Goal: Task Accomplishment & Management: Manage account settings

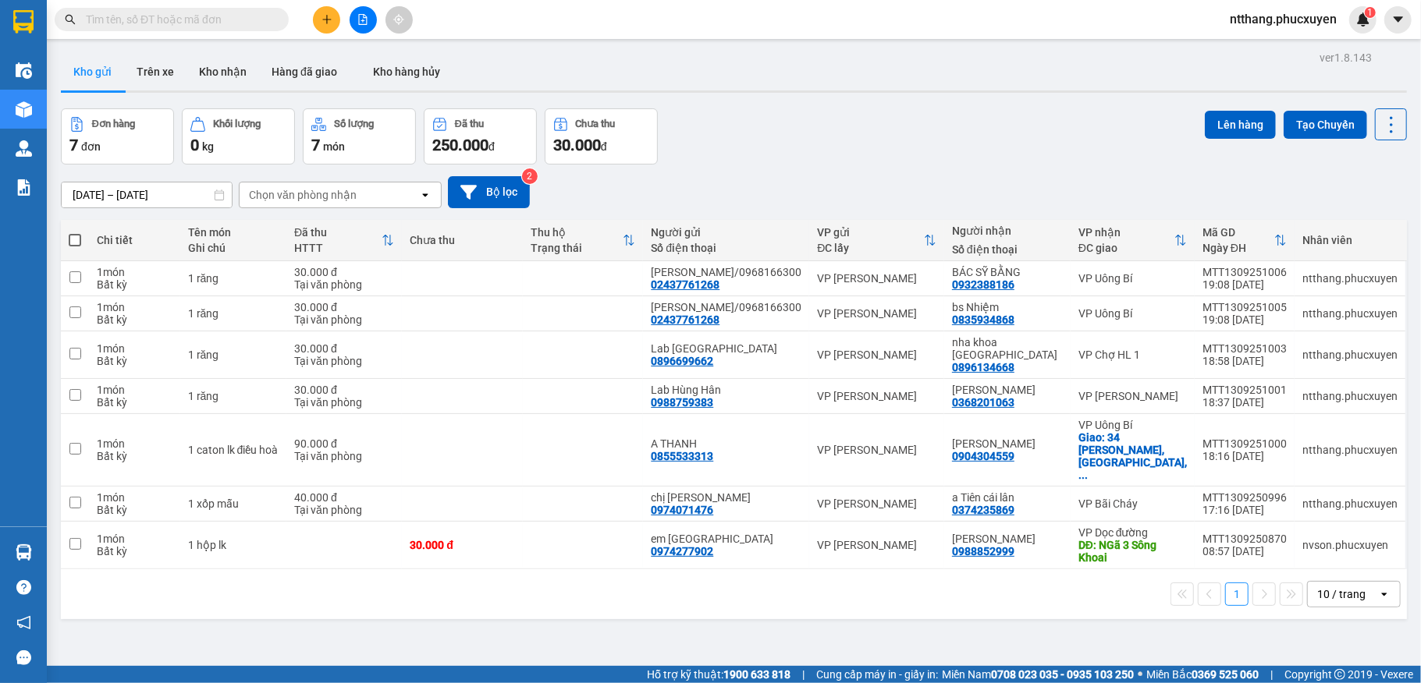
click at [1269, 19] on span "ntthang.phucxuyen" at bounding box center [1283, 19] width 132 height 20
click at [1273, 38] on li "Đăng xuất" at bounding box center [1282, 48] width 134 height 25
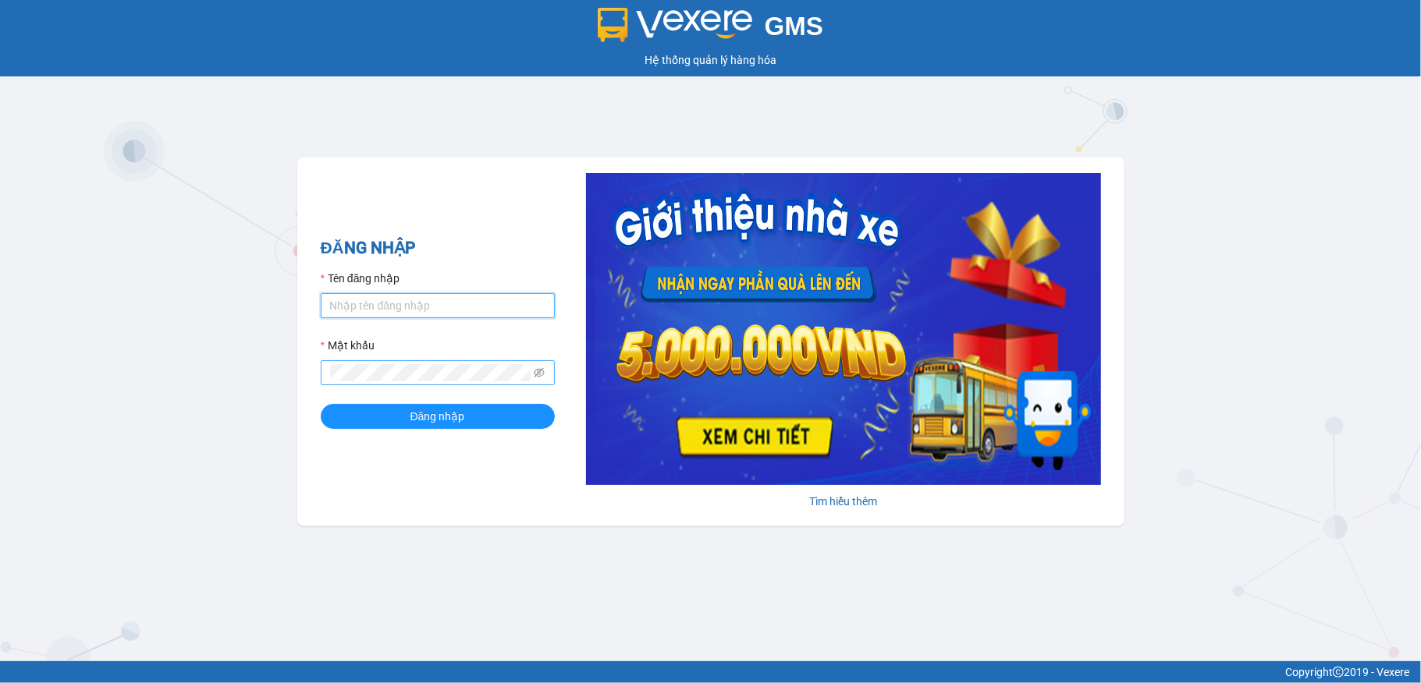
type input "nvson.phucxuyen"
click at [353, 360] on span at bounding box center [438, 372] width 234 height 25
click at [321, 404] on button "Đăng nhập" at bounding box center [438, 416] width 234 height 25
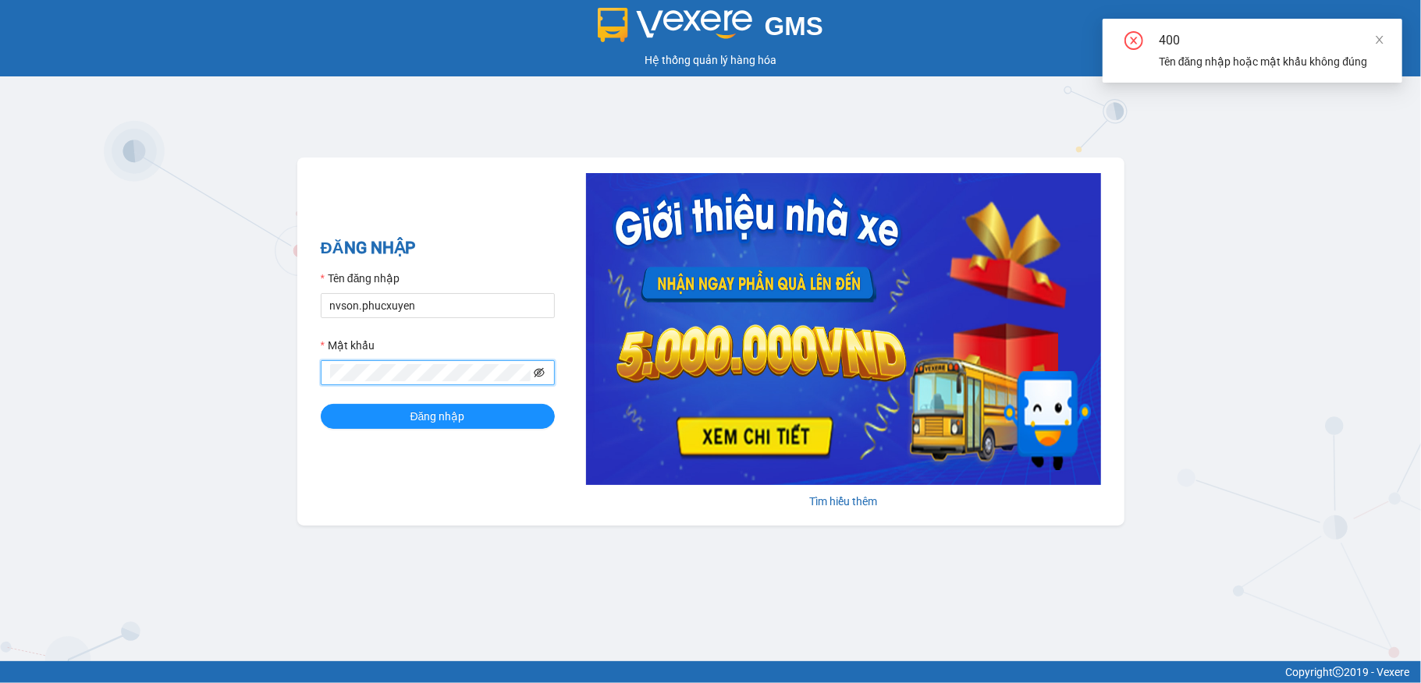
click at [534, 371] on icon "eye-invisible" at bounding box center [539, 372] width 11 height 11
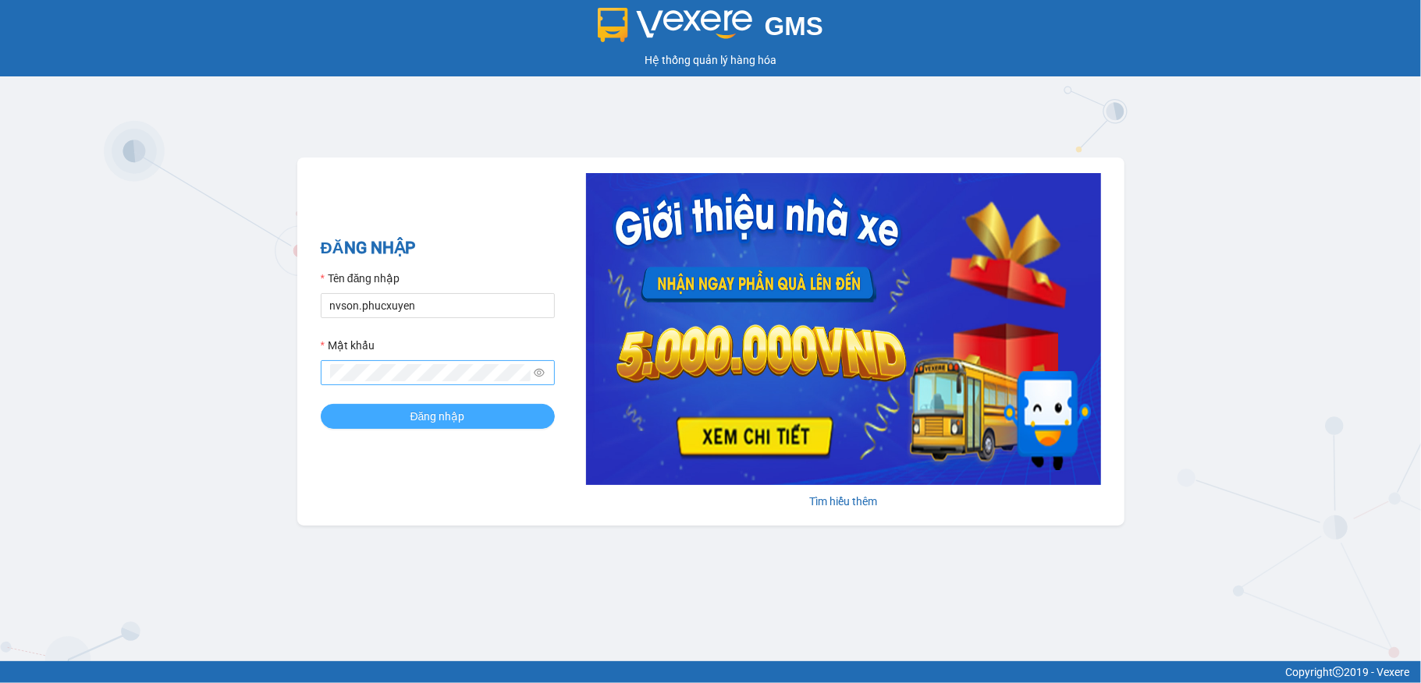
click at [375, 404] on button "Đăng nhập" at bounding box center [438, 416] width 234 height 25
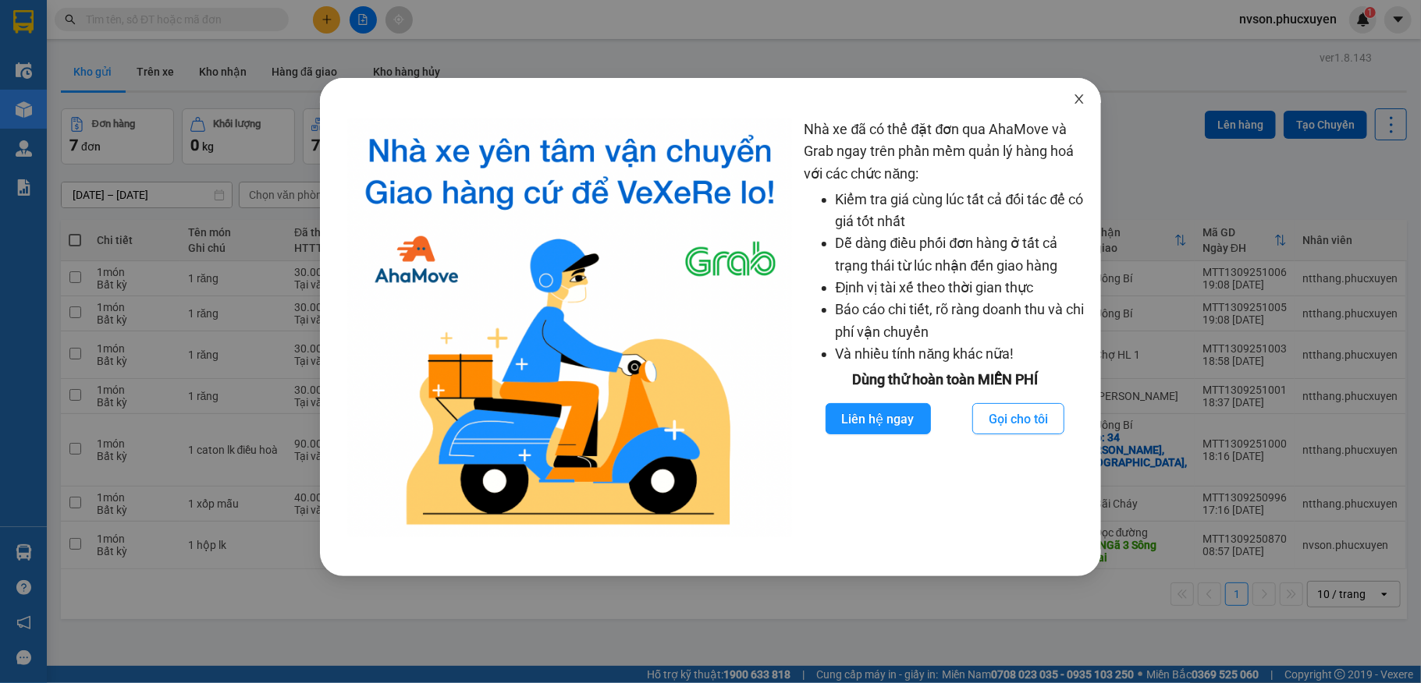
click at [1080, 91] on span "Close" at bounding box center [1079, 100] width 44 height 44
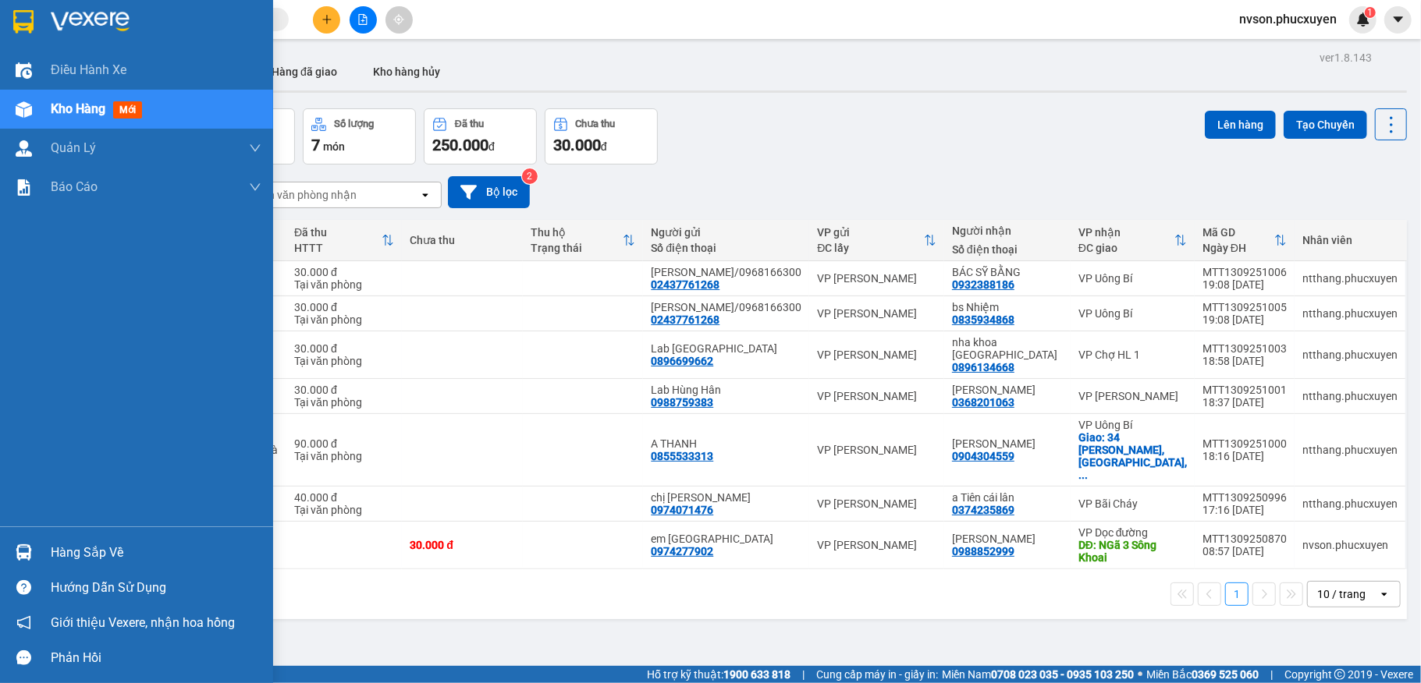
click at [8, 563] on div "Hàng sắp về" at bounding box center [136, 552] width 273 height 35
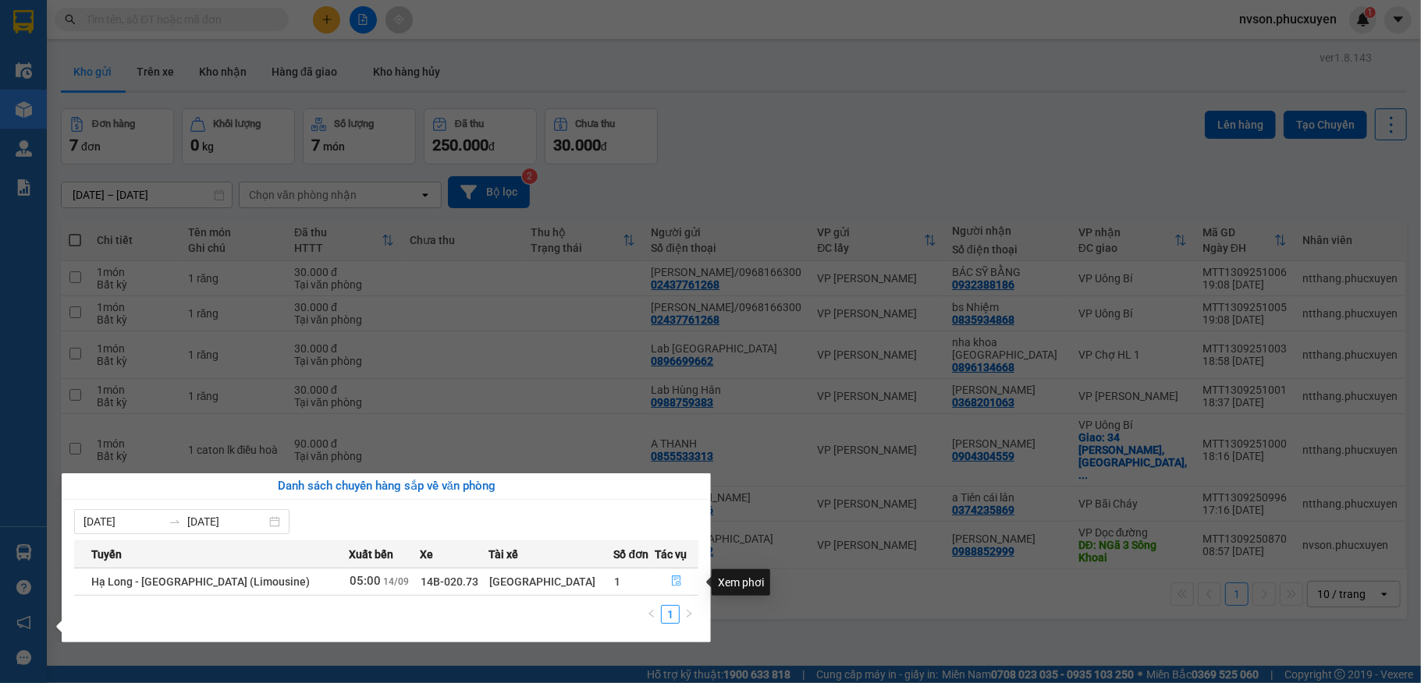
click at [674, 584] on icon "file-done" at bounding box center [676, 581] width 11 height 11
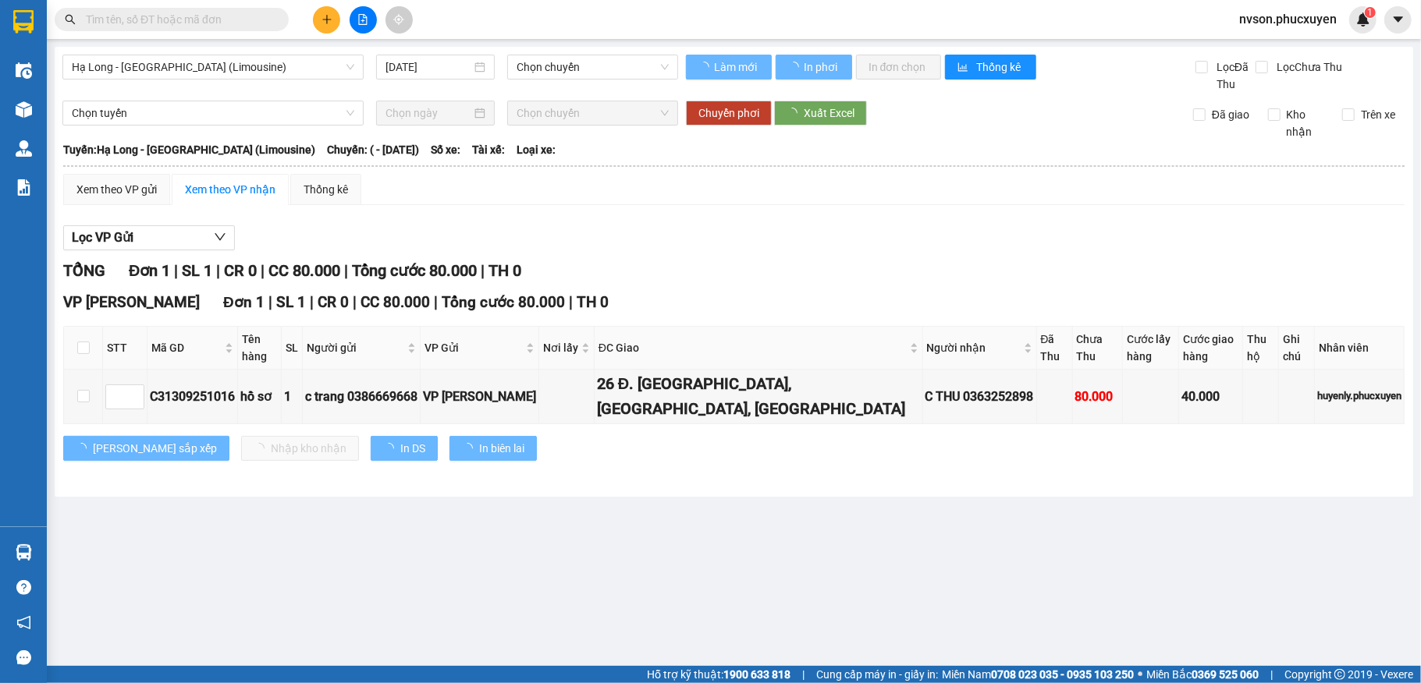
type input "14/09/2025"
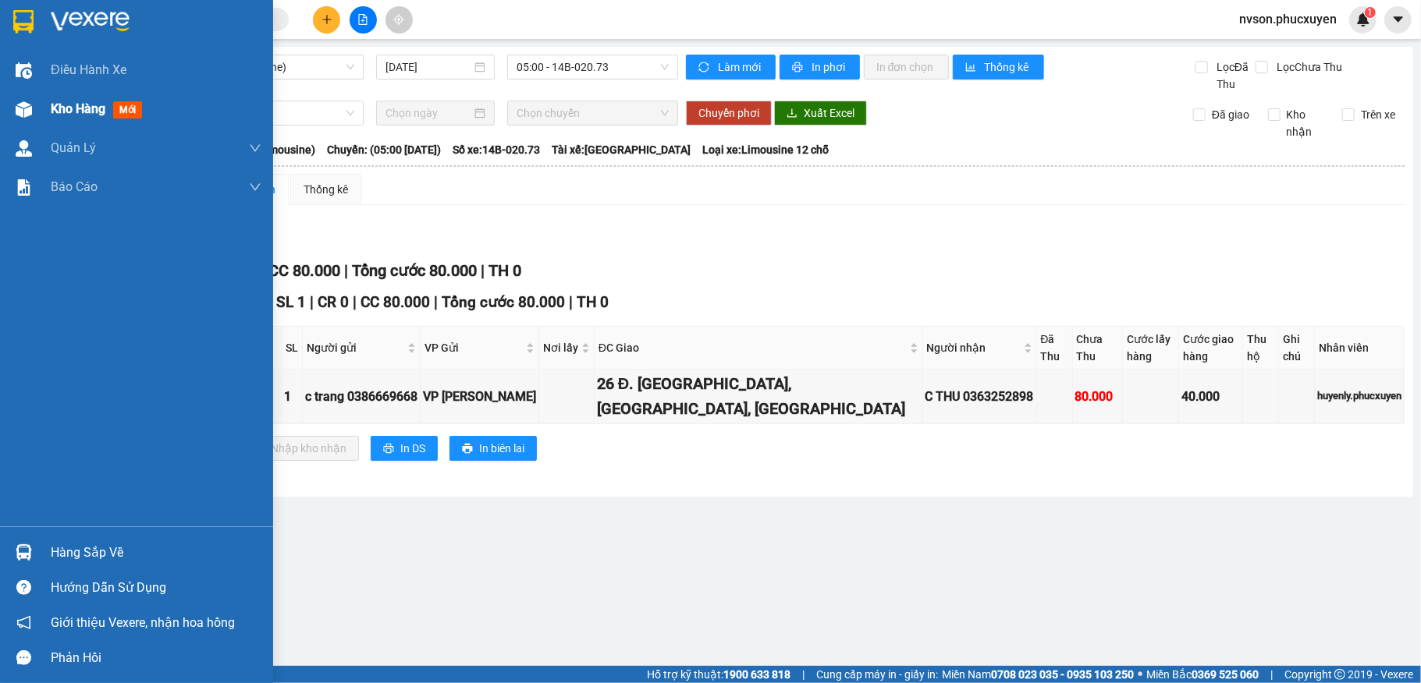
click at [30, 105] on img at bounding box center [24, 109] width 16 height 16
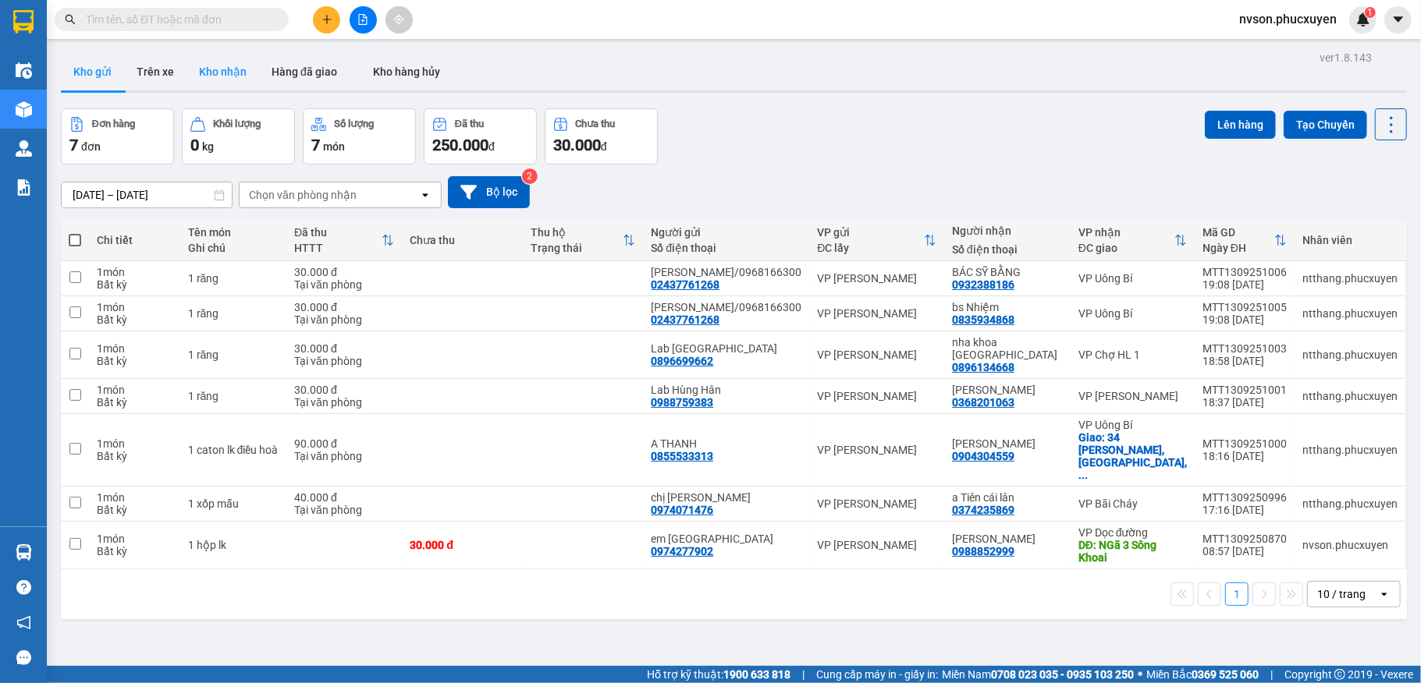
click at [232, 69] on button "Kho nhận" at bounding box center [222, 71] width 73 height 37
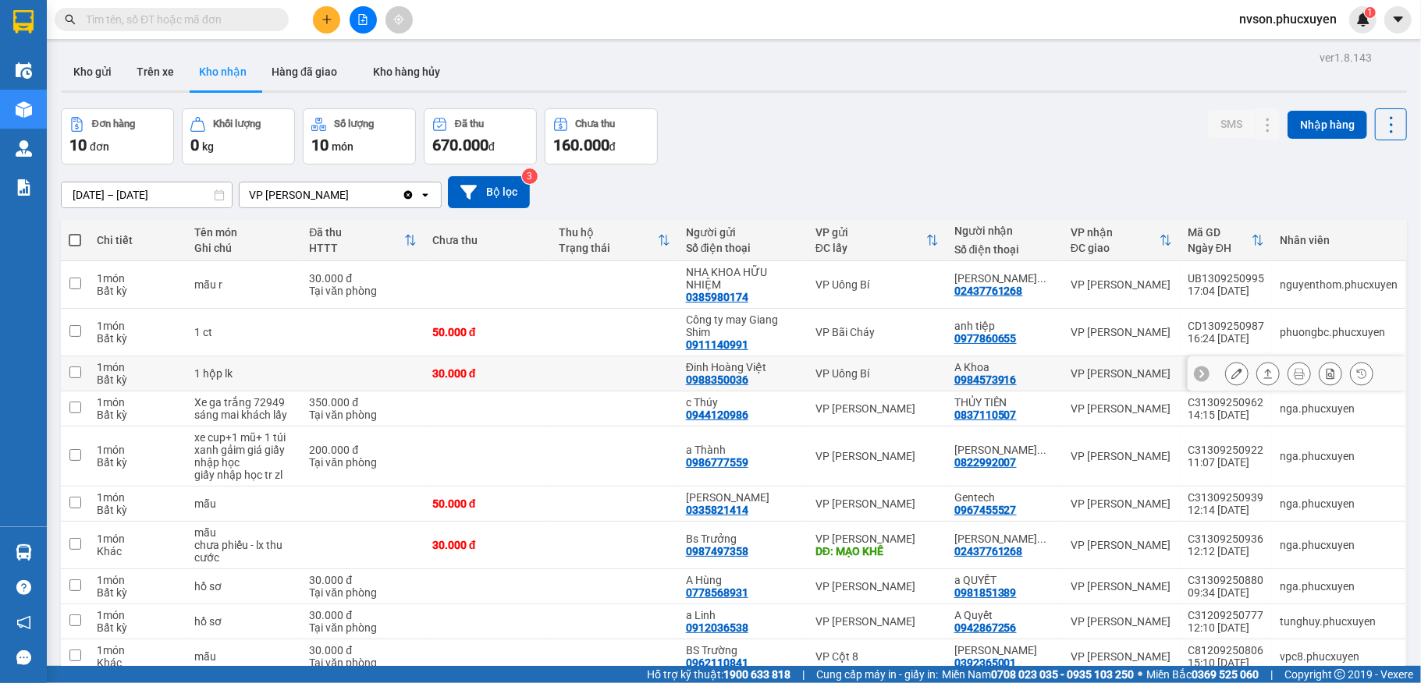
scroll to position [76, 0]
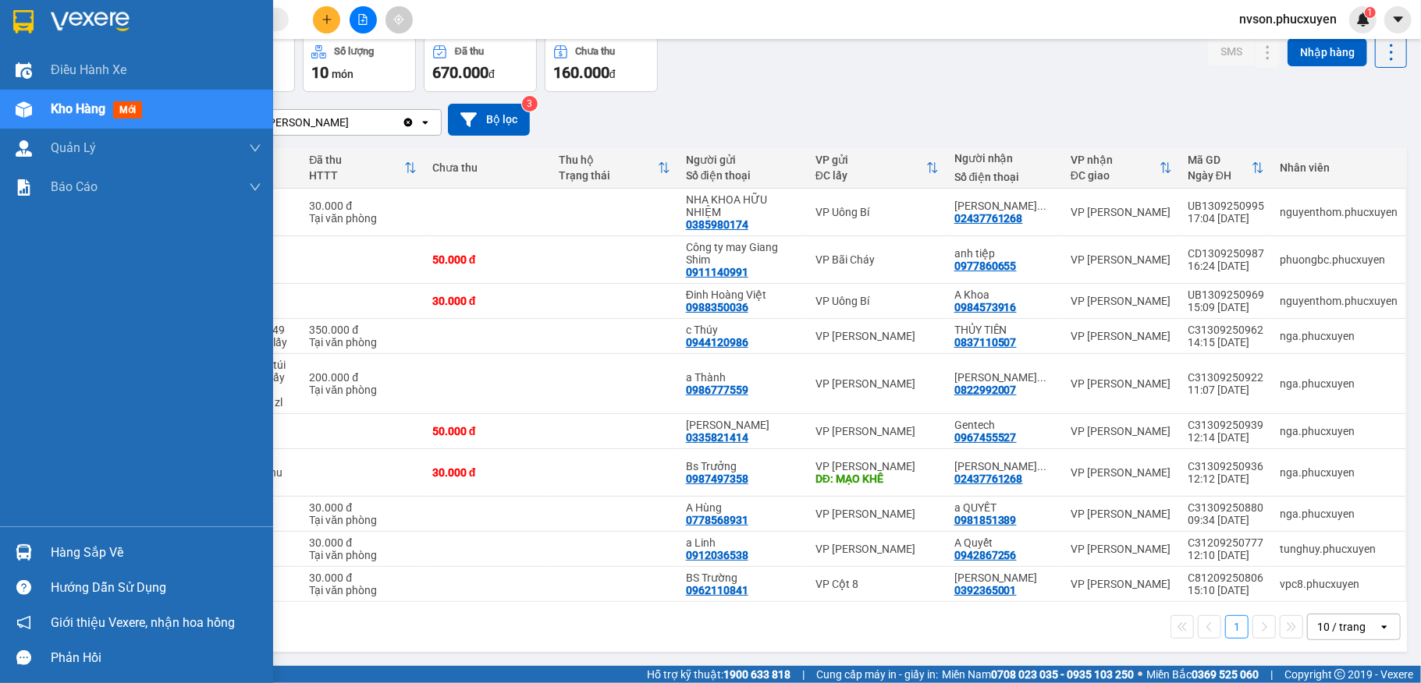
click at [25, 550] on img at bounding box center [24, 553] width 16 height 16
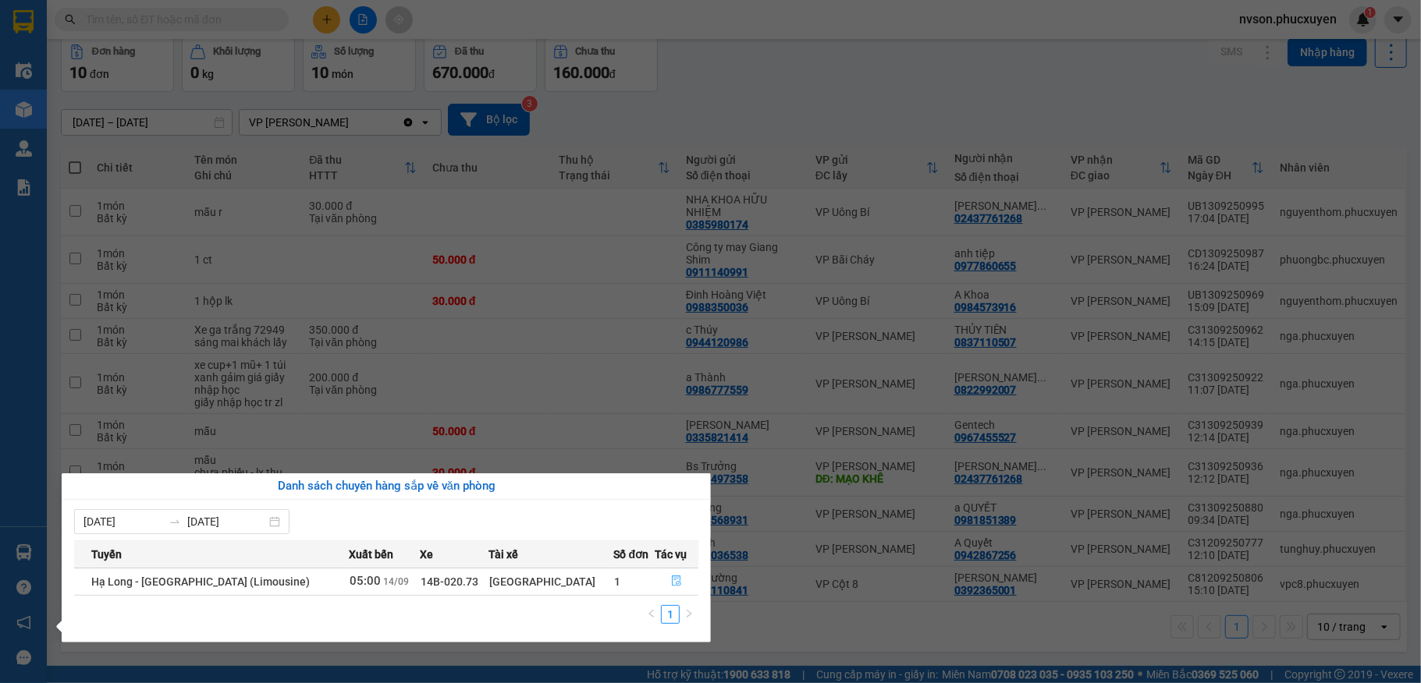
click at [673, 584] on icon "file-done" at bounding box center [677, 582] width 9 height 11
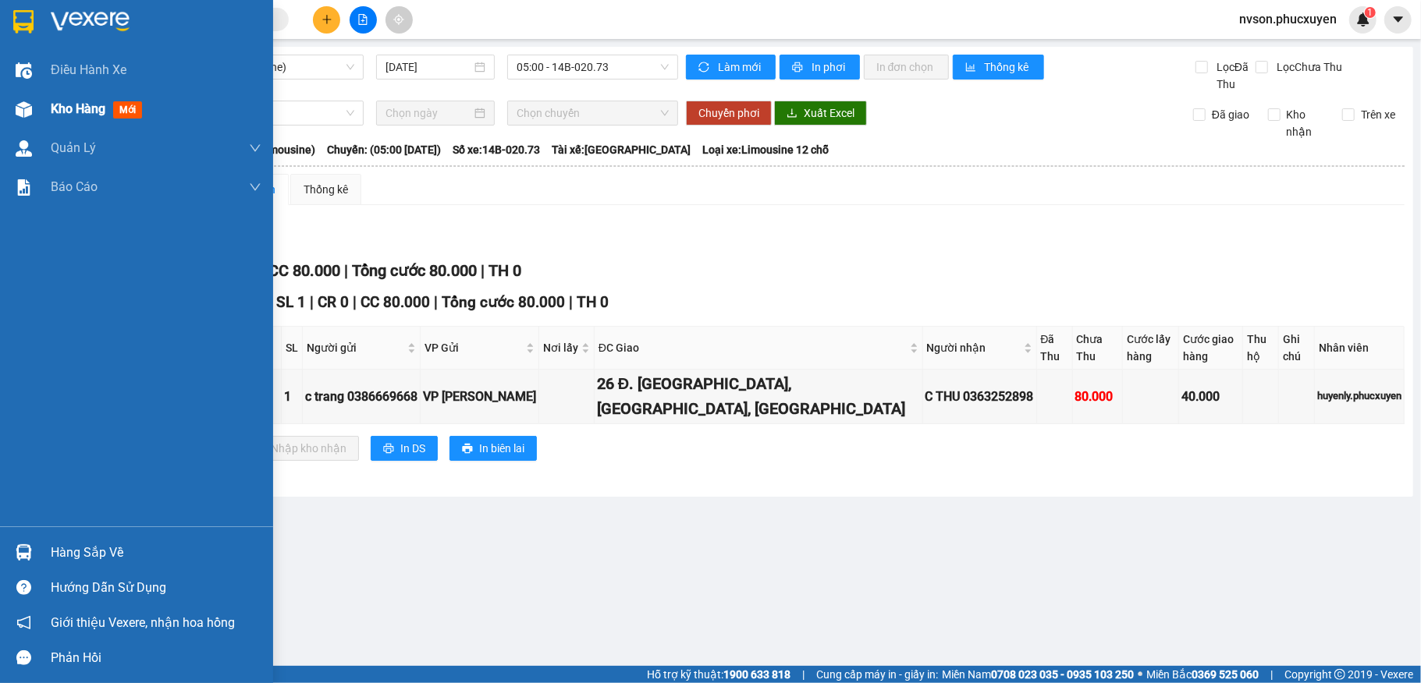
click at [88, 106] on span "Kho hàng" at bounding box center [78, 108] width 55 height 15
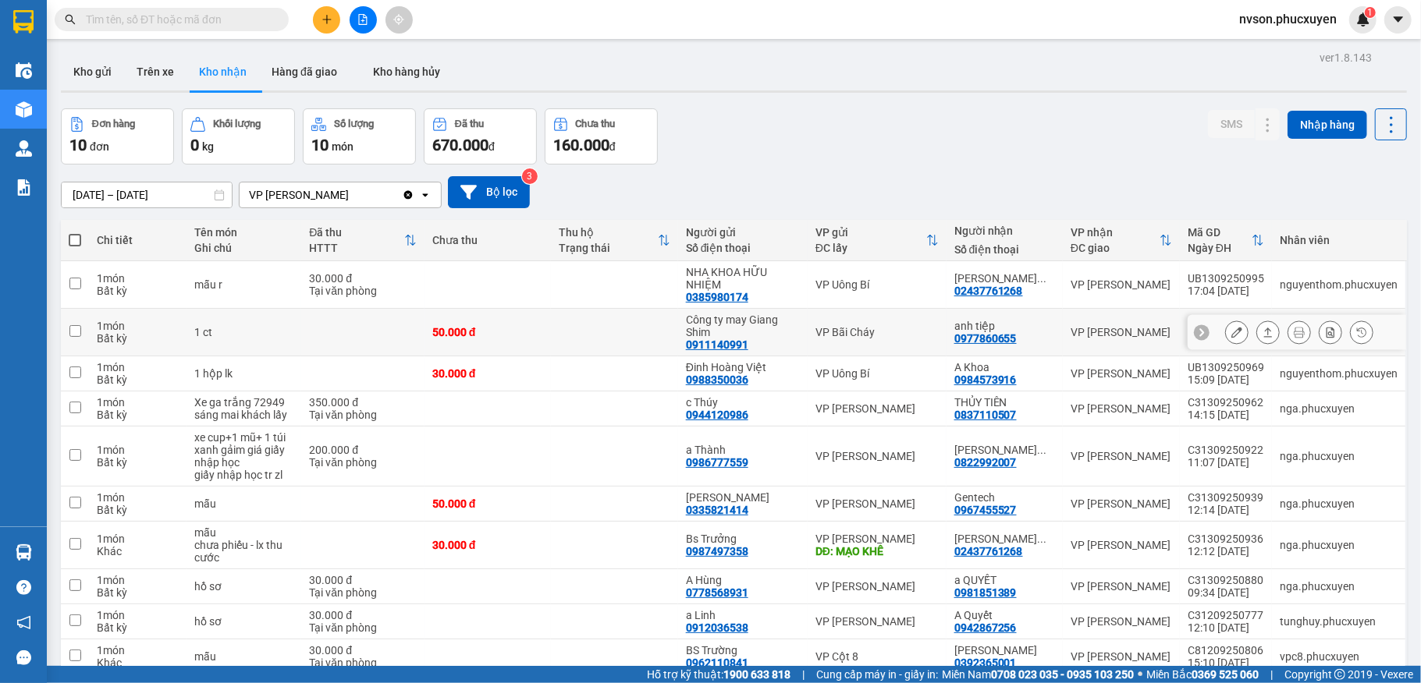
scroll to position [76, 0]
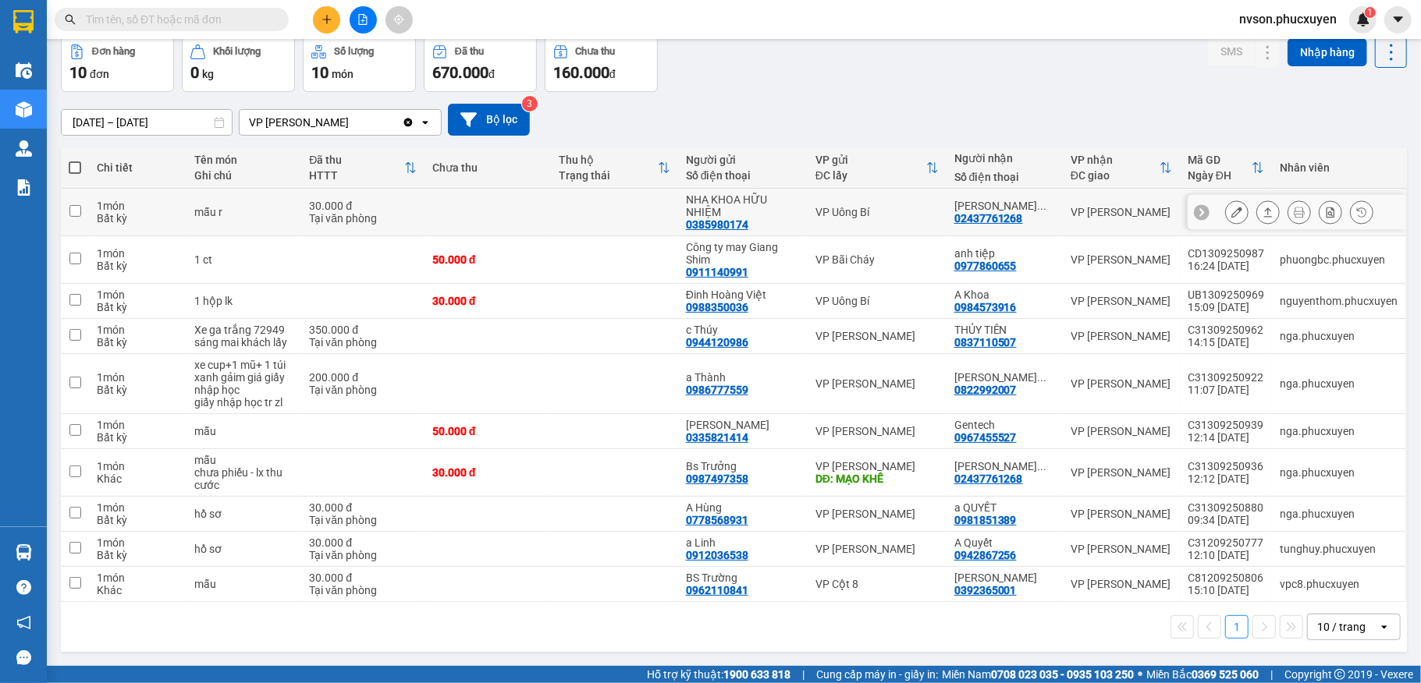
click at [899, 209] on div "VP Uông Bí" at bounding box center [876, 212] width 123 height 12
checkbox input "true"
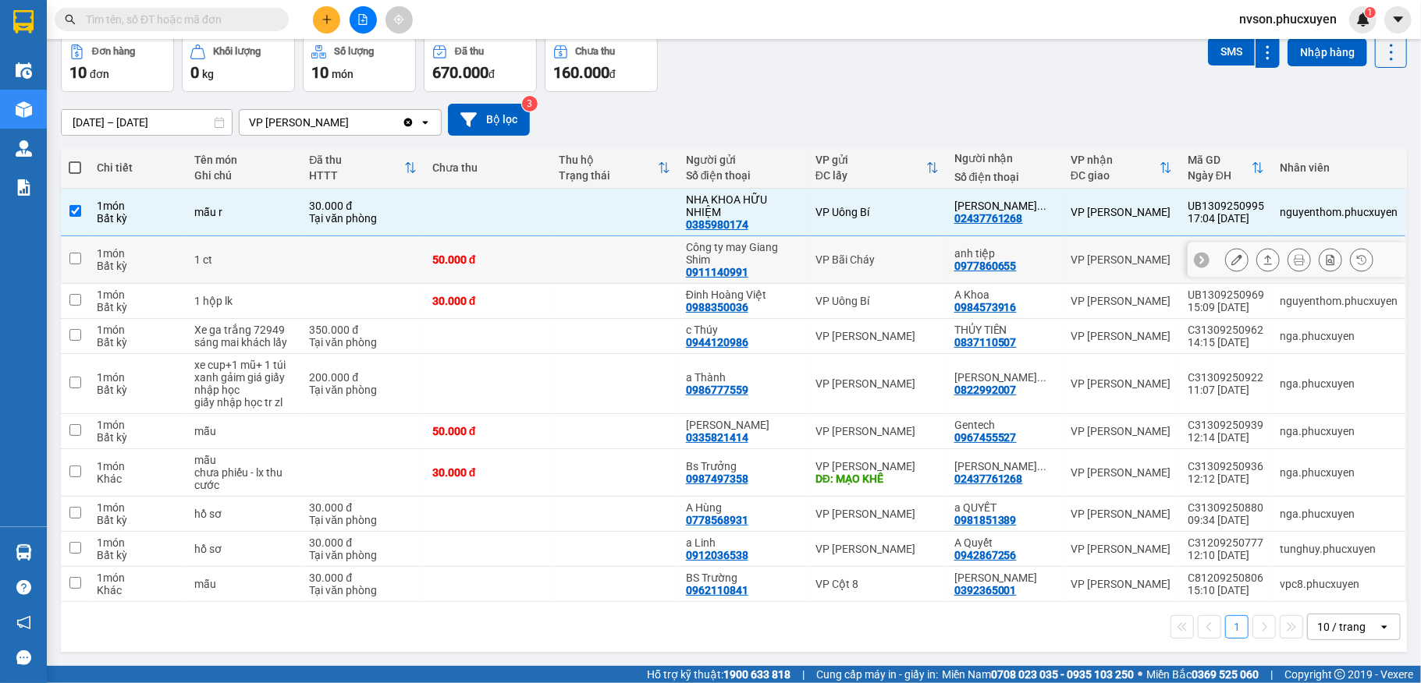
click at [903, 262] on div "VP Bãi Cháy" at bounding box center [876, 260] width 123 height 12
checkbox input "true"
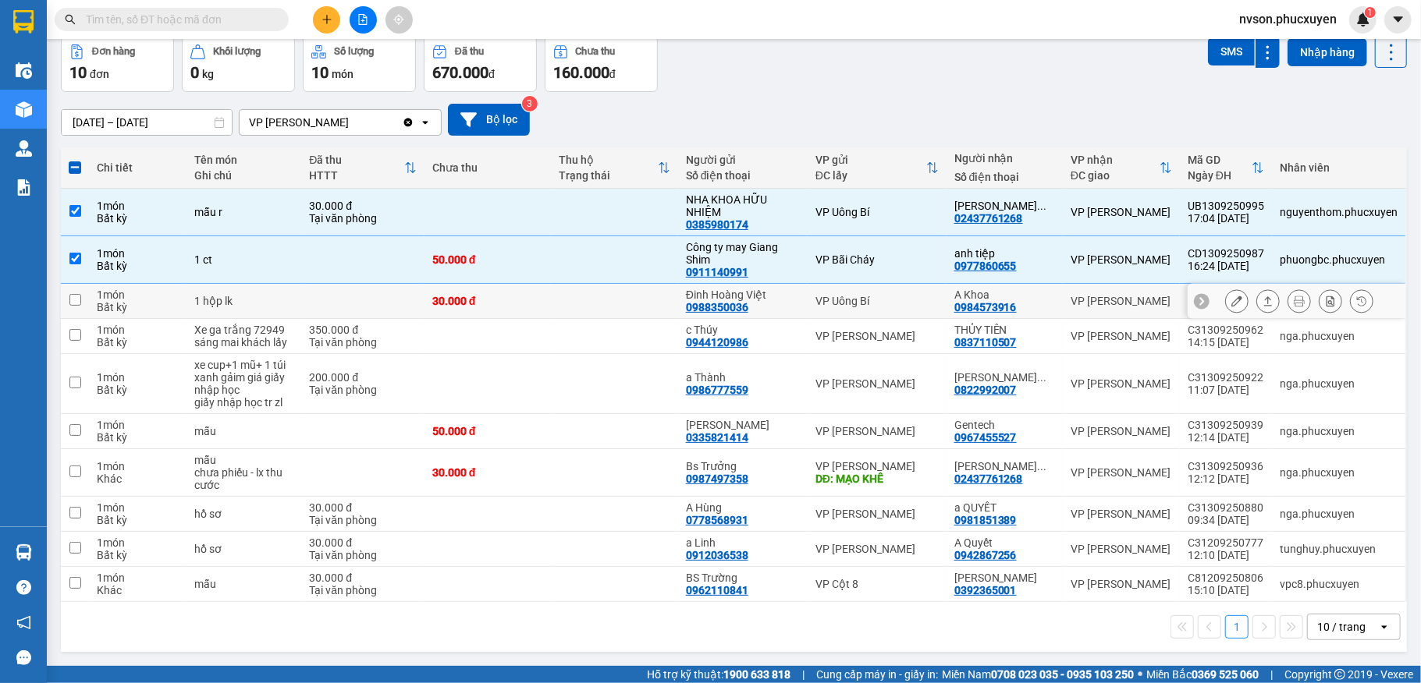
click at [897, 295] on div "VP Uông Bí" at bounding box center [876, 301] width 123 height 12
checkbox input "true"
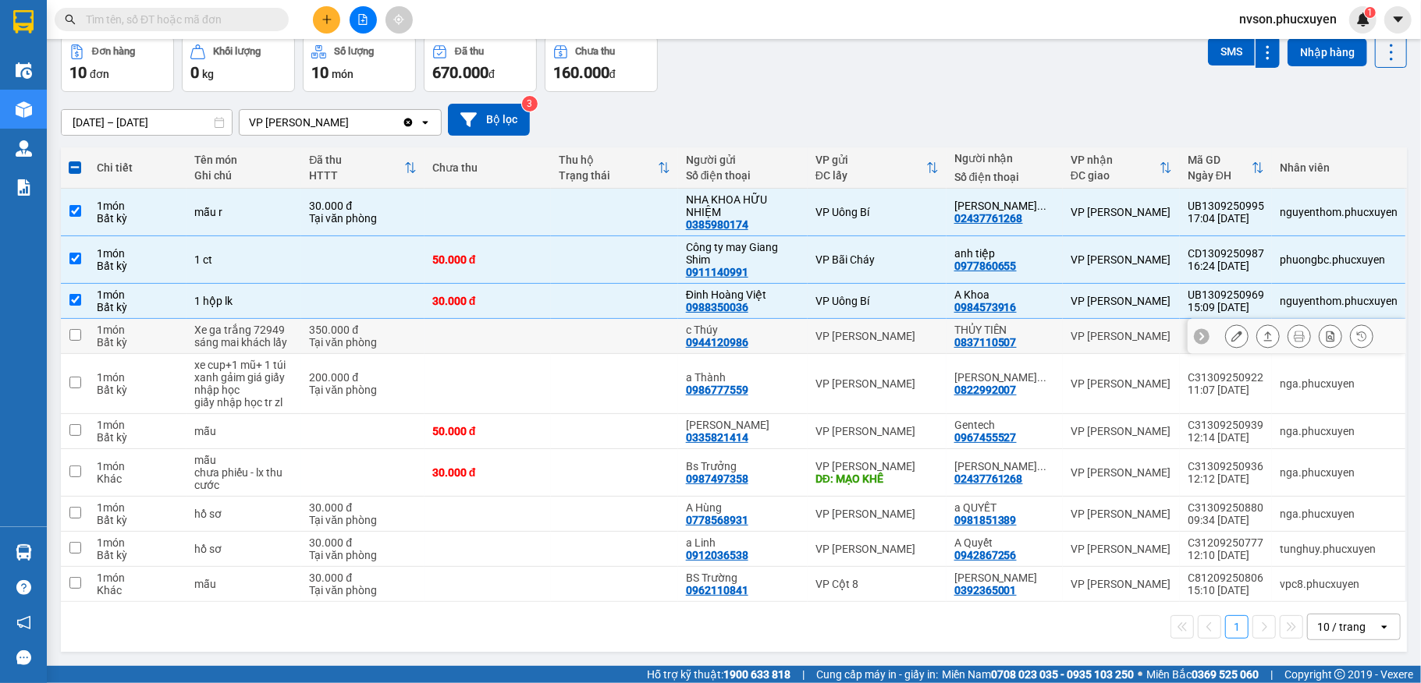
click at [900, 331] on div "VP [PERSON_NAME]" at bounding box center [876, 336] width 123 height 12
checkbox input "true"
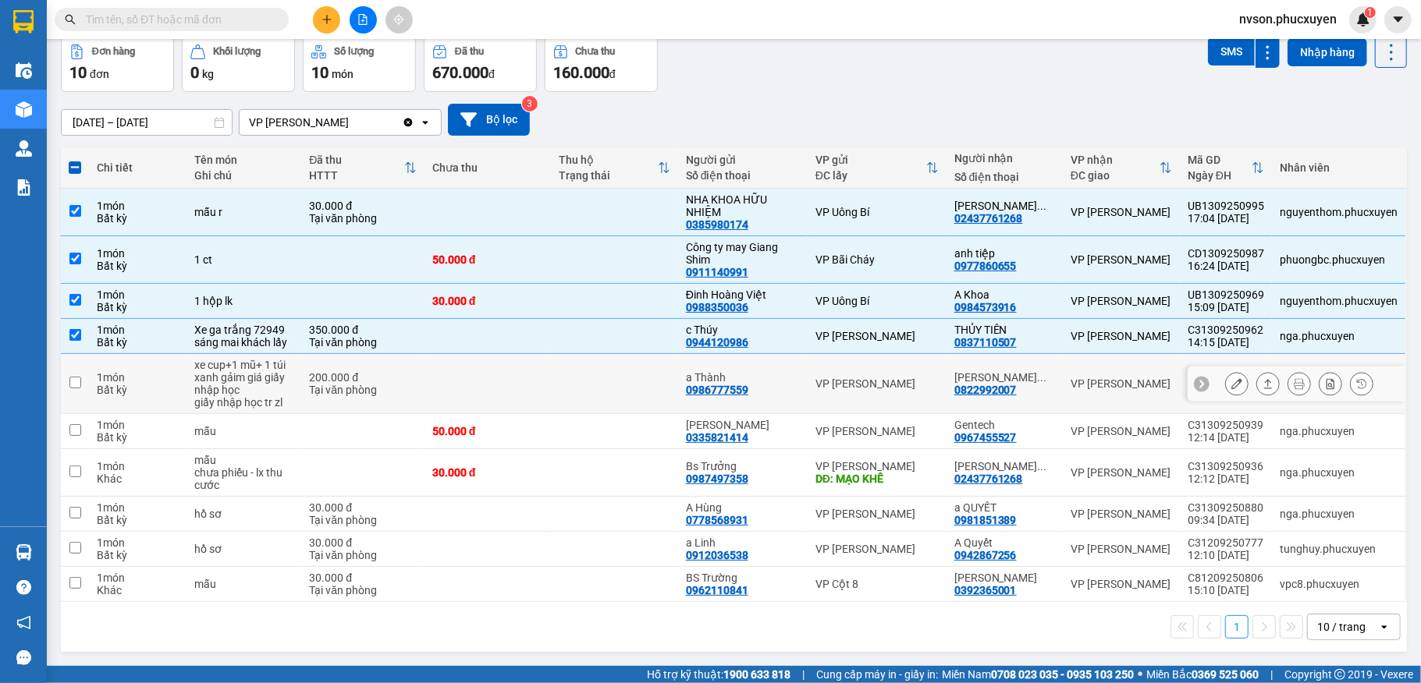
click at [906, 370] on td "VP [PERSON_NAME]" at bounding box center [876, 384] width 139 height 60
checkbox input "true"
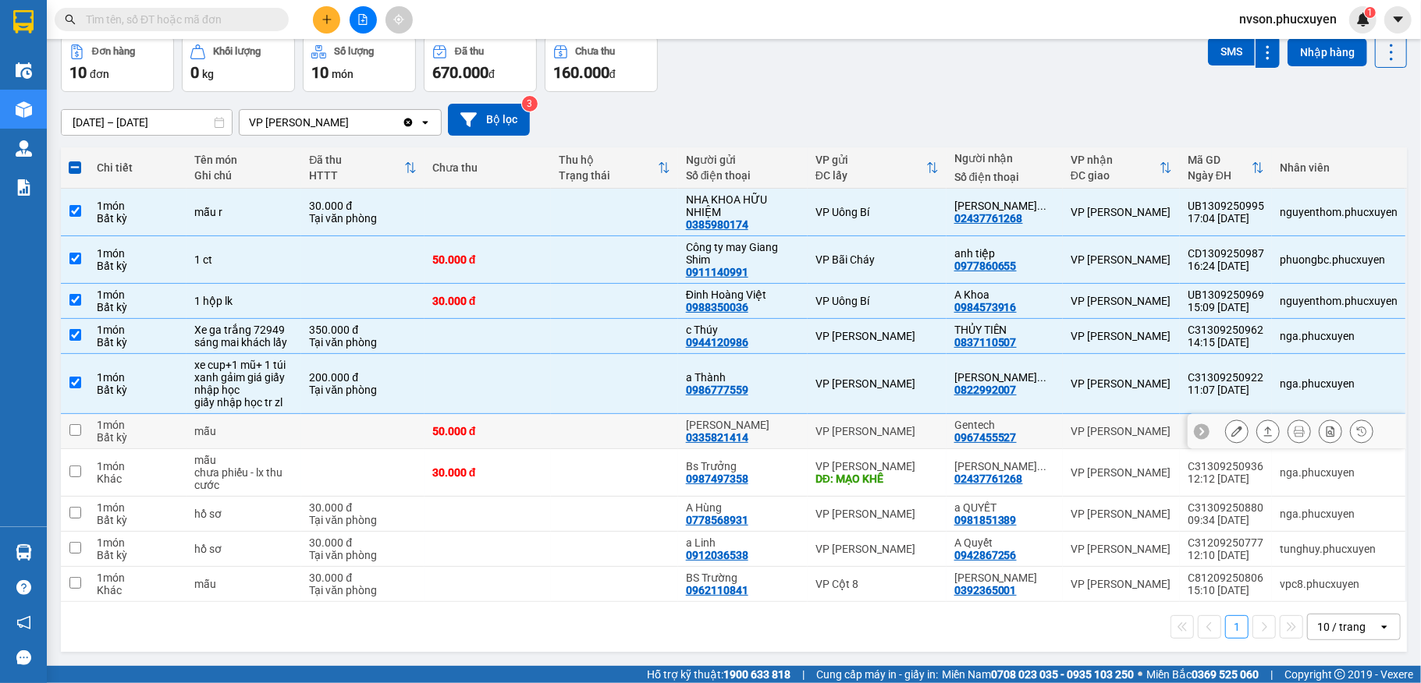
click at [937, 432] on td "VP [PERSON_NAME]" at bounding box center [876, 431] width 139 height 35
checkbox input "true"
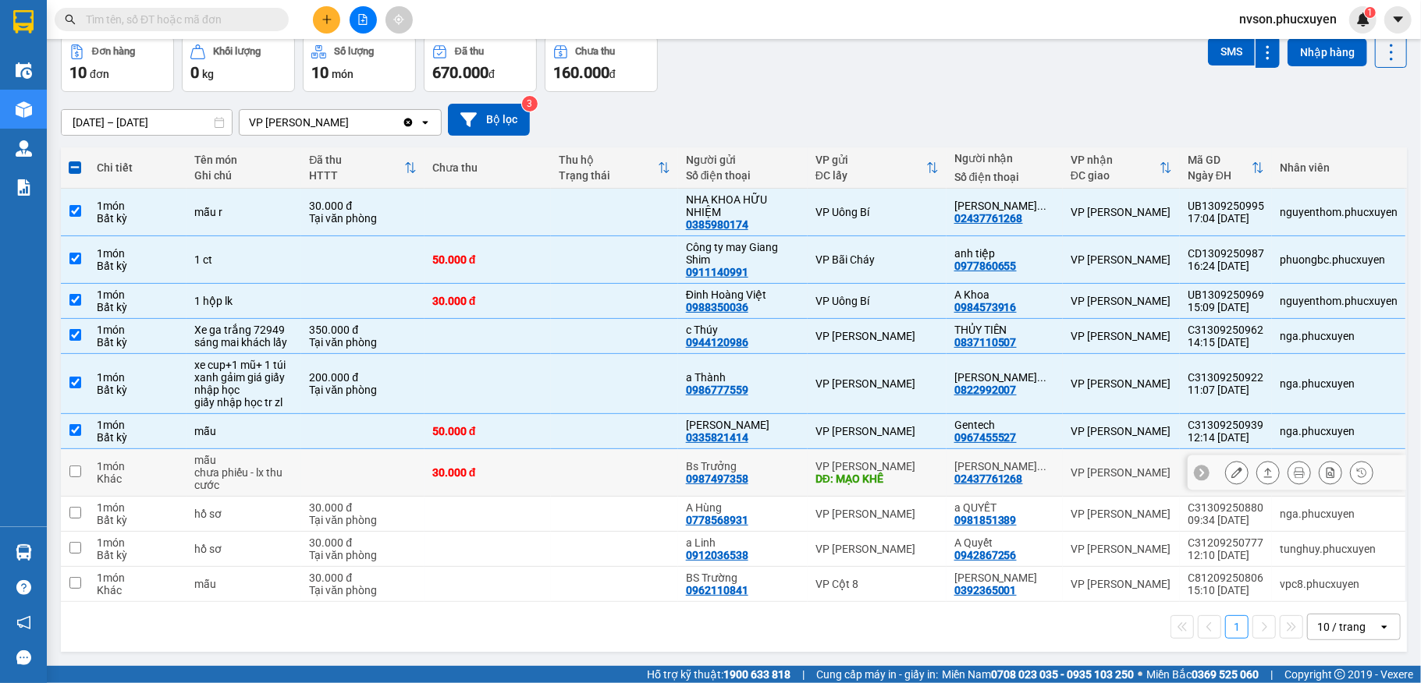
click at [922, 470] on div "VP [PERSON_NAME]" at bounding box center [876, 466] width 123 height 12
checkbox input "true"
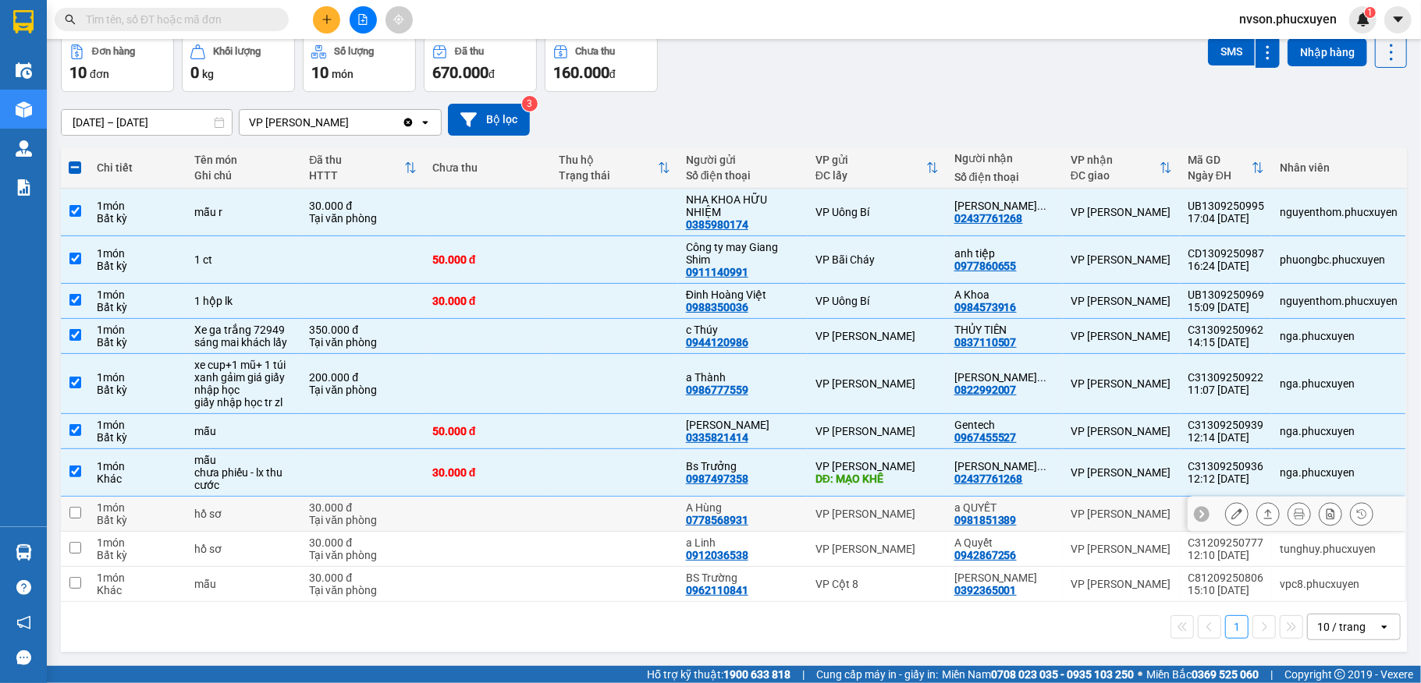
click at [925, 513] on div "VP [PERSON_NAME]" at bounding box center [876, 514] width 123 height 12
checkbox input "true"
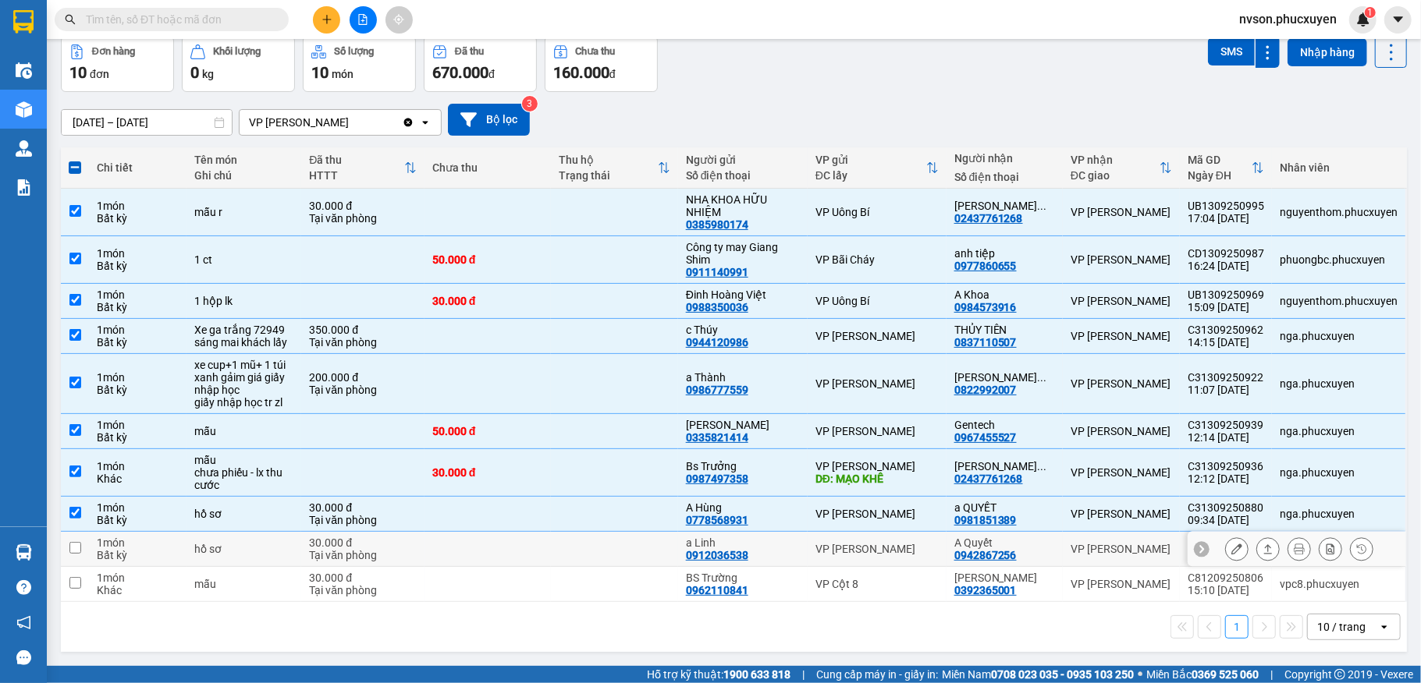
click at [917, 544] on div "VP [PERSON_NAME]" at bounding box center [876, 549] width 123 height 12
checkbox input "true"
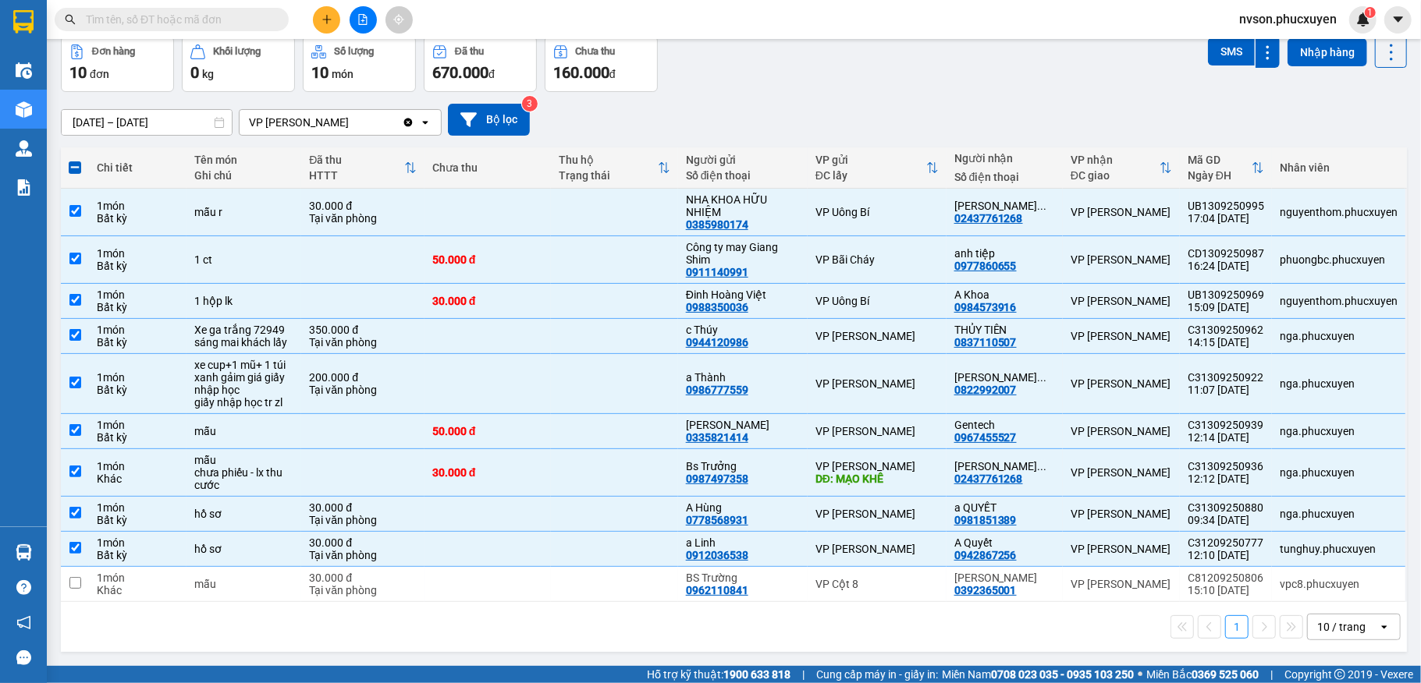
click at [79, 161] on span at bounding box center [75, 167] width 12 height 12
click at [75, 160] on input "checkbox" at bounding box center [75, 160] width 0 height 0
checkbox input "true"
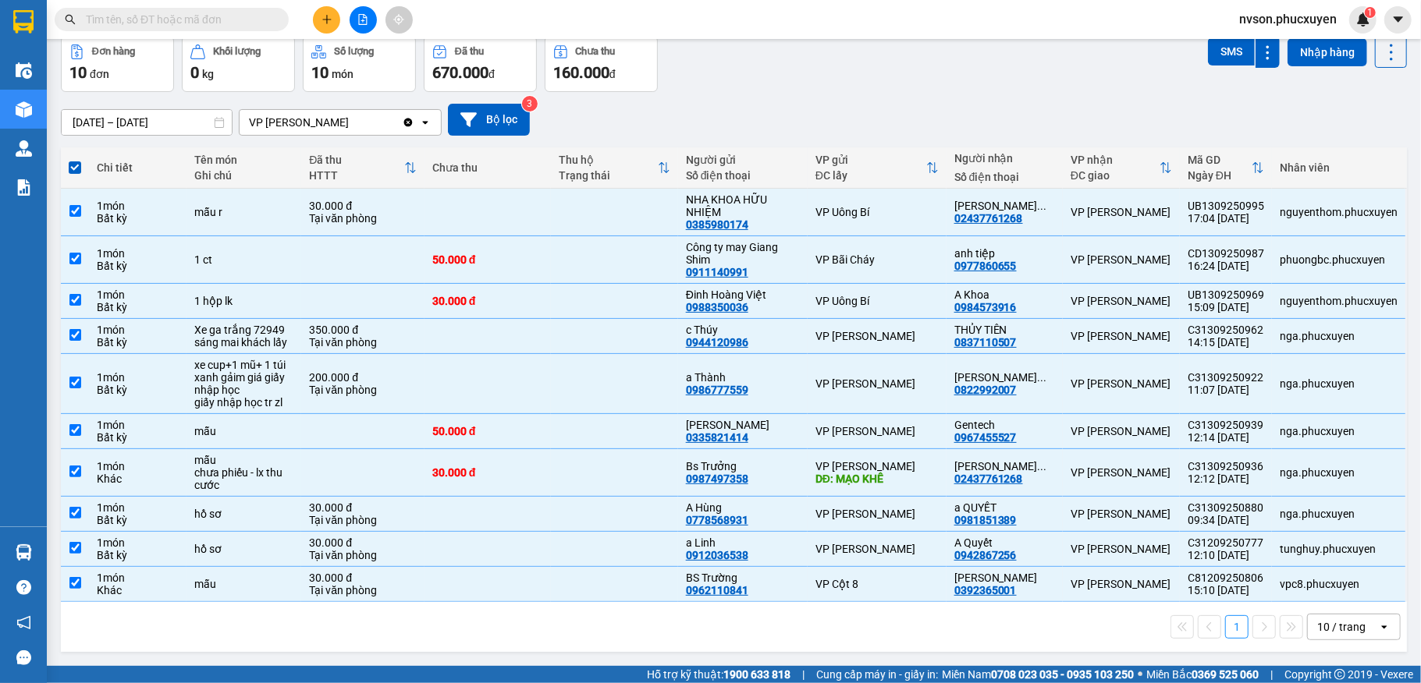
click at [825, 60] on div "Đơn hàng 10 đơn Khối lượng 0 kg Số lượng 10 món Đã thu 670.000 đ Chưa thu 160.0…" at bounding box center [734, 64] width 1346 height 56
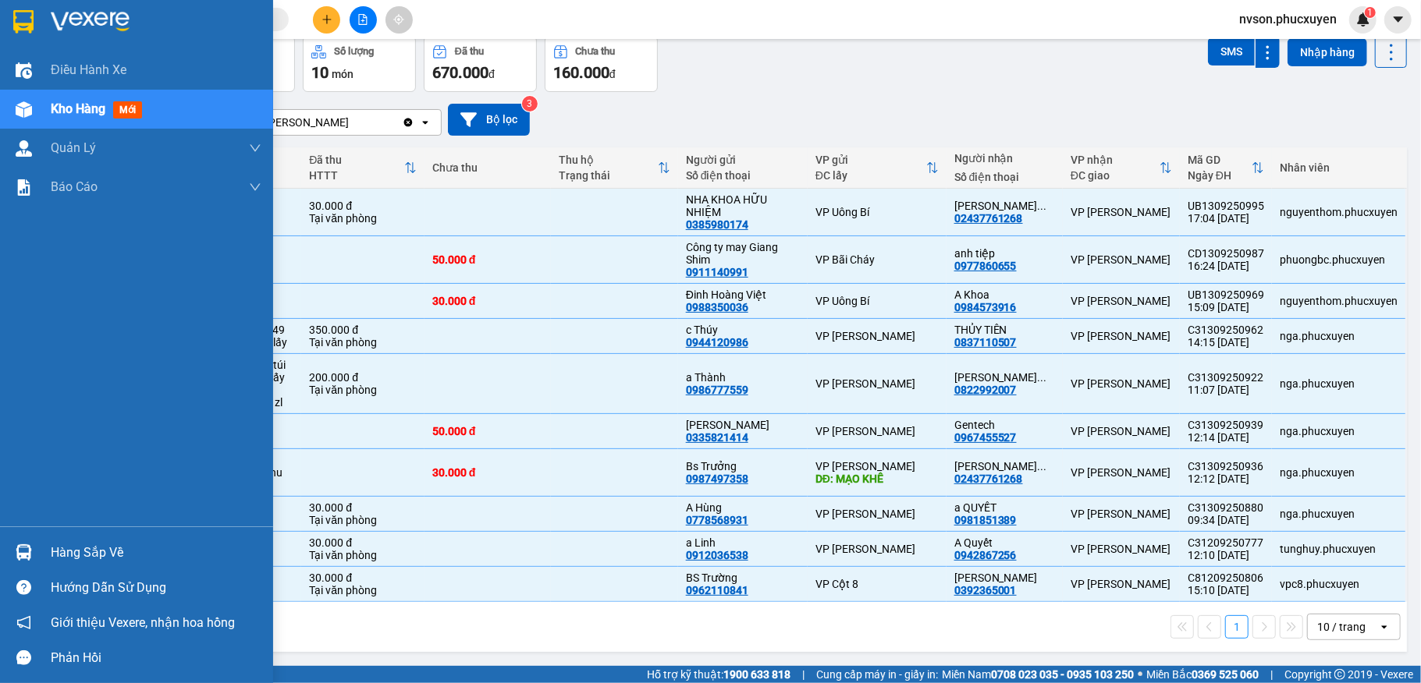
click at [22, 550] on img at bounding box center [24, 553] width 16 height 16
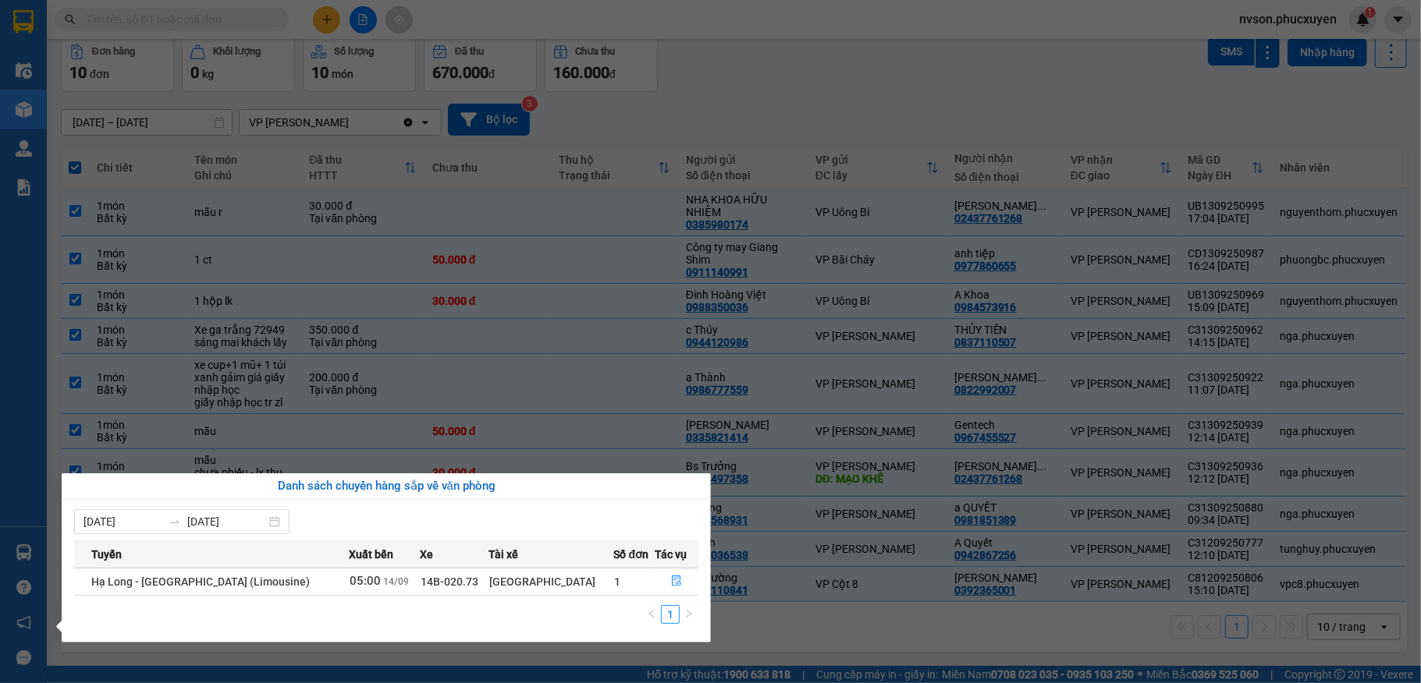
click at [781, 94] on section "Kết quả tìm kiếm ( 0 ) Bộ lọc No Data nvson.phucxuyen 1 Điều hành xe Kho hàng m…" at bounding box center [710, 341] width 1421 height 683
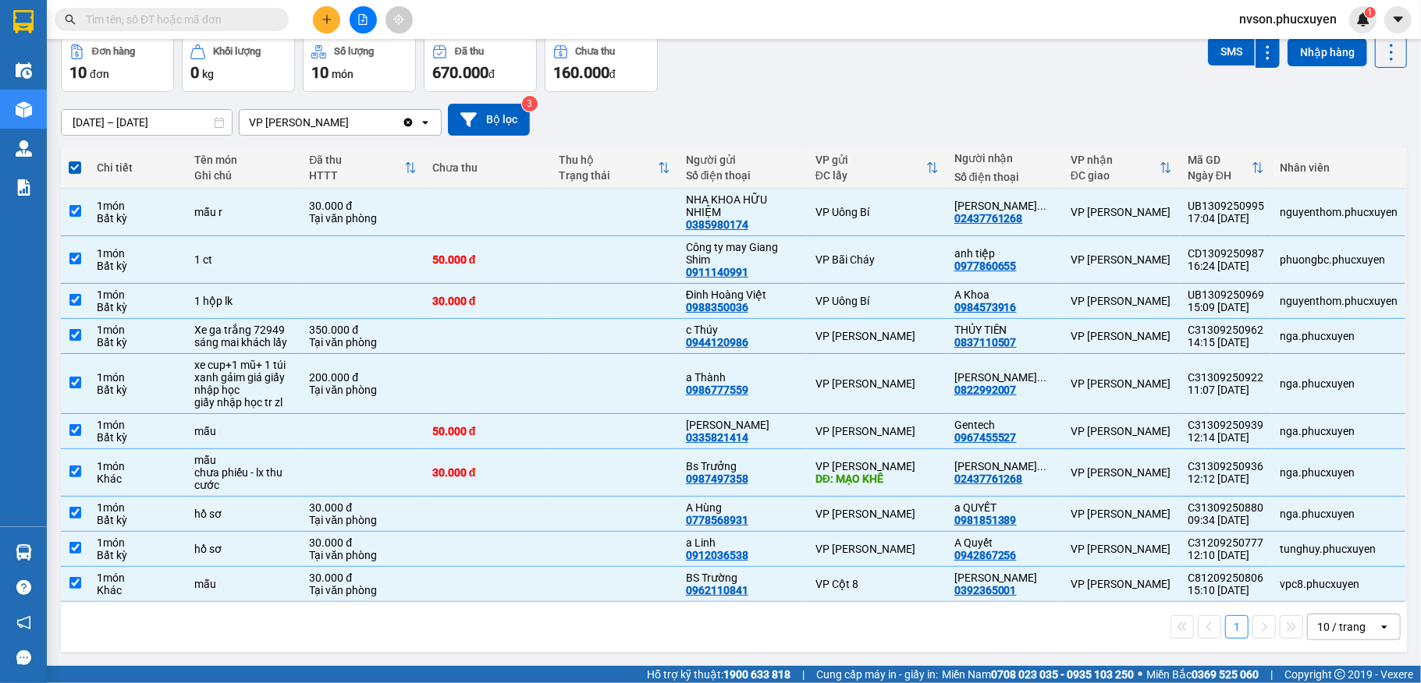
scroll to position [0, 0]
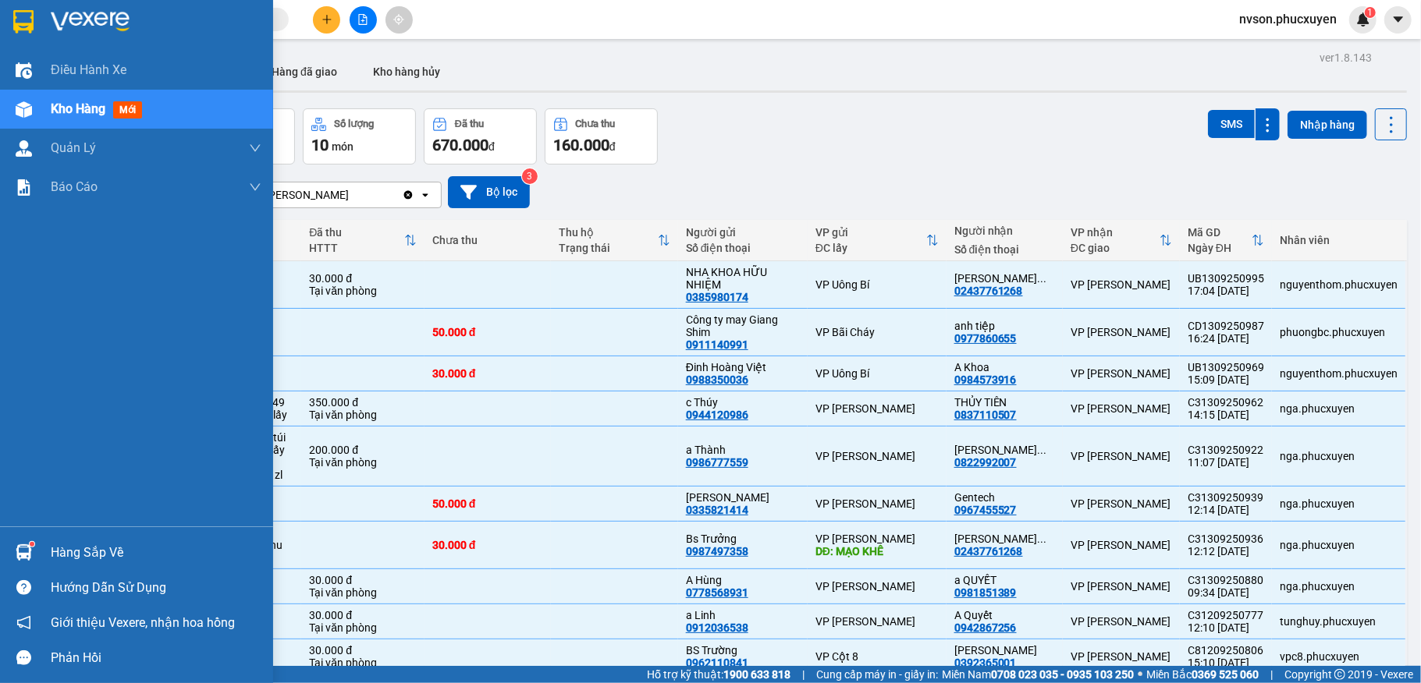
click at [16, 539] on div at bounding box center [23, 552] width 27 height 27
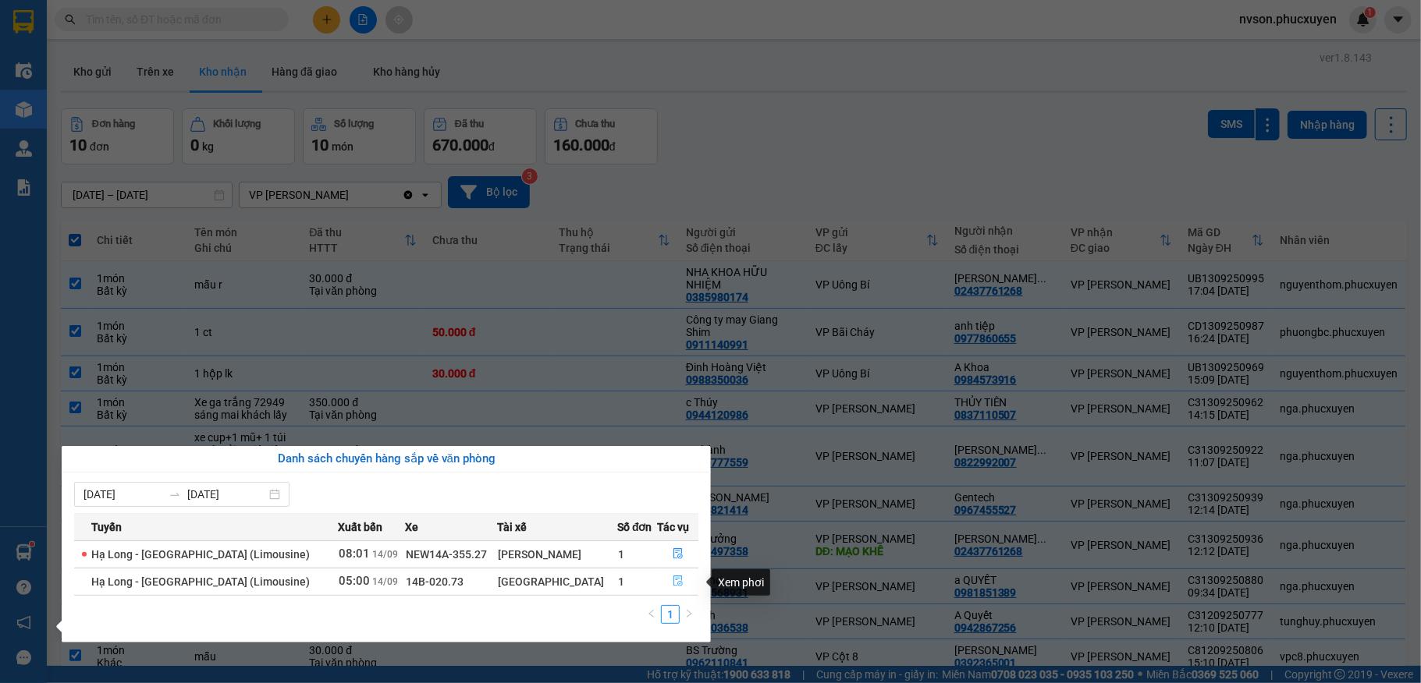
click at [673, 588] on span "file-done" at bounding box center [678, 582] width 11 height 12
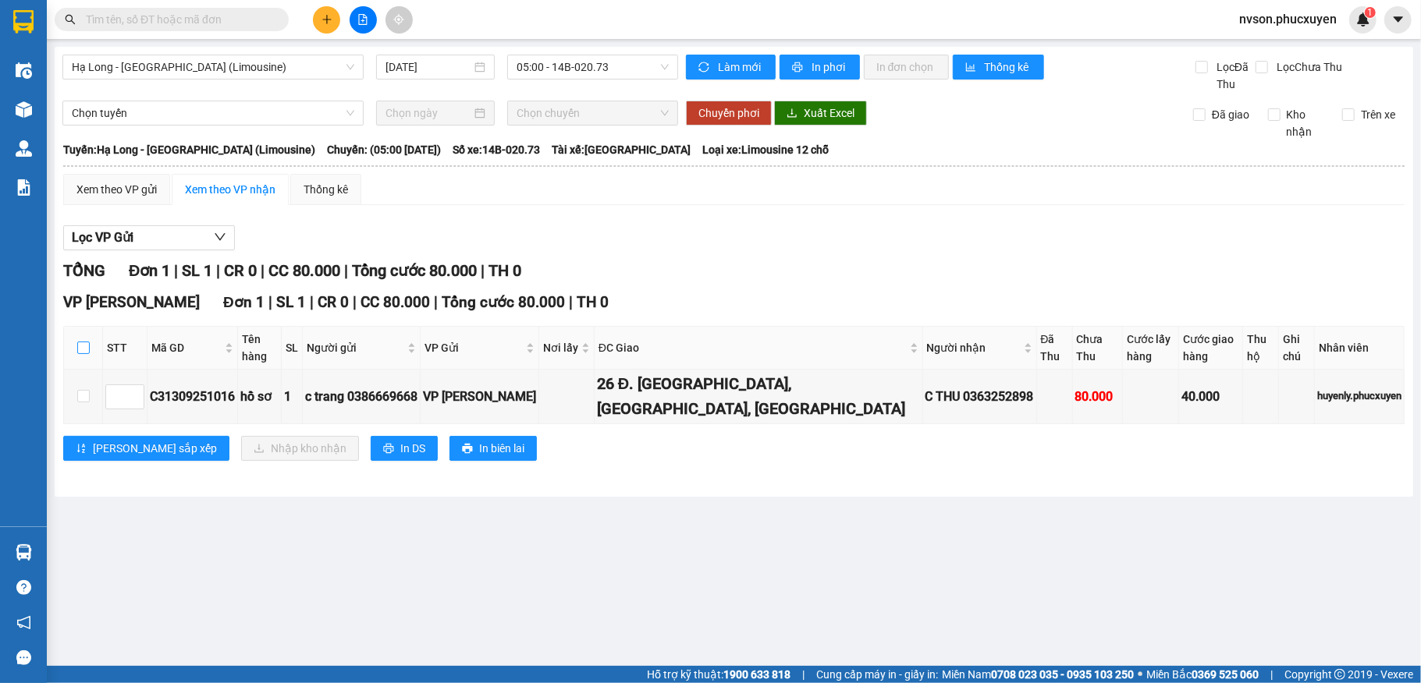
click at [82, 351] on input "checkbox" at bounding box center [83, 348] width 12 height 12
checkbox input "true"
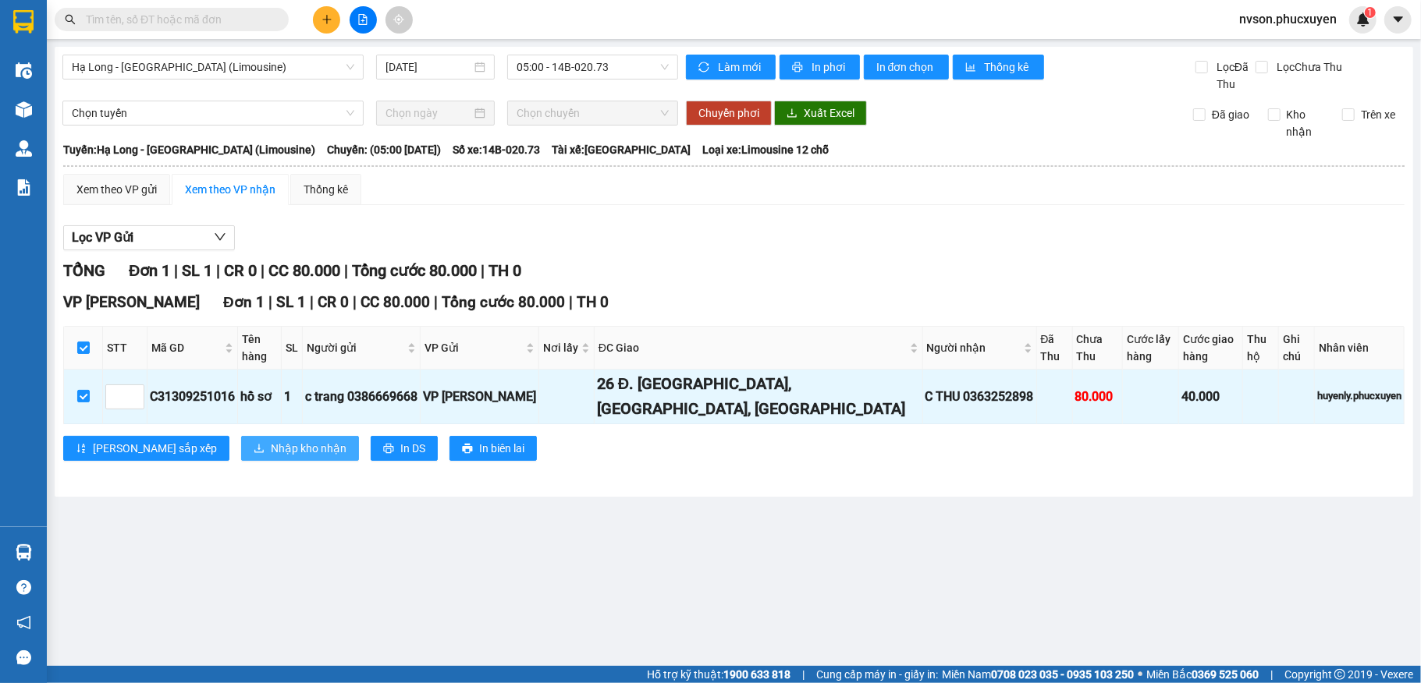
click at [271, 443] on span "Nhập kho nhận" at bounding box center [309, 448] width 76 height 17
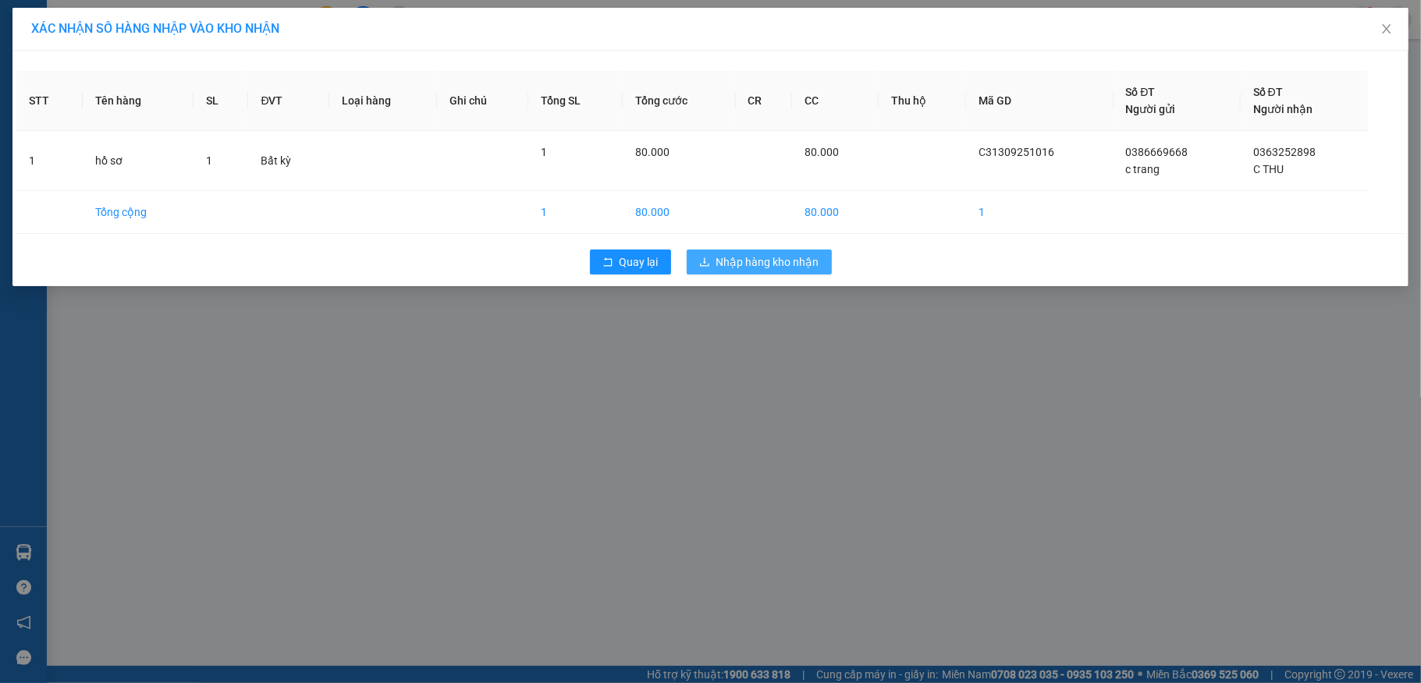
click at [743, 267] on span "Nhập hàng kho nhận" at bounding box center [767, 262] width 103 height 17
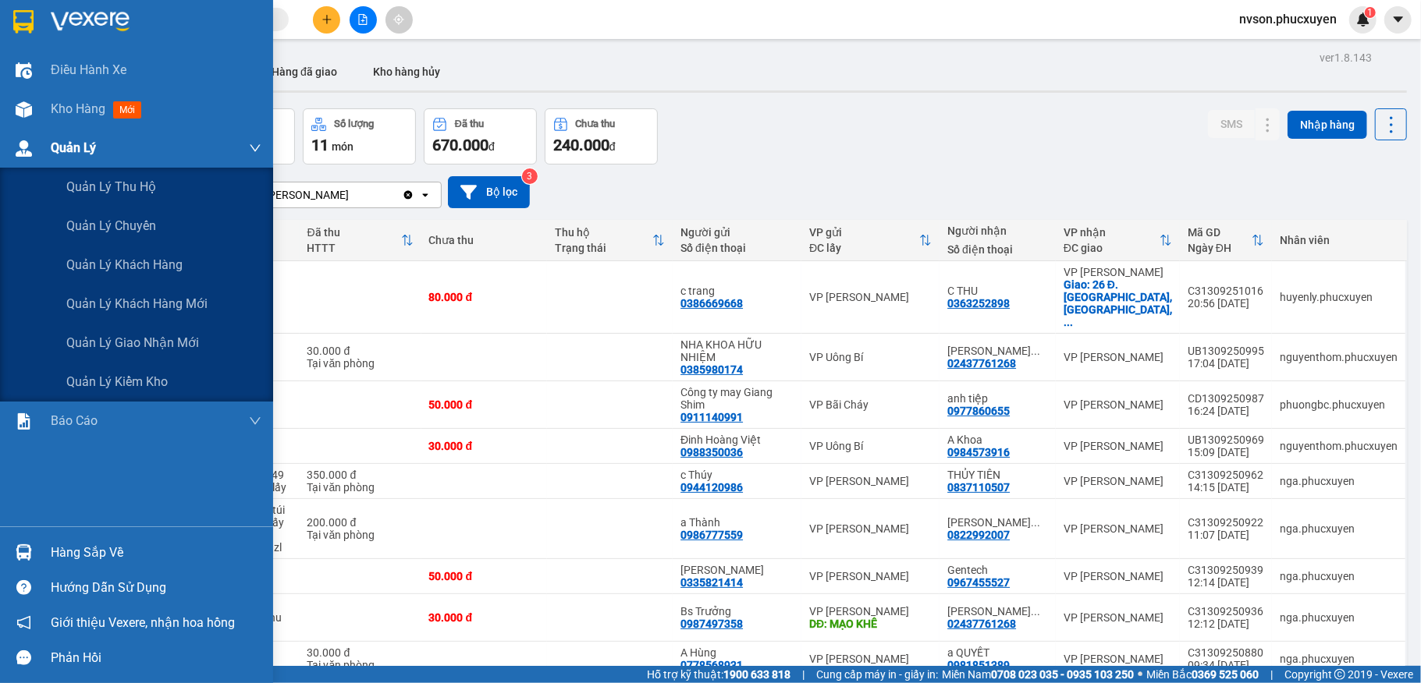
click at [32, 142] on div at bounding box center [23, 148] width 27 height 27
click at [87, 331] on div "Quản lý giao nhận mới" at bounding box center [163, 343] width 195 height 39
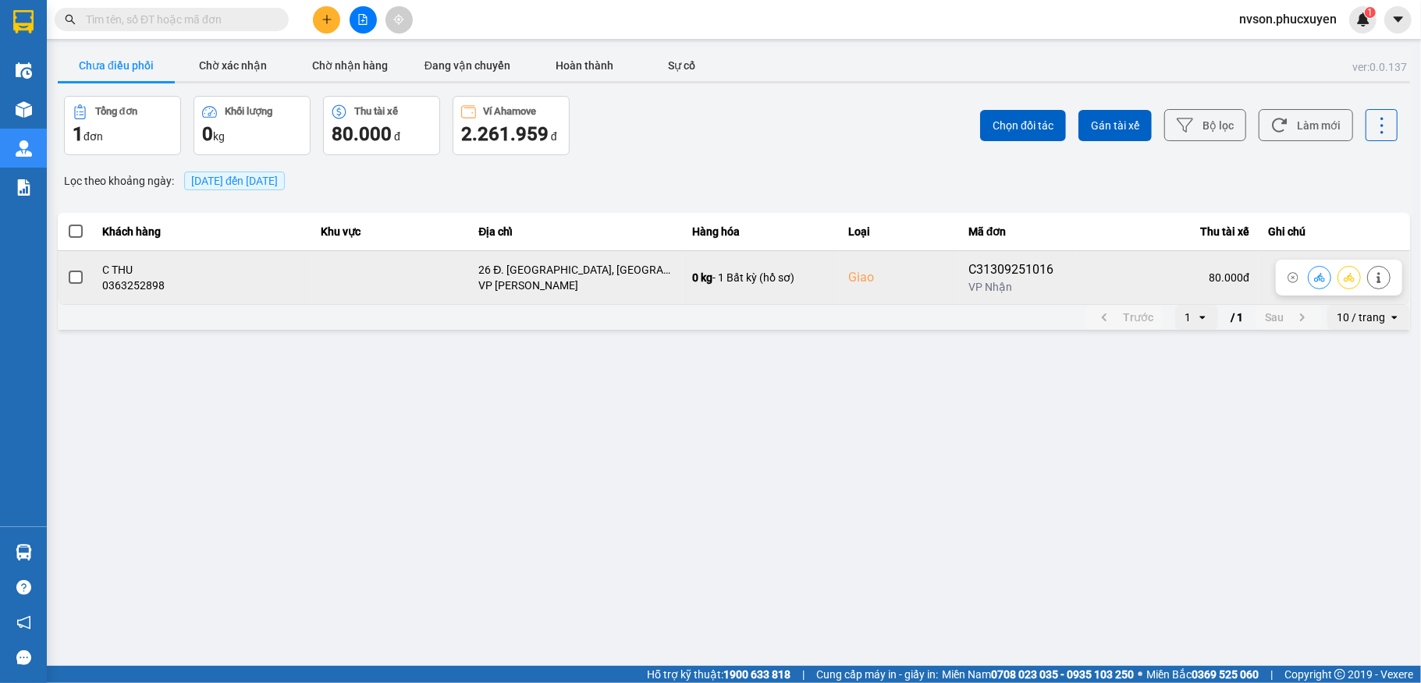
click at [1315, 278] on icon at bounding box center [1319, 277] width 11 height 11
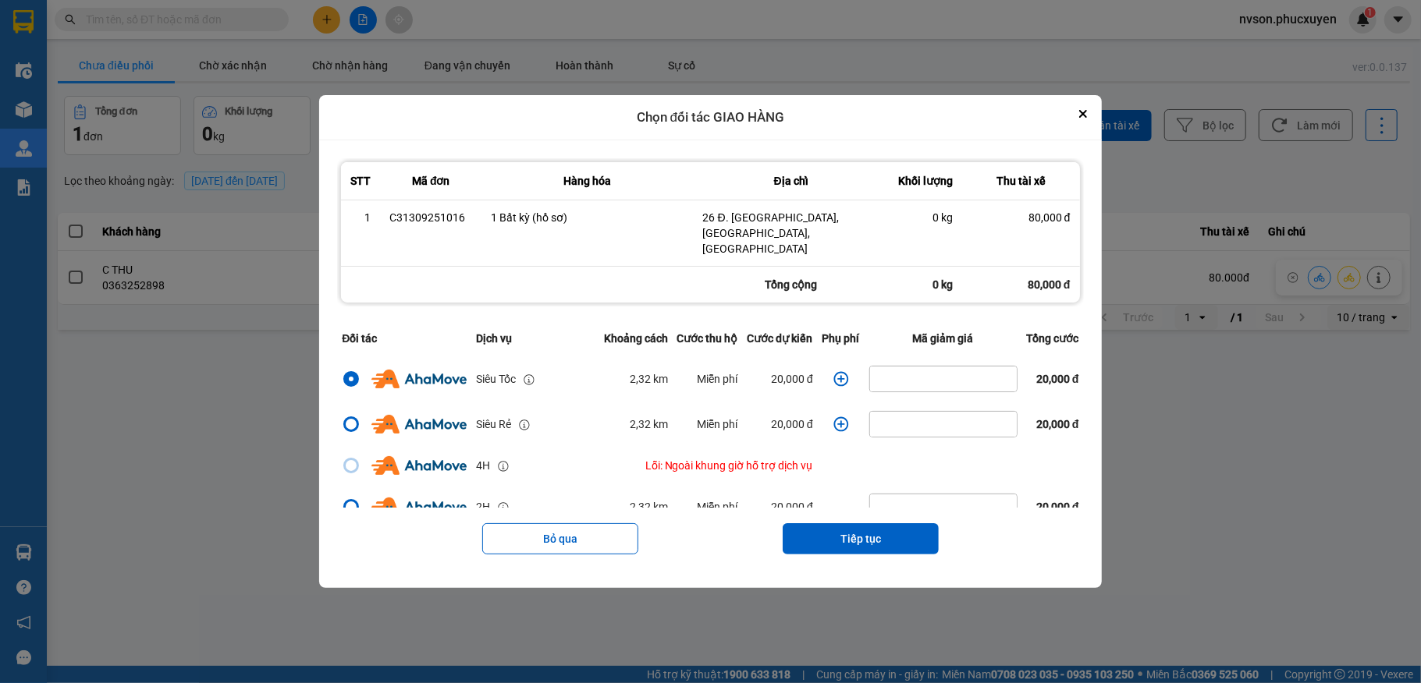
click at [833, 375] on icon "dialog" at bounding box center [841, 379] width 16 height 16
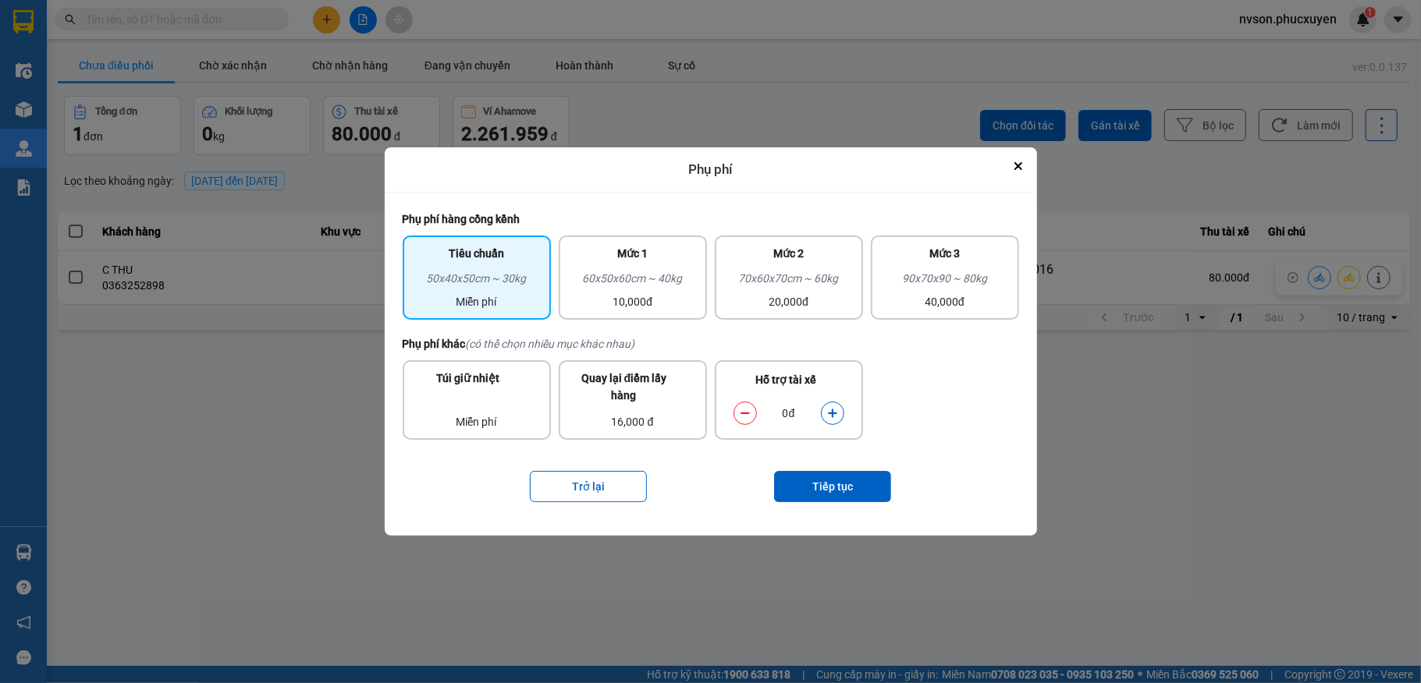
click at [830, 410] on icon "dialog" at bounding box center [832, 413] width 11 height 11
click at [833, 484] on button "Tiếp tục" at bounding box center [832, 486] width 117 height 31
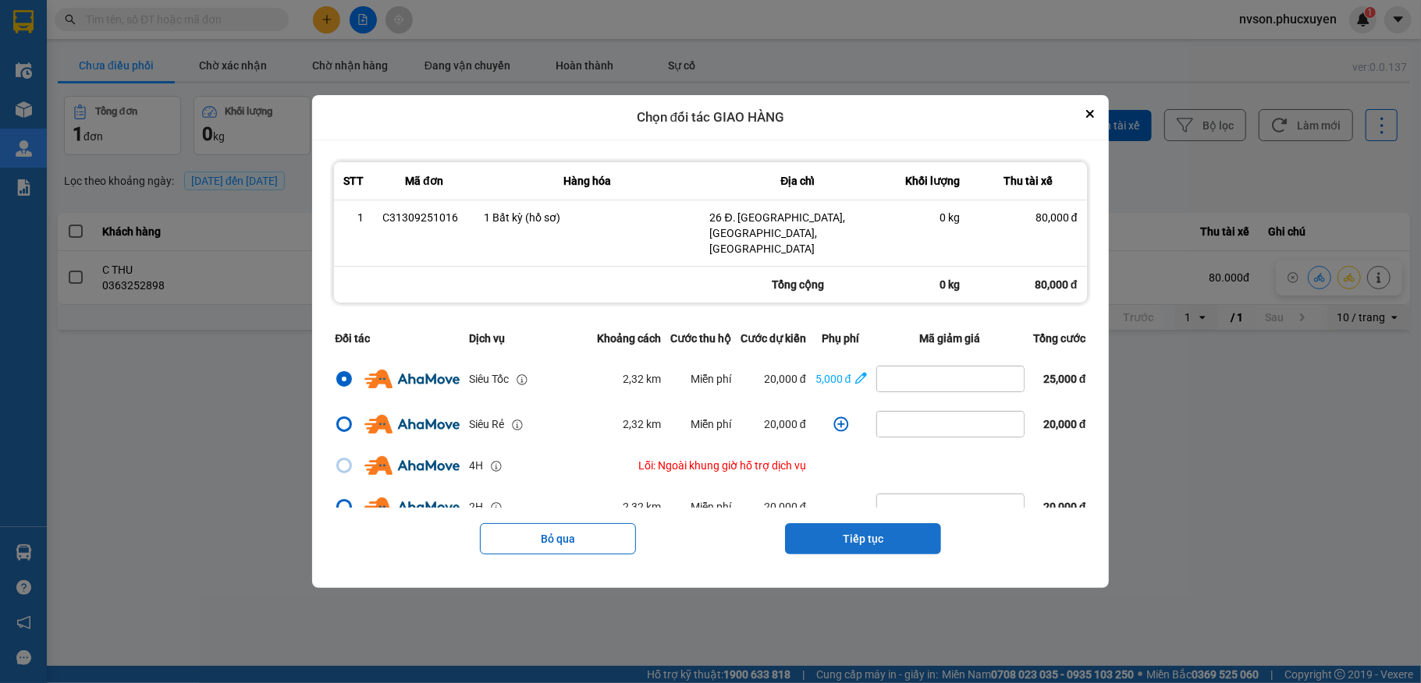
click at [833, 523] on button "Tiếp tục" at bounding box center [863, 538] width 156 height 31
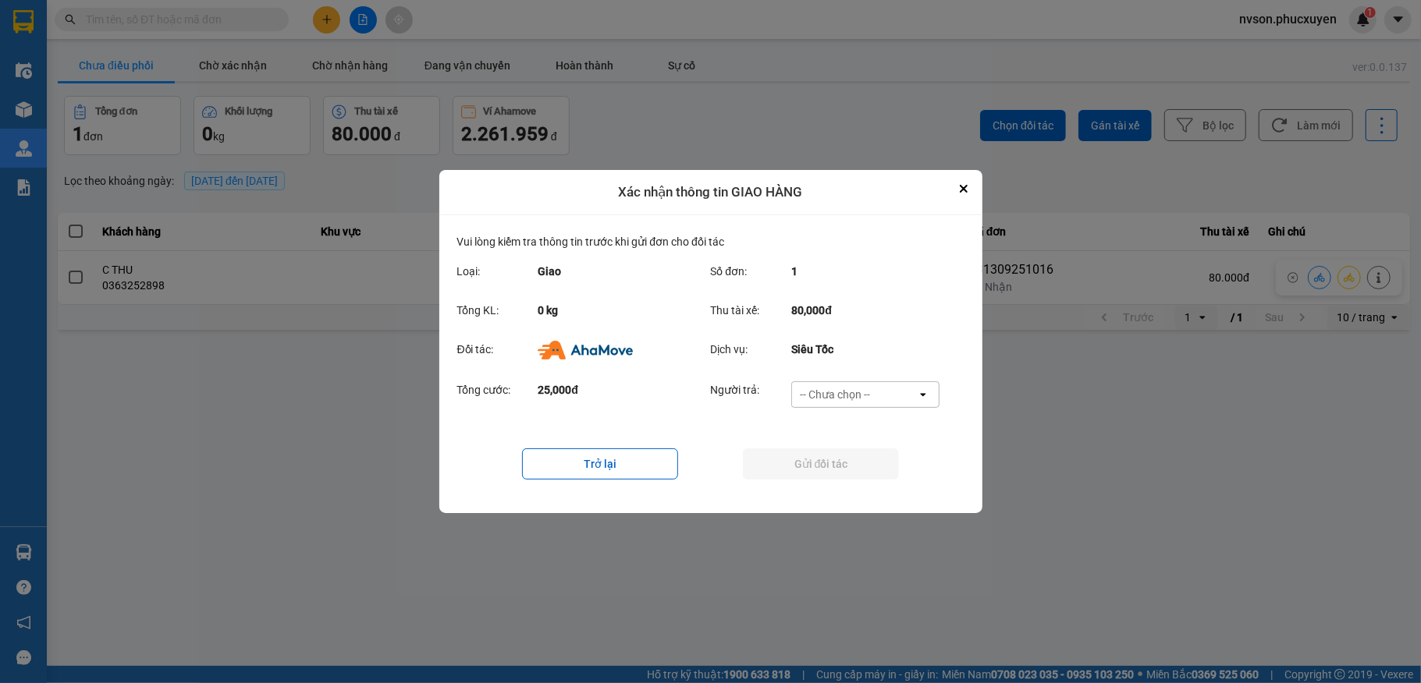
click at [825, 396] on div "-- Chưa chọn --" at bounding box center [835, 395] width 70 height 16
click at [832, 475] on div "Ví Ahamove" at bounding box center [865, 484] width 148 height 28
click at [822, 469] on button "Gửi đối tác" at bounding box center [821, 464] width 156 height 31
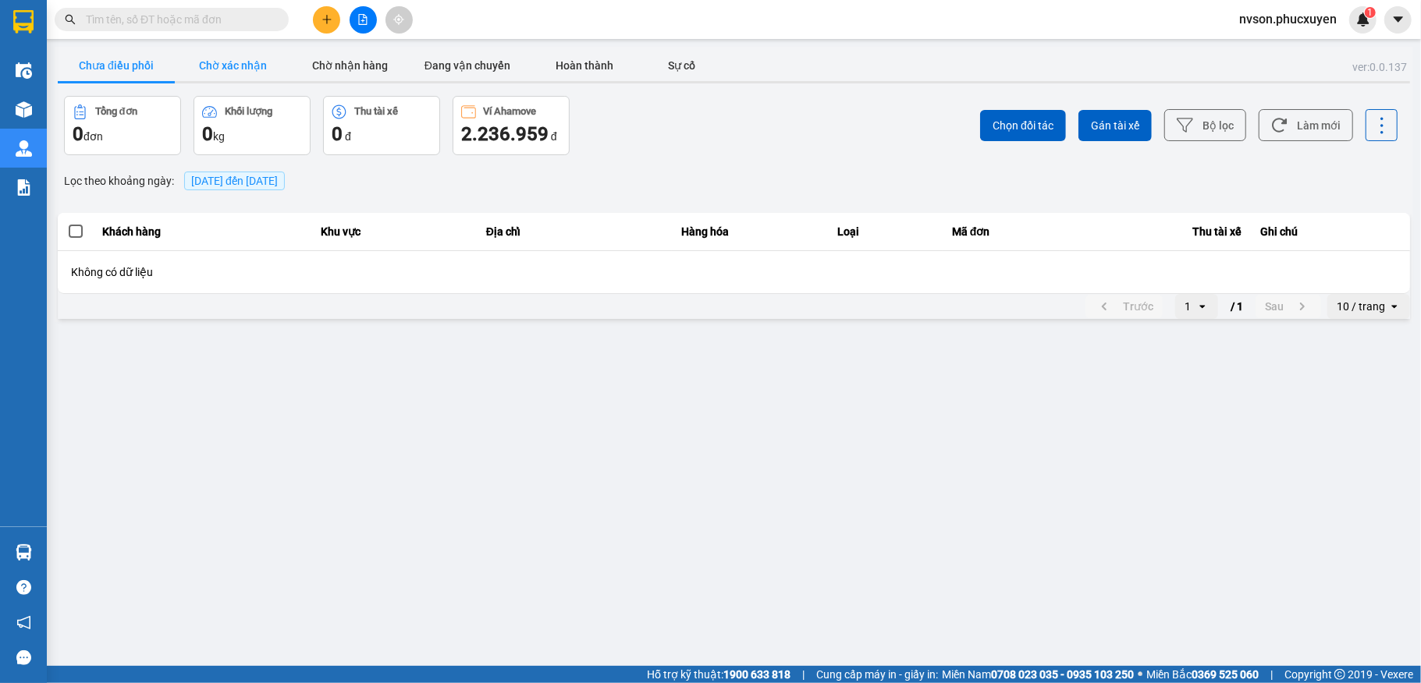
click at [211, 62] on button "Chờ xác nhận" at bounding box center [233, 65] width 117 height 31
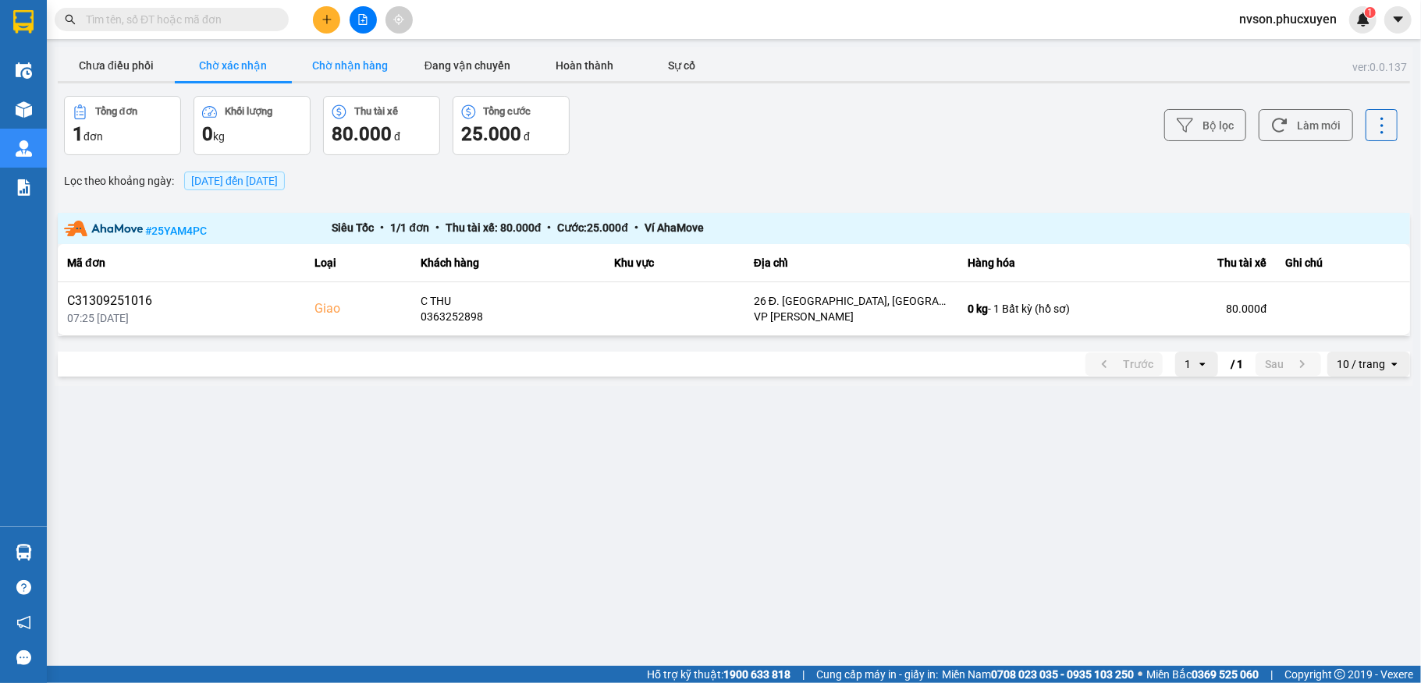
click at [320, 63] on button "Chờ nhận hàng" at bounding box center [350, 65] width 117 height 31
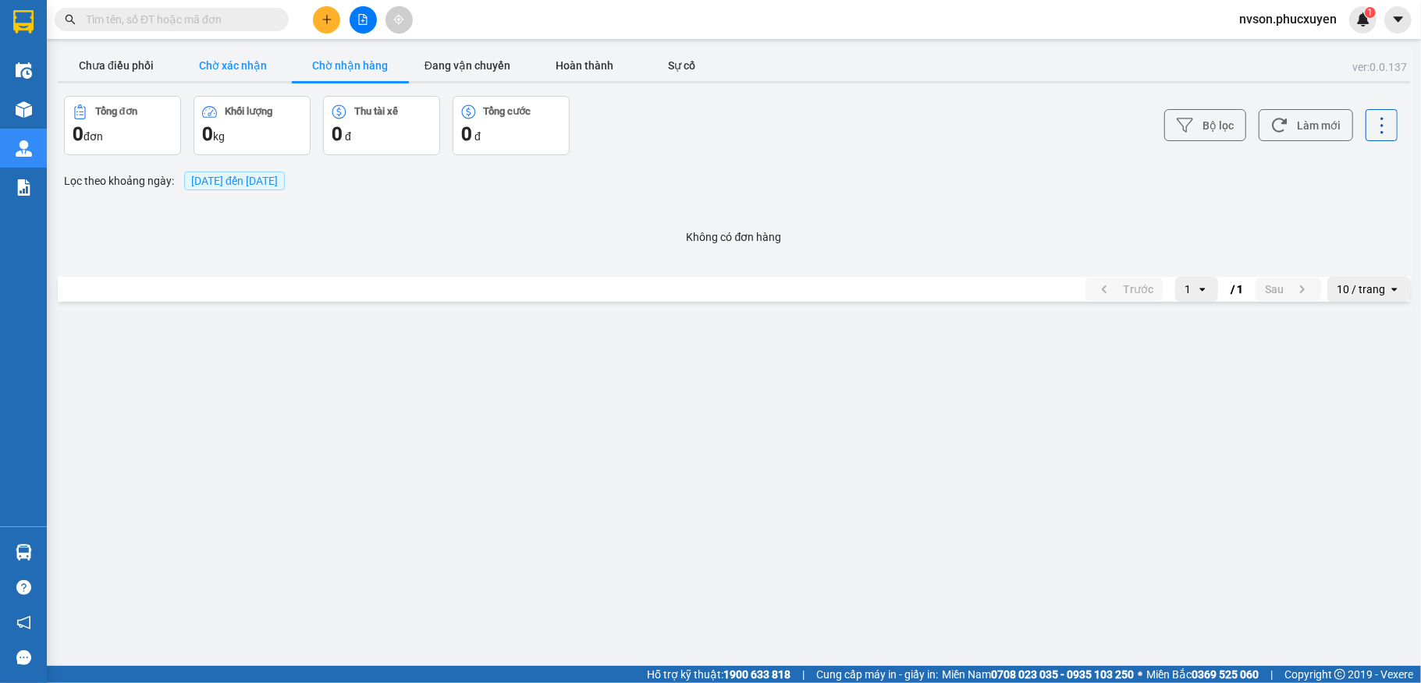
click at [229, 79] on button "Chờ xác nhận" at bounding box center [233, 65] width 117 height 31
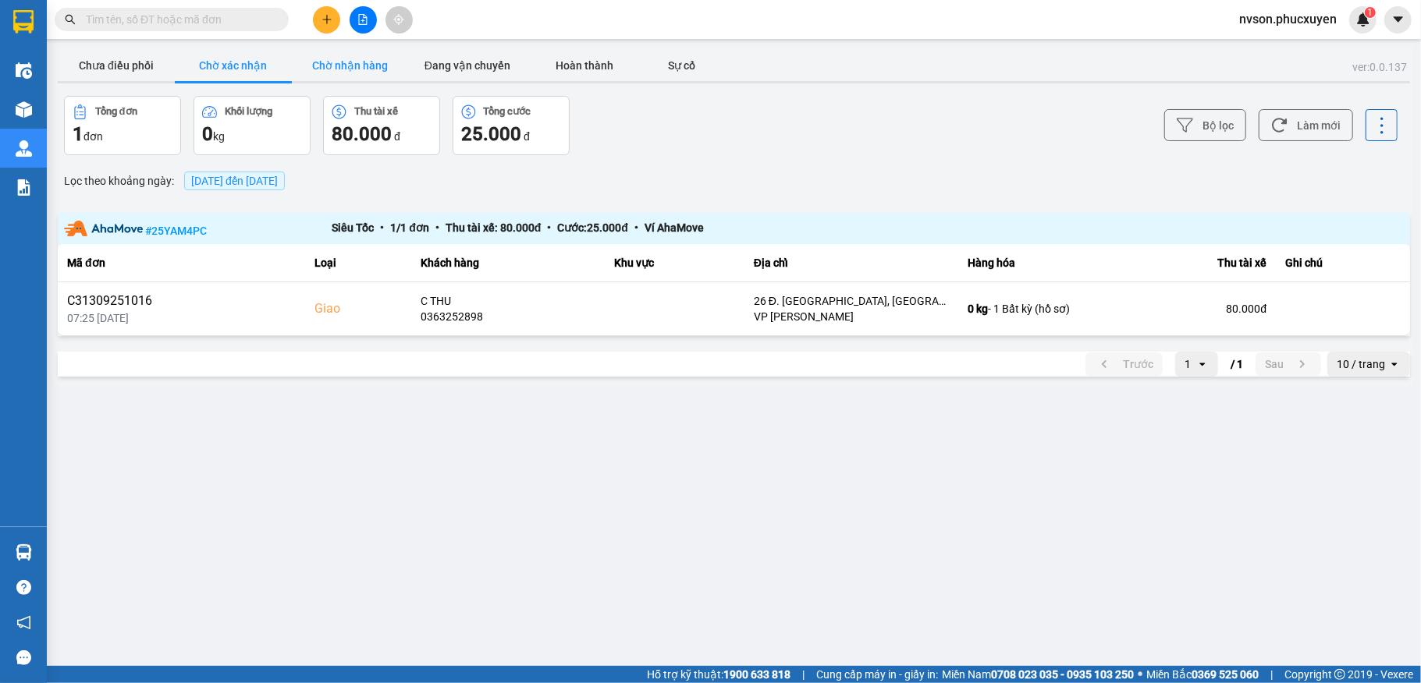
click at [323, 67] on button "Chờ nhận hàng" at bounding box center [350, 65] width 117 height 31
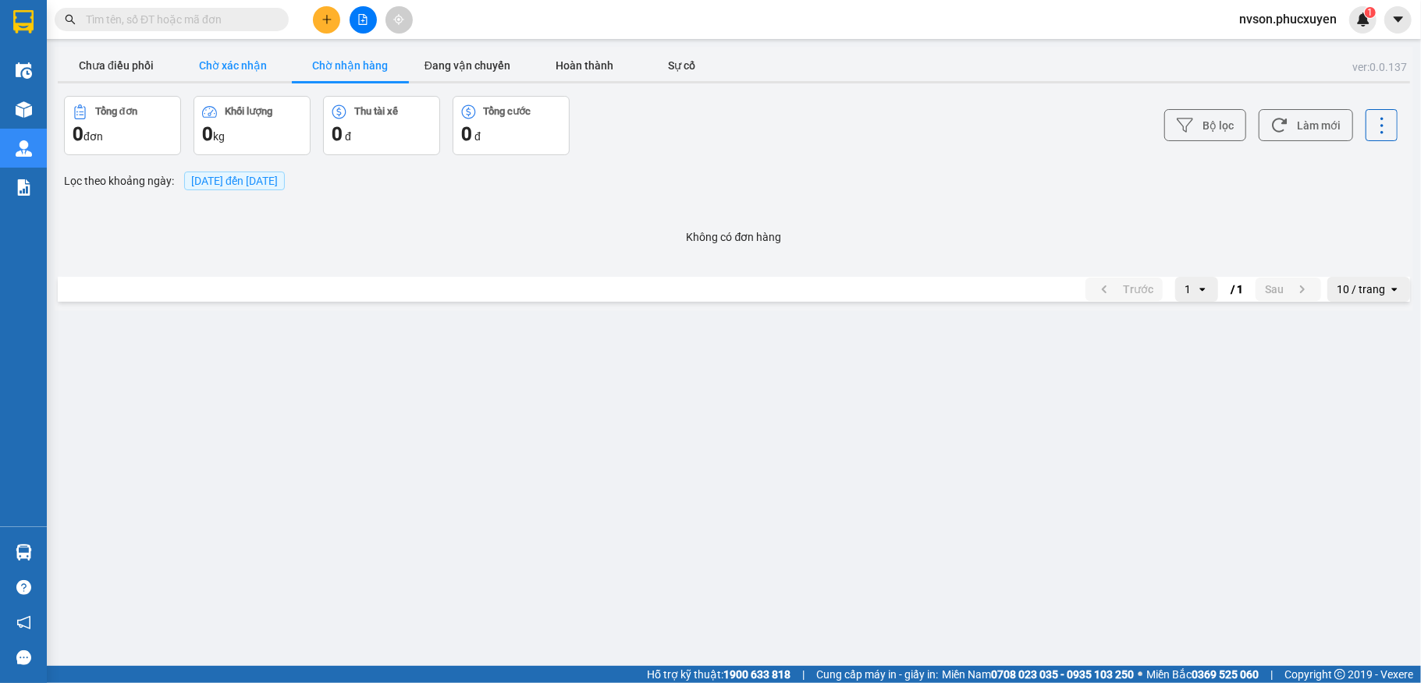
click at [243, 67] on button "Chờ xác nhận" at bounding box center [233, 65] width 117 height 31
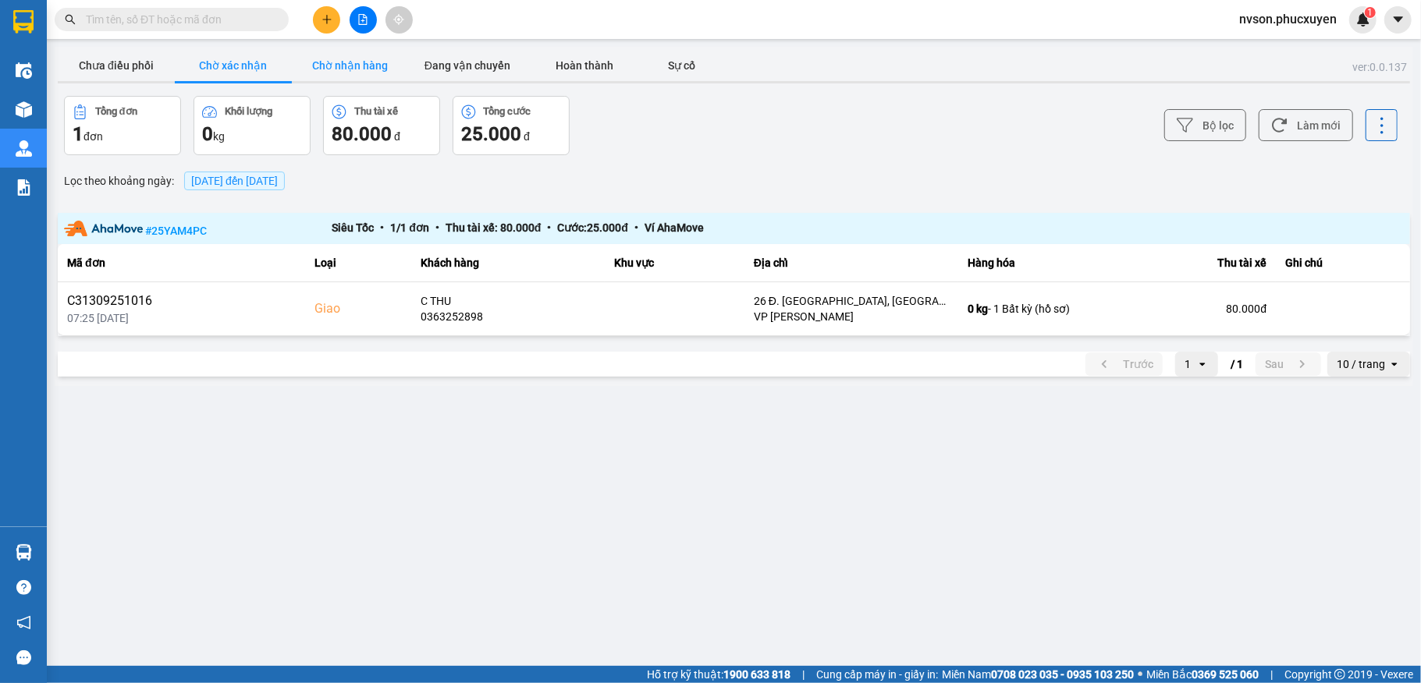
click at [362, 57] on button "Chờ nhận hàng" at bounding box center [350, 65] width 117 height 31
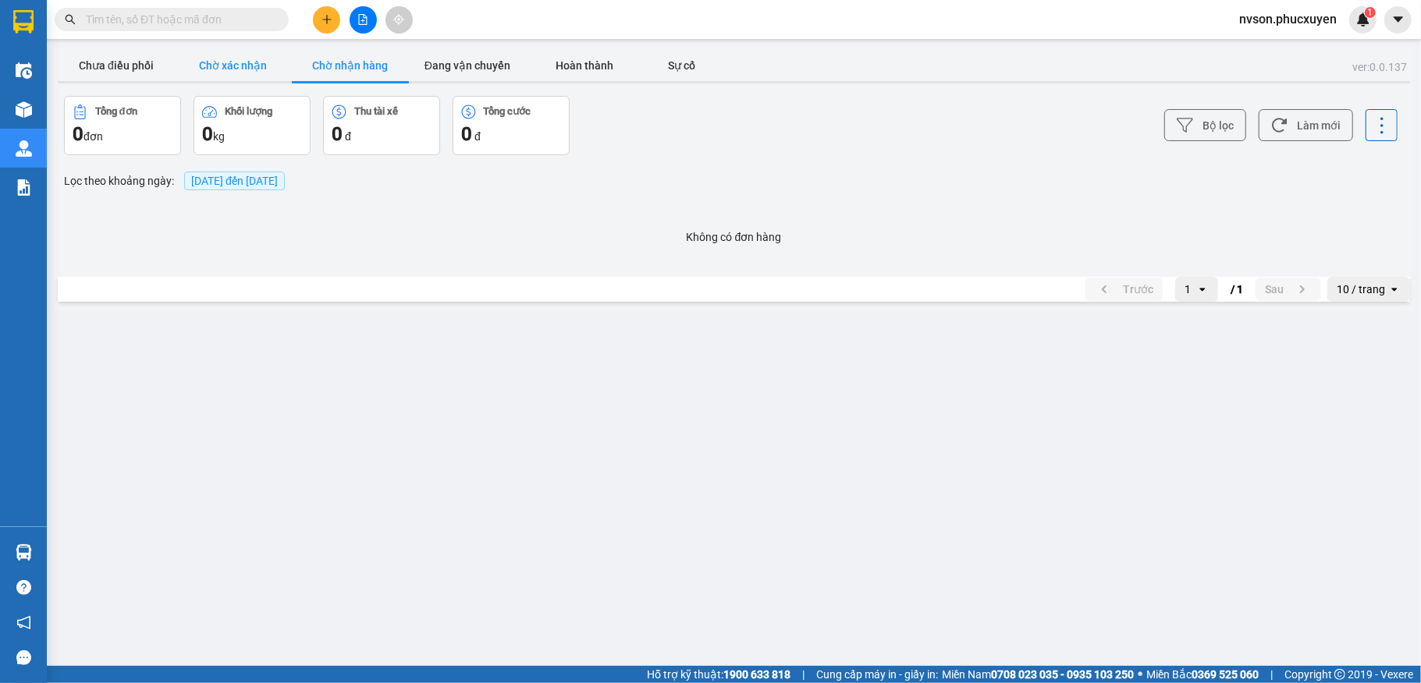
click at [210, 76] on button "Chờ xác nhận" at bounding box center [233, 65] width 117 height 31
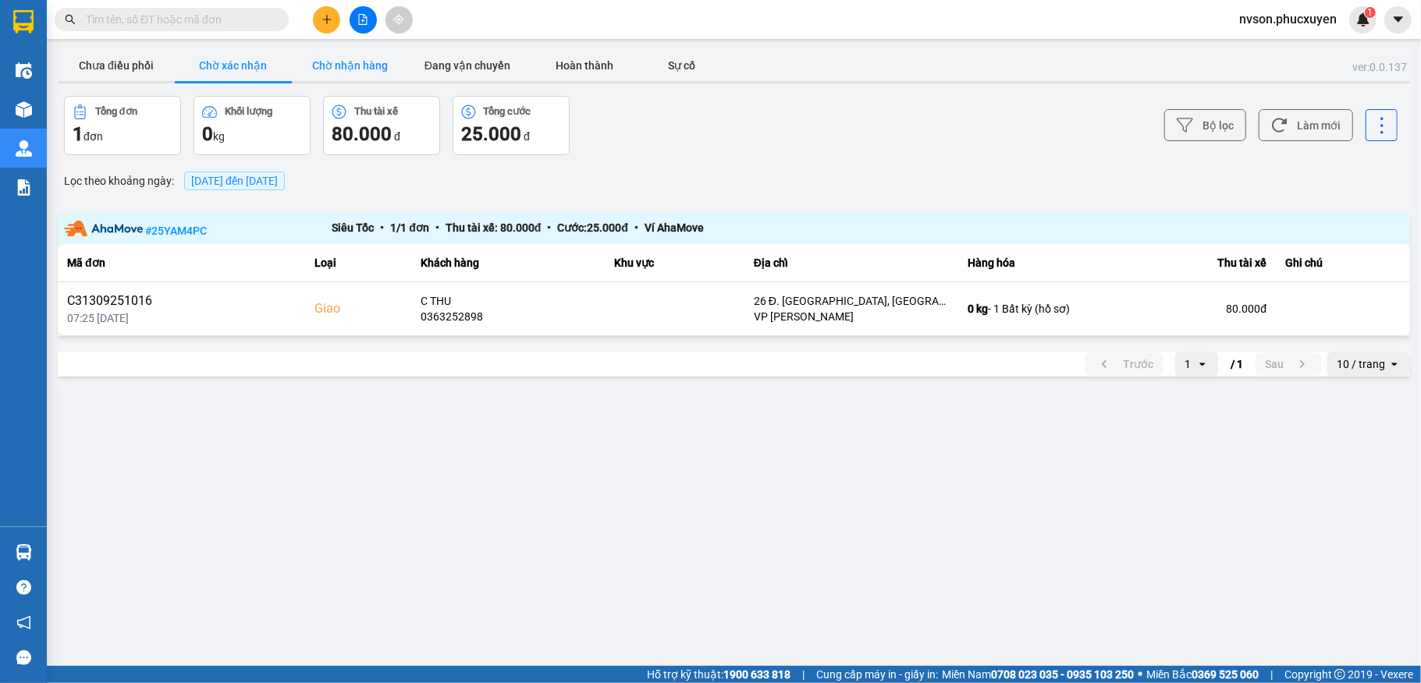
click at [343, 66] on button "Chờ nhận hàng" at bounding box center [350, 65] width 117 height 31
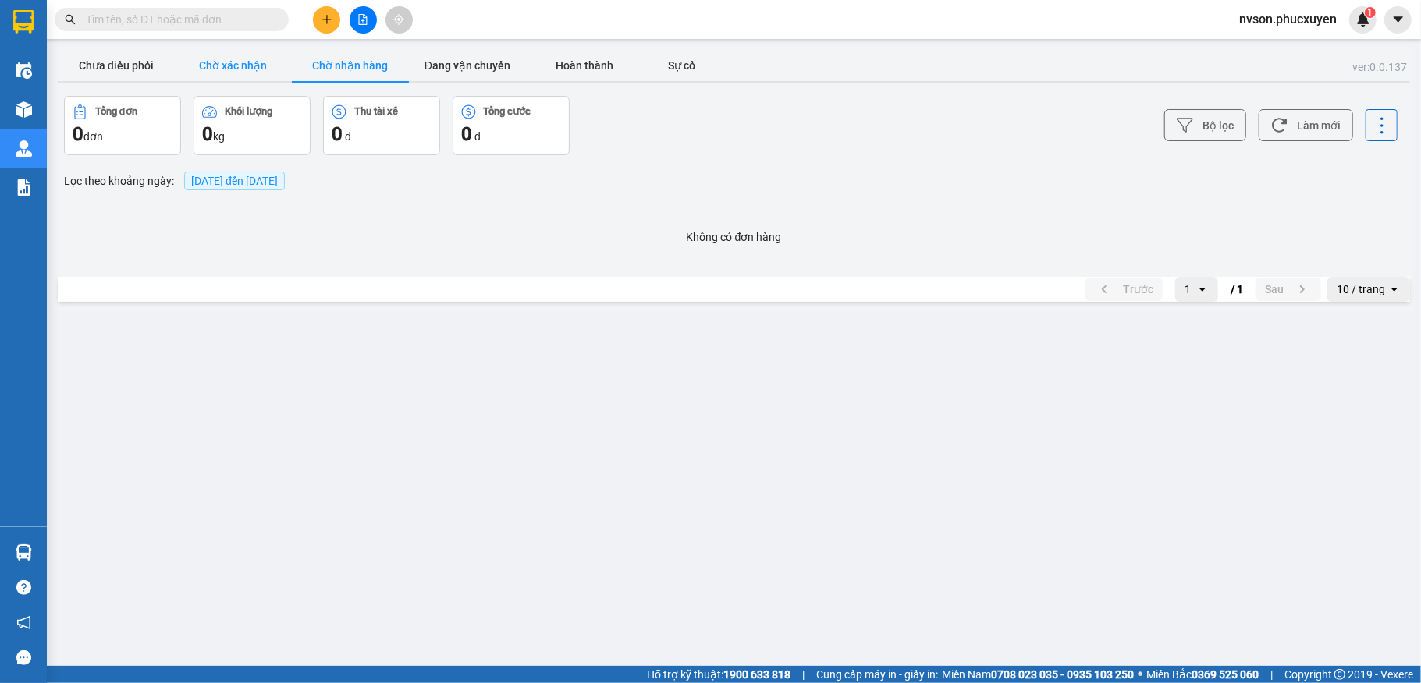
click at [239, 70] on button "Chờ xác nhận" at bounding box center [233, 65] width 117 height 31
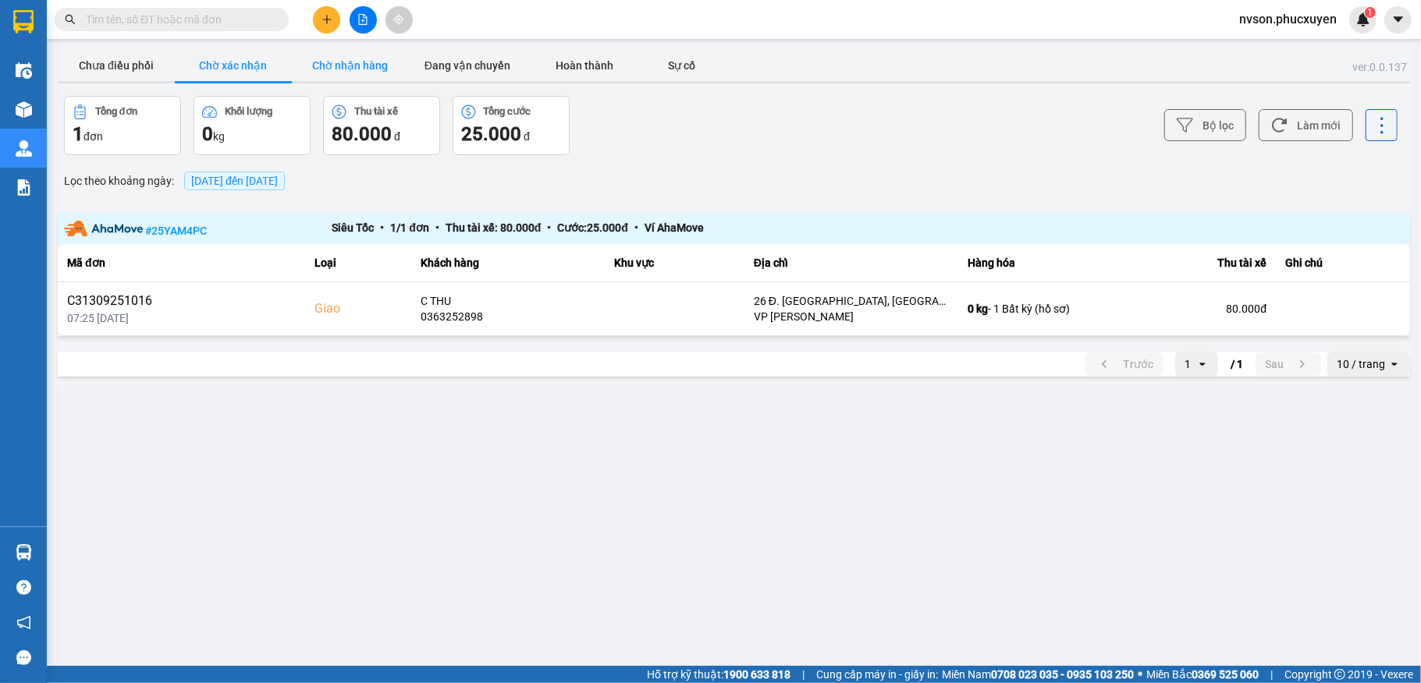
click at [310, 69] on button "Chờ nhận hàng" at bounding box center [350, 65] width 117 height 31
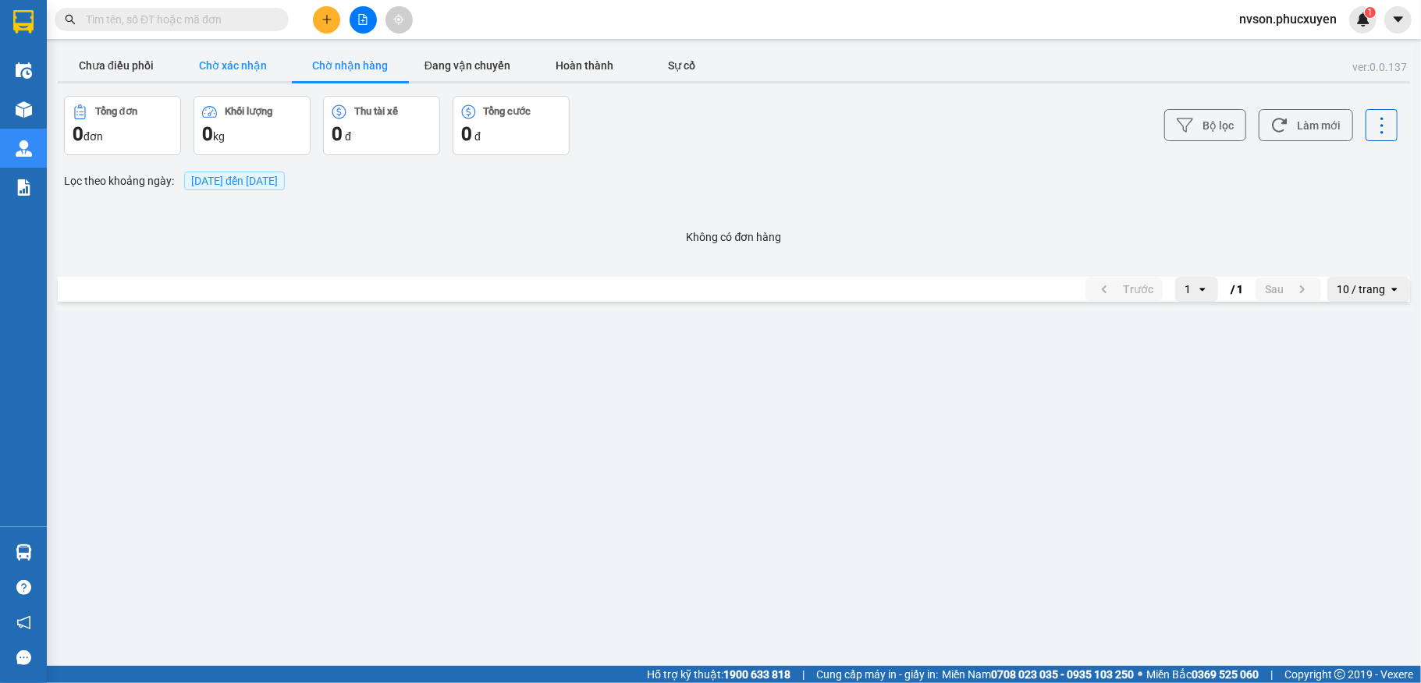
click at [265, 76] on button "Chờ xác nhận" at bounding box center [233, 65] width 117 height 31
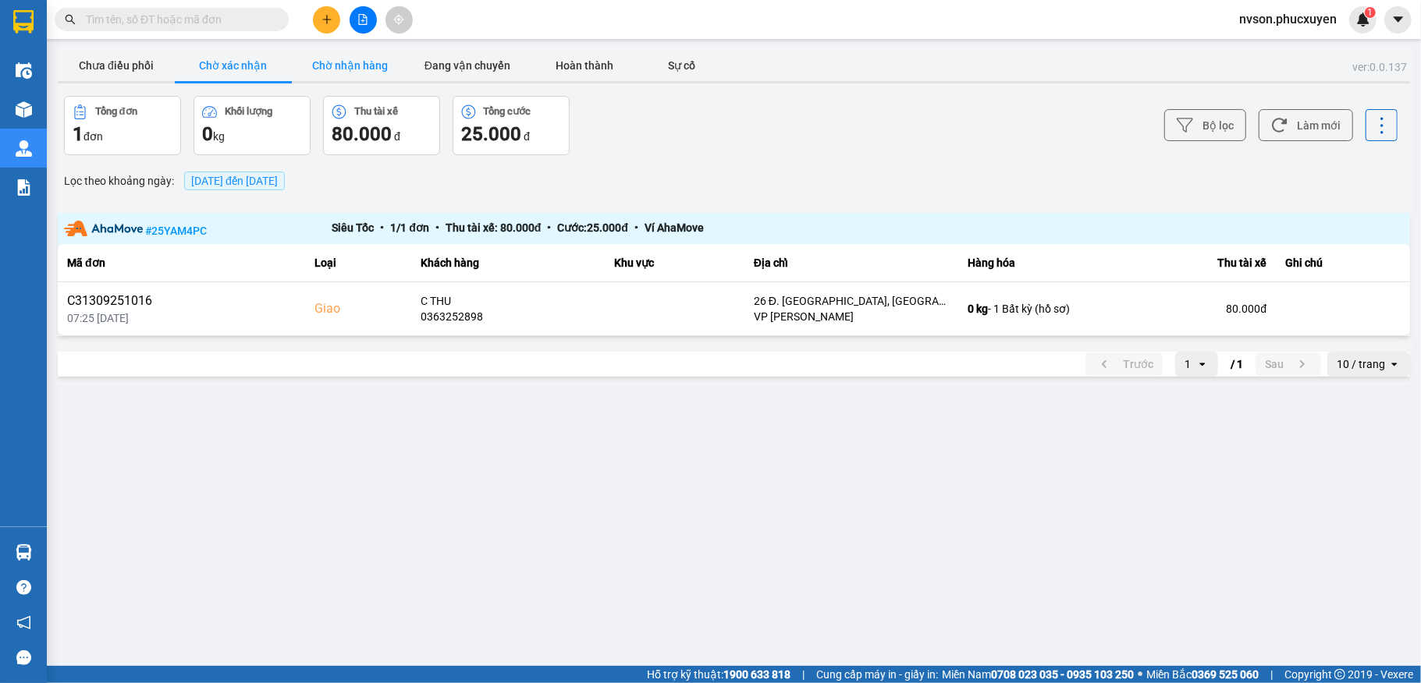
click at [342, 66] on button "Chờ nhận hàng" at bounding box center [350, 65] width 117 height 31
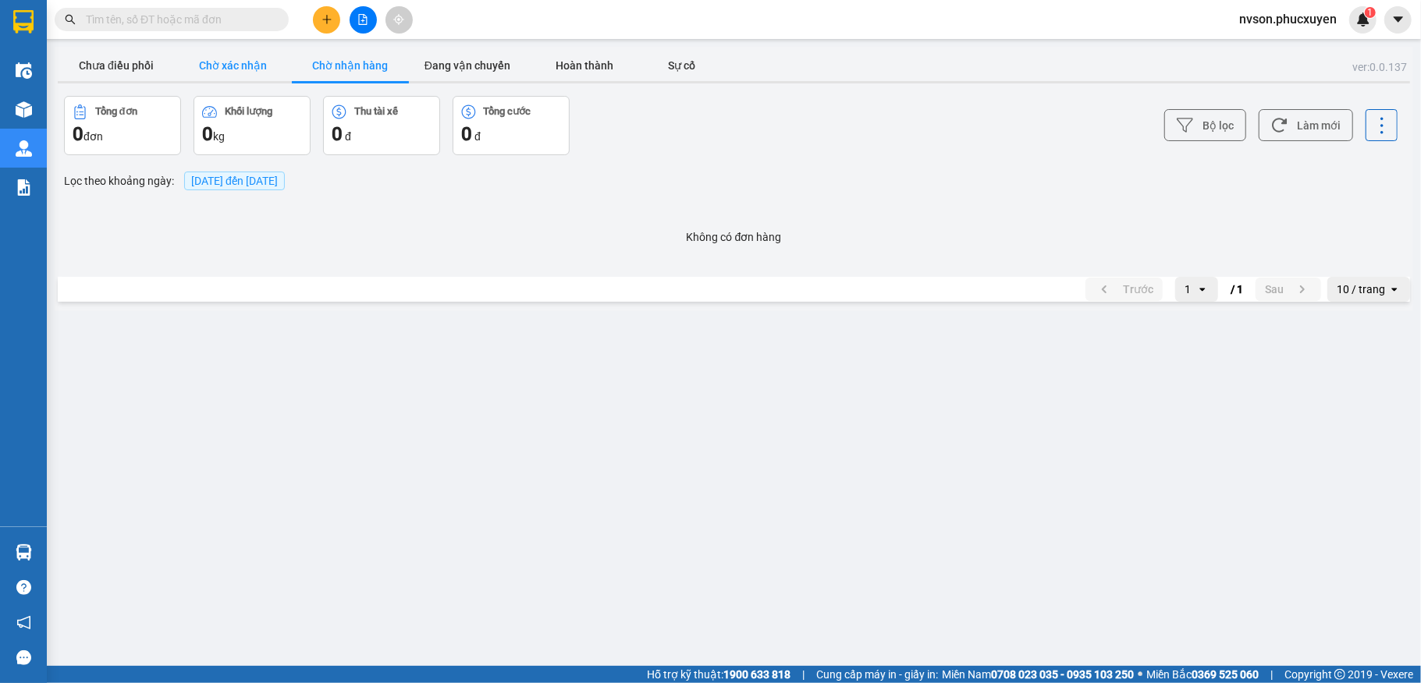
click at [210, 69] on button "Chờ xác nhận" at bounding box center [233, 65] width 117 height 31
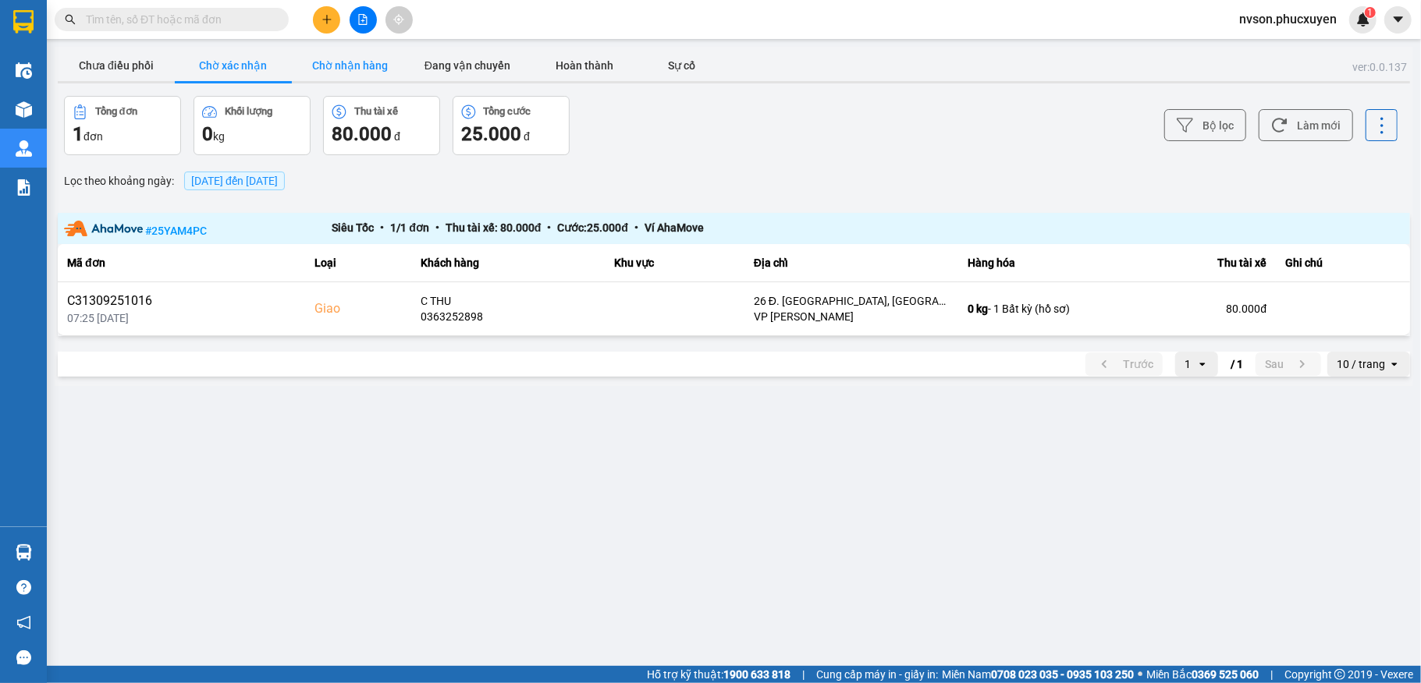
click at [387, 67] on button "Chờ nhận hàng" at bounding box center [350, 65] width 117 height 31
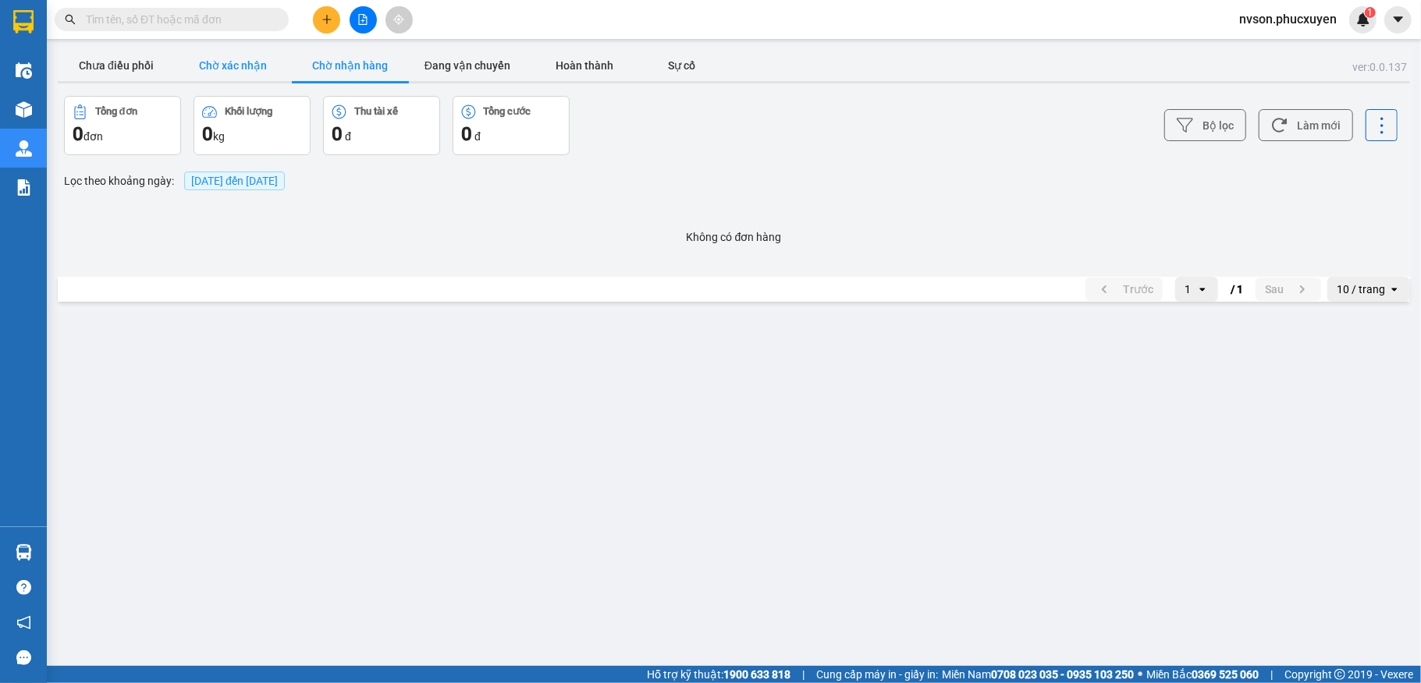
click at [264, 72] on button "Chờ xác nhận" at bounding box center [233, 65] width 117 height 31
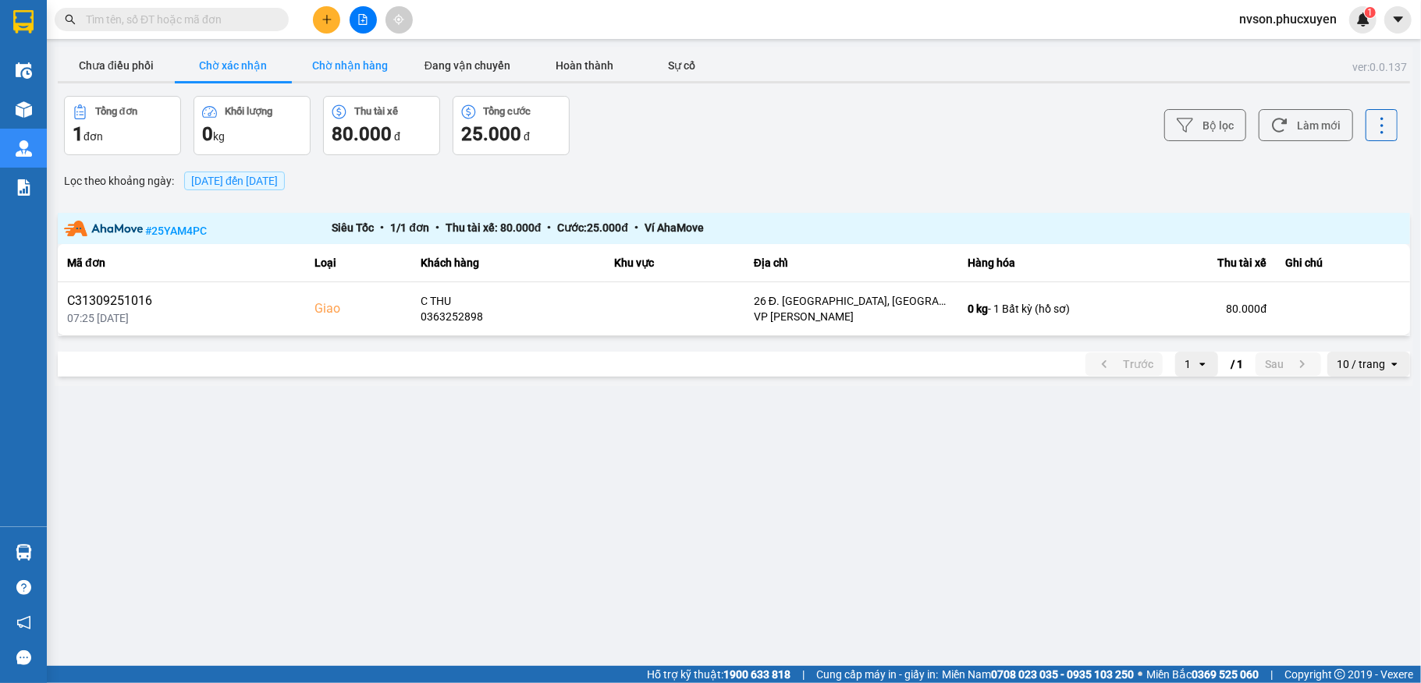
click at [322, 63] on button "Chờ nhận hàng" at bounding box center [350, 65] width 117 height 31
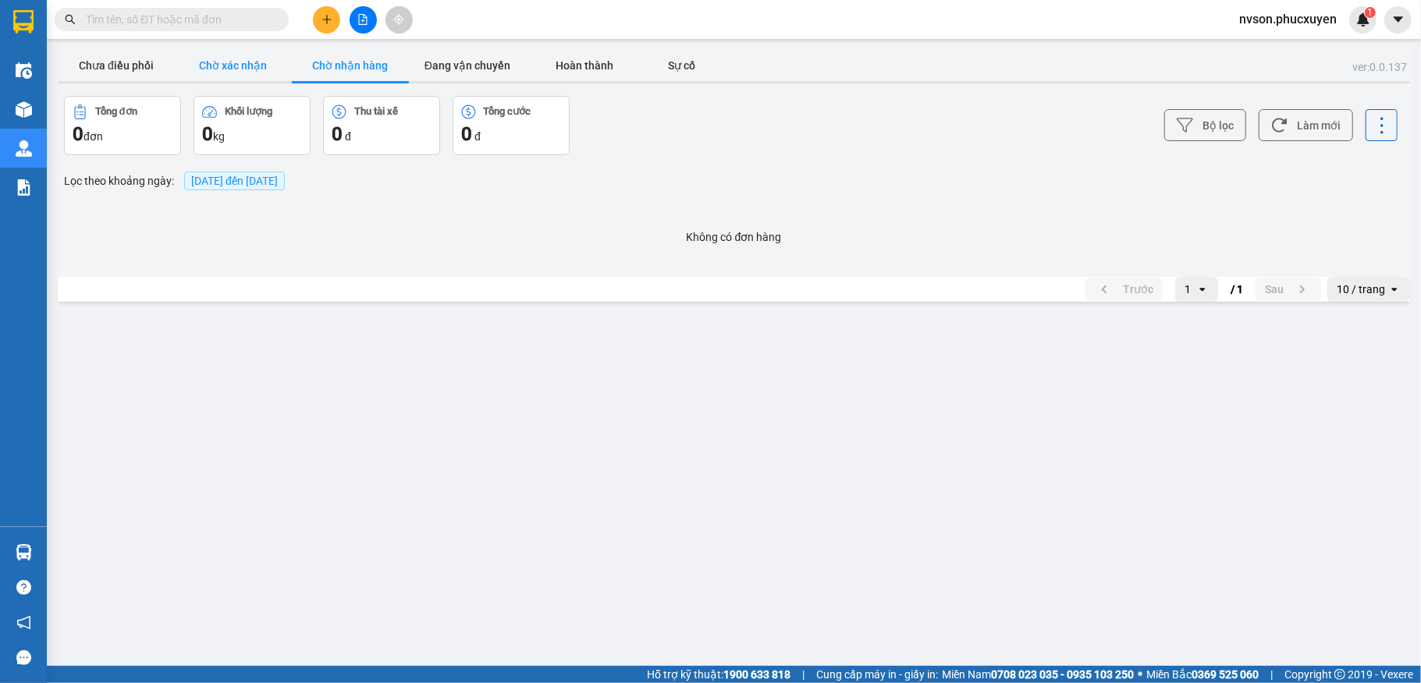
click at [234, 64] on button "Chờ xác nhận" at bounding box center [233, 65] width 117 height 31
click at [347, 70] on button "Chờ nhận hàng" at bounding box center [350, 65] width 117 height 31
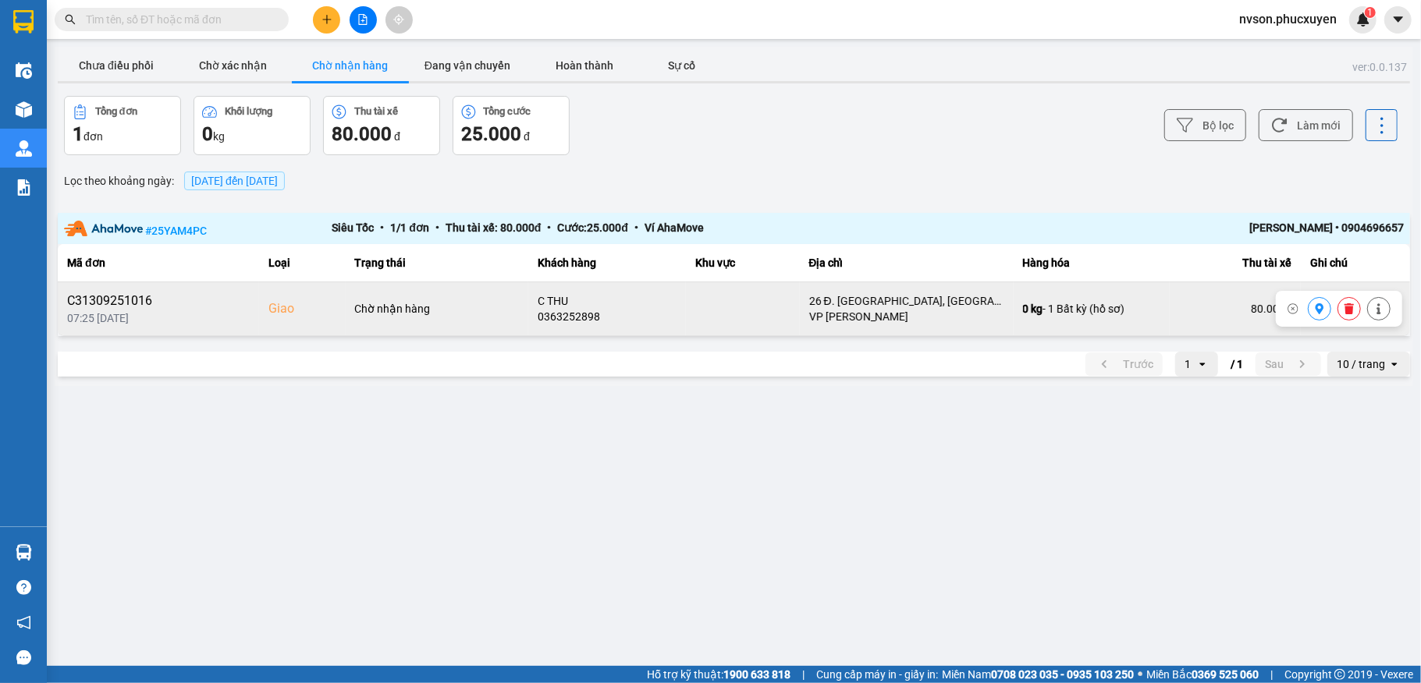
click at [1320, 312] on icon at bounding box center [1319, 308] width 9 height 11
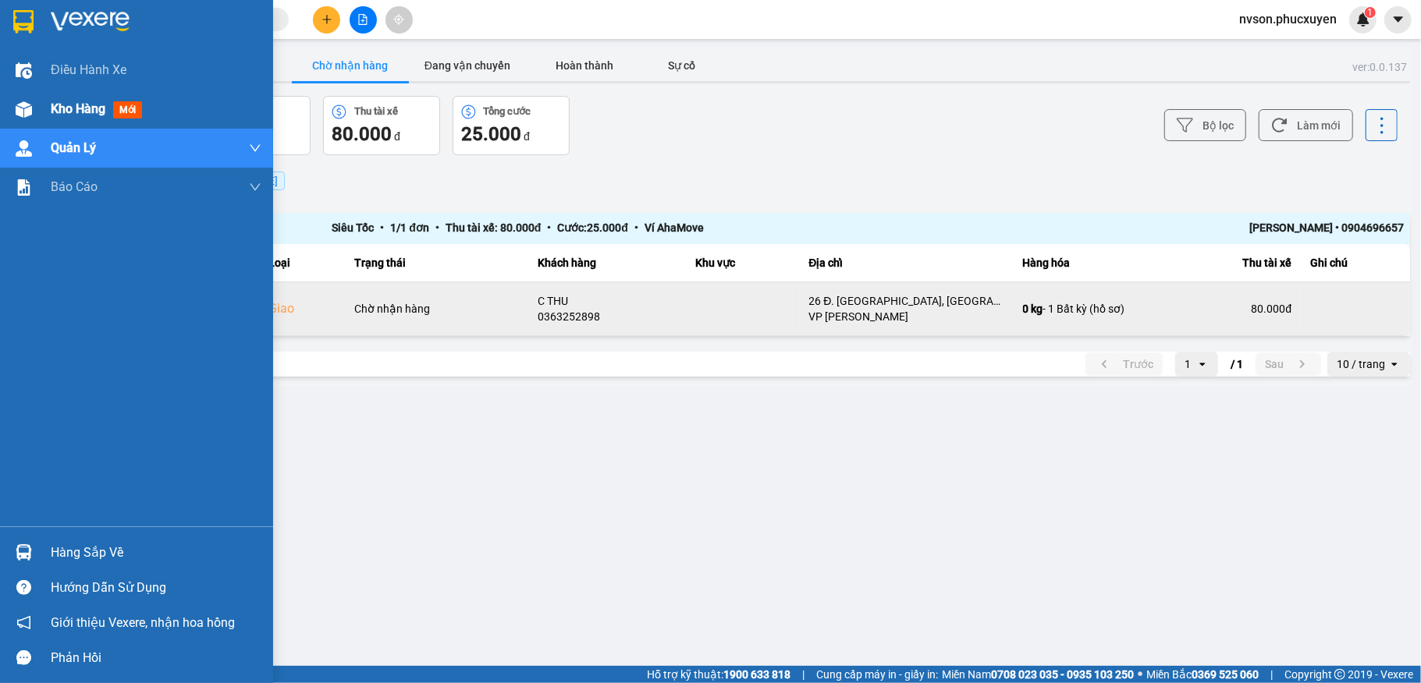
click at [26, 104] on img at bounding box center [24, 109] width 16 height 16
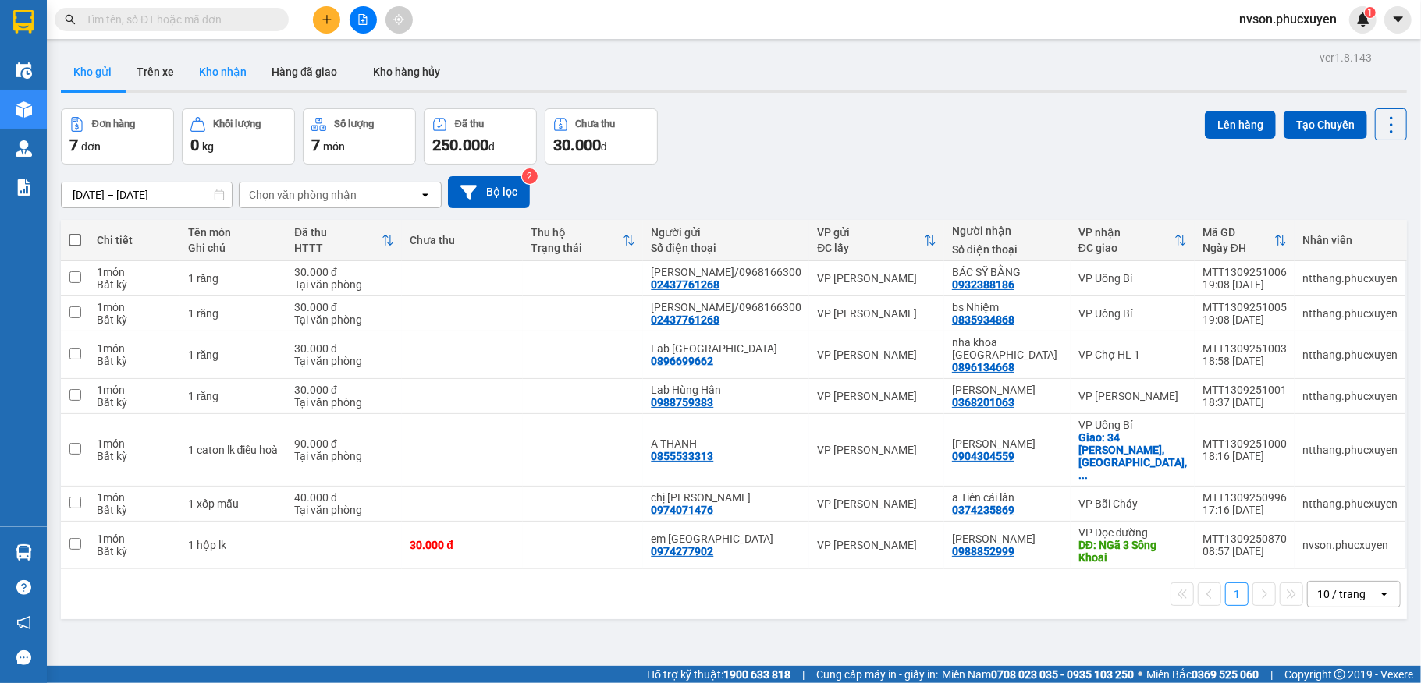
click at [247, 69] on button "Kho nhận" at bounding box center [222, 71] width 73 height 37
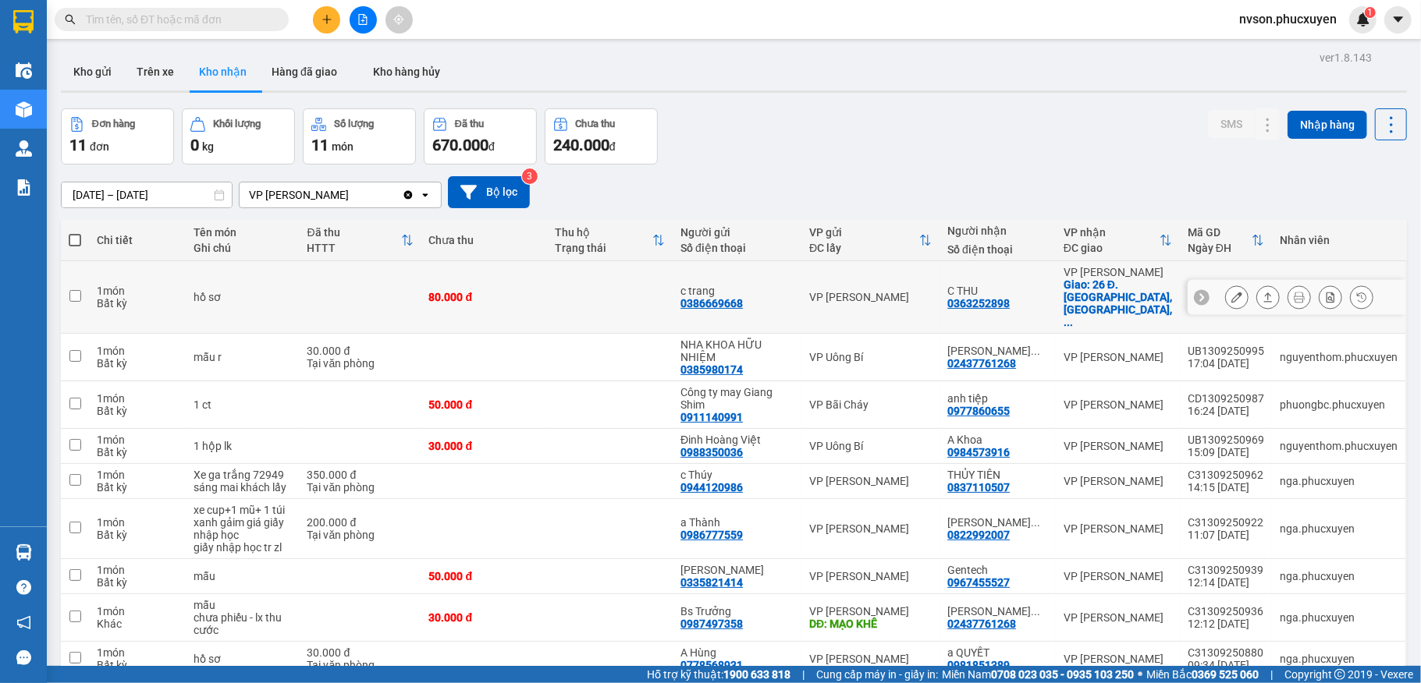
click at [1231, 292] on icon at bounding box center [1236, 297] width 11 height 11
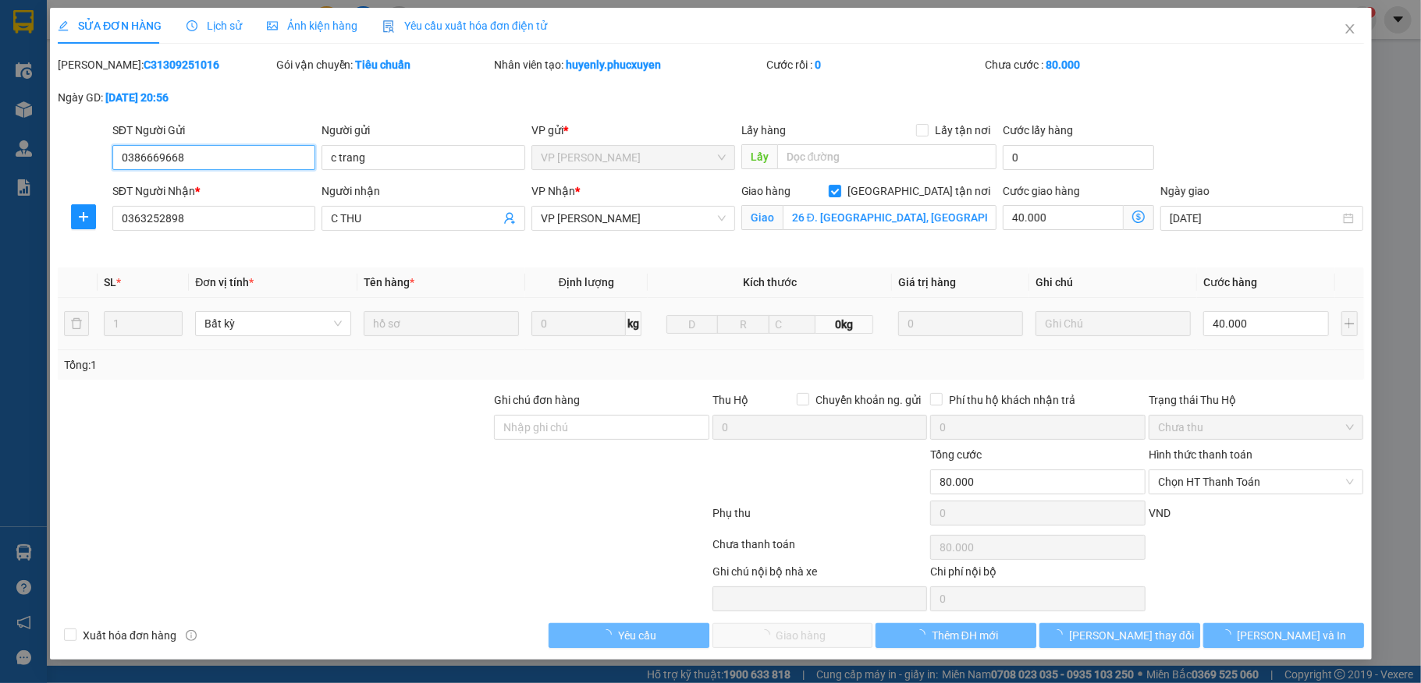
type input "0386669668"
type input "c trang"
type input "0363252898"
type input "C THU"
checkbox input "true"
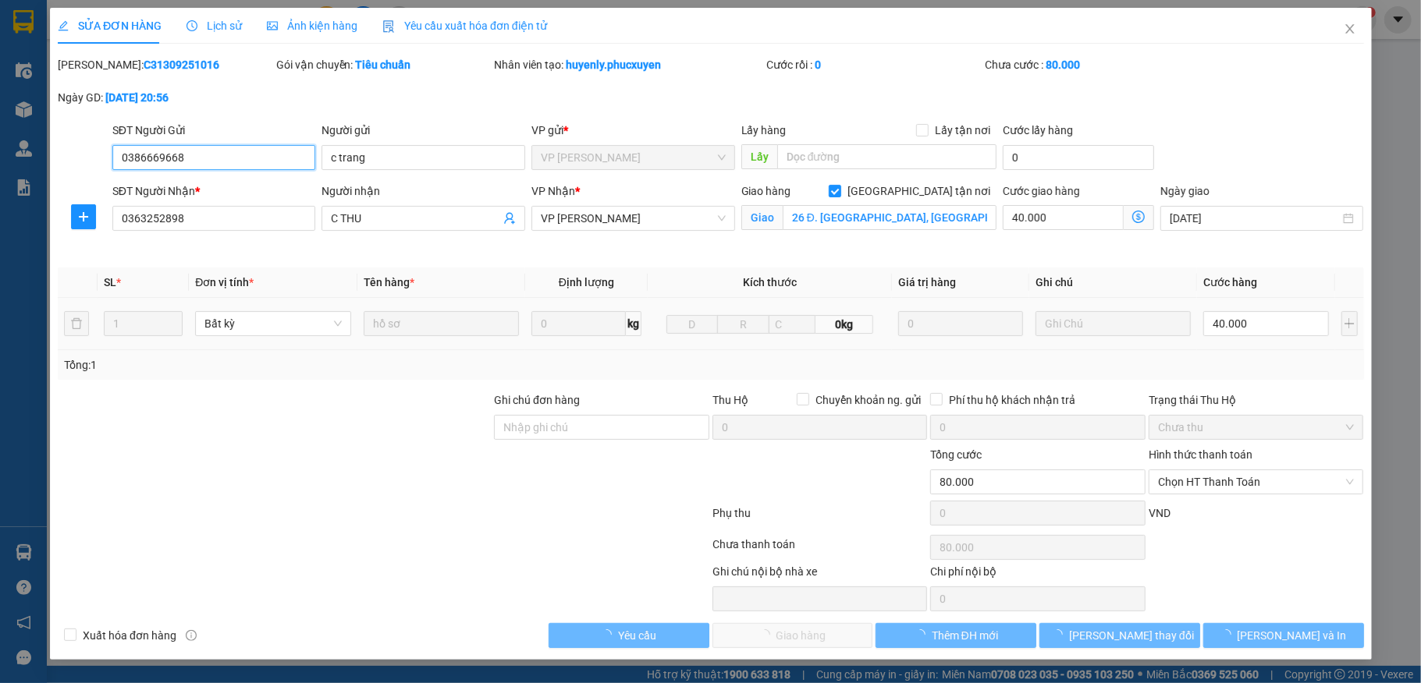
type input "26 Đ. Mỹ Đình, Mỹ Đình, Nam Từ Liêm"
type input "80.000"
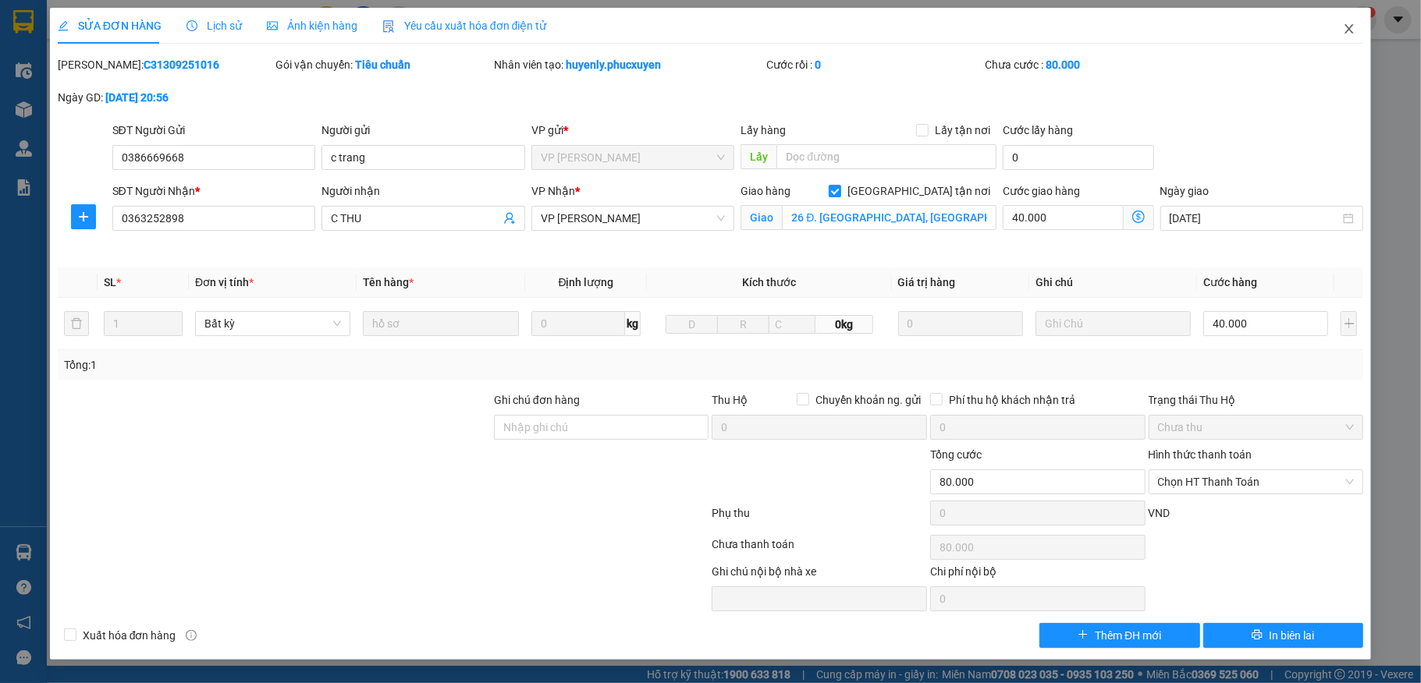
click at [1358, 34] on span "Close" at bounding box center [1349, 30] width 44 height 44
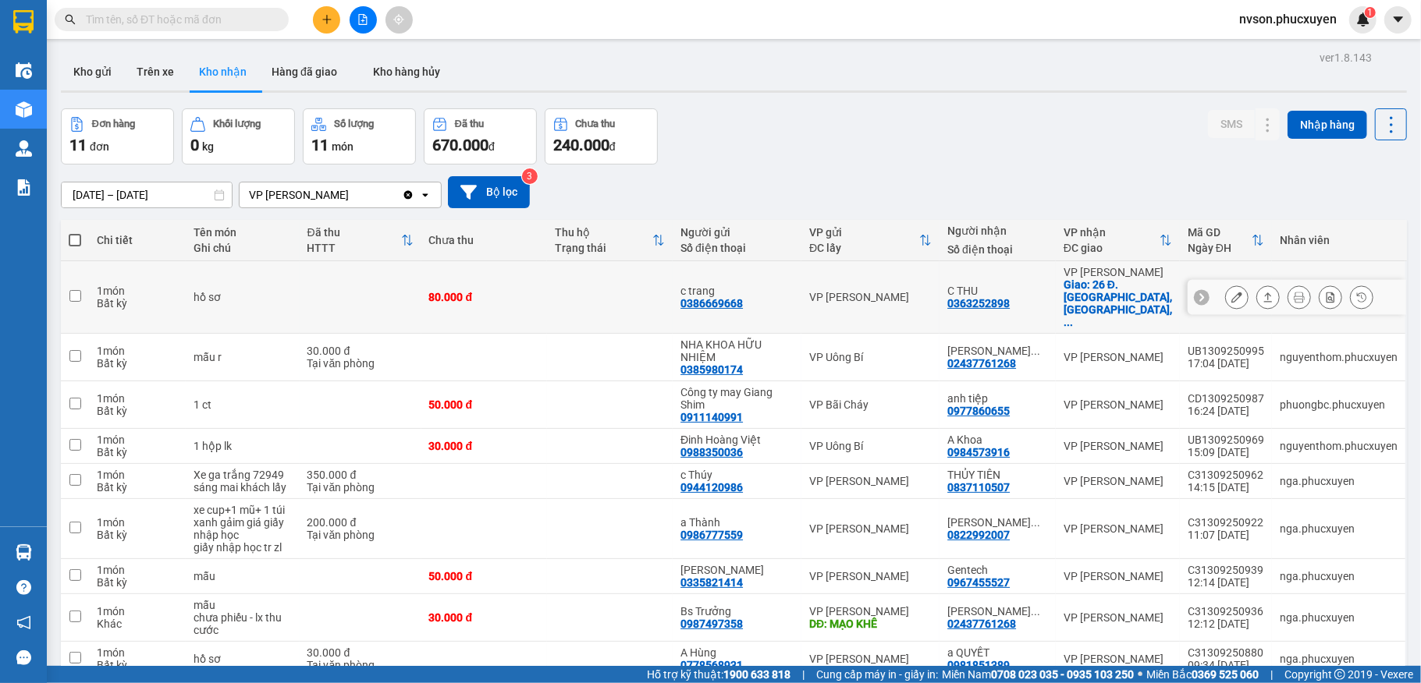
click at [1226, 294] on button at bounding box center [1237, 297] width 22 height 27
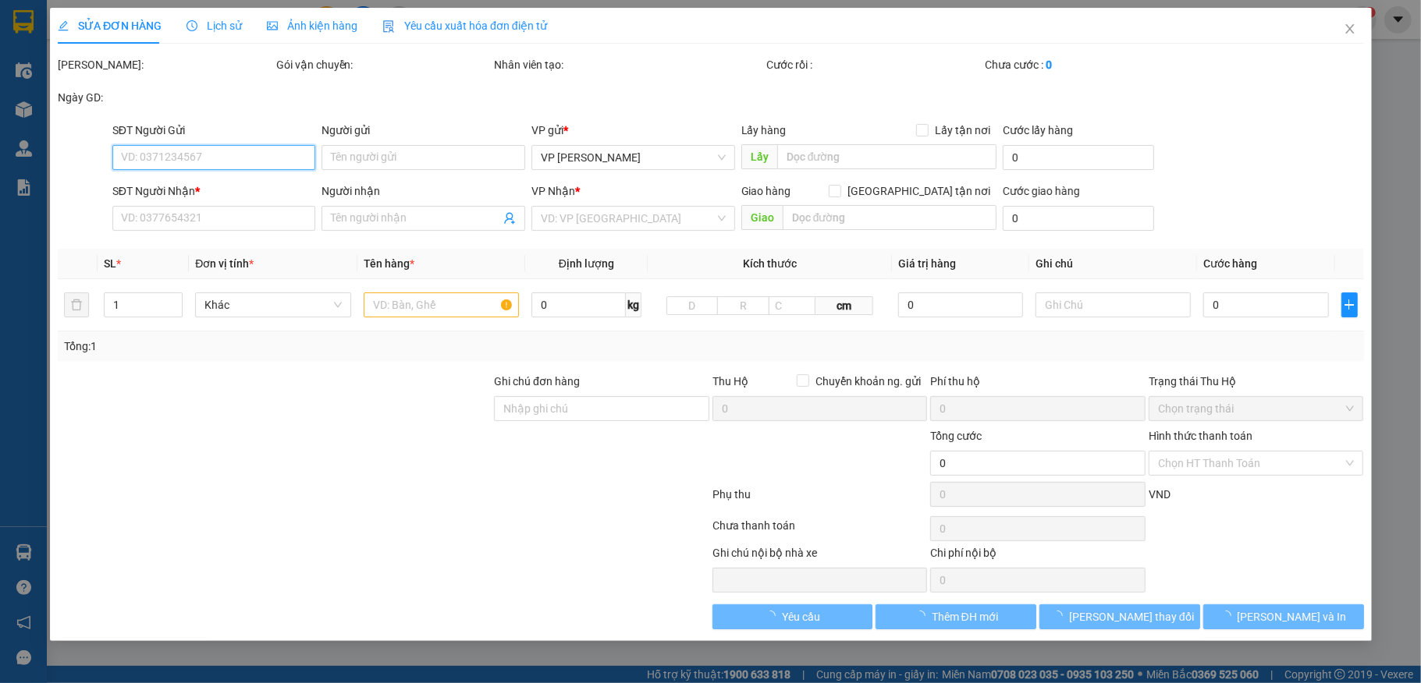
type input "0386669668"
type input "c trang"
type input "0363252898"
type input "C THU"
checkbox input "true"
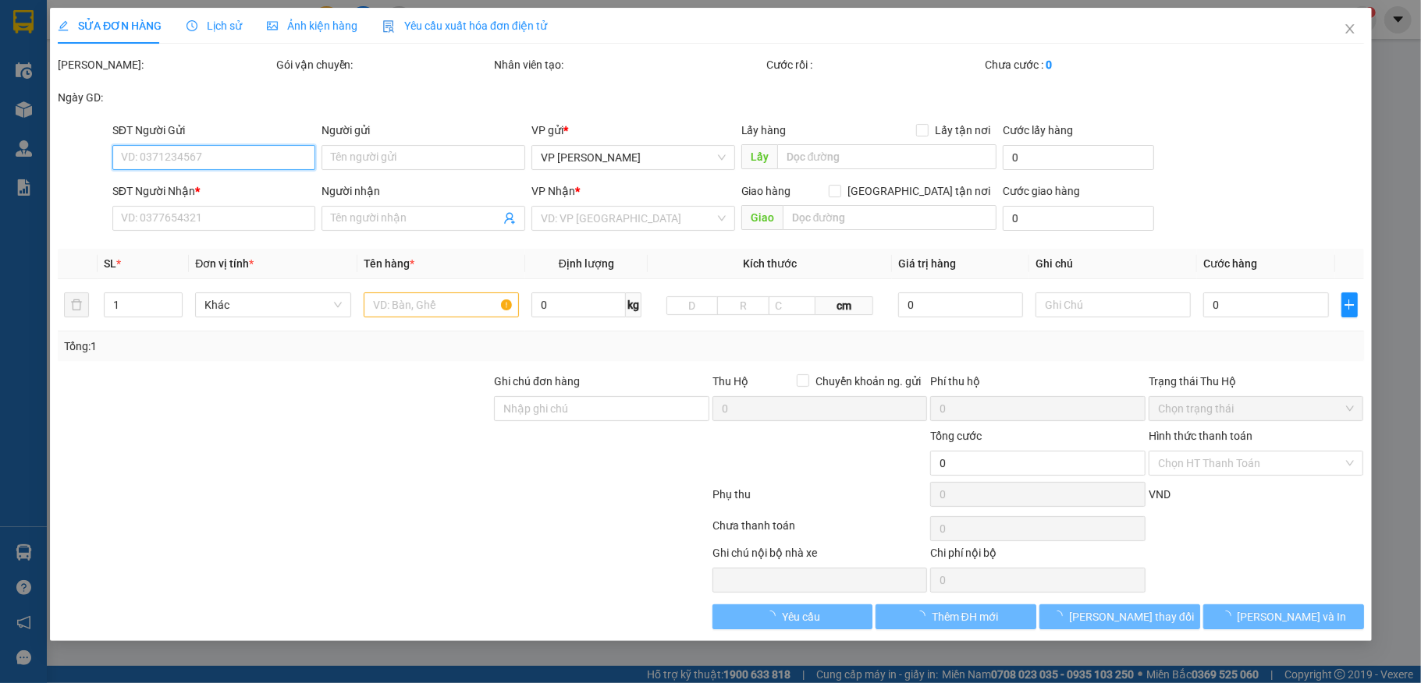
type input "26 Đ. Mỹ Đình, Mỹ Đình, Nam Từ Liêm"
type input "40.000"
type input "80.000"
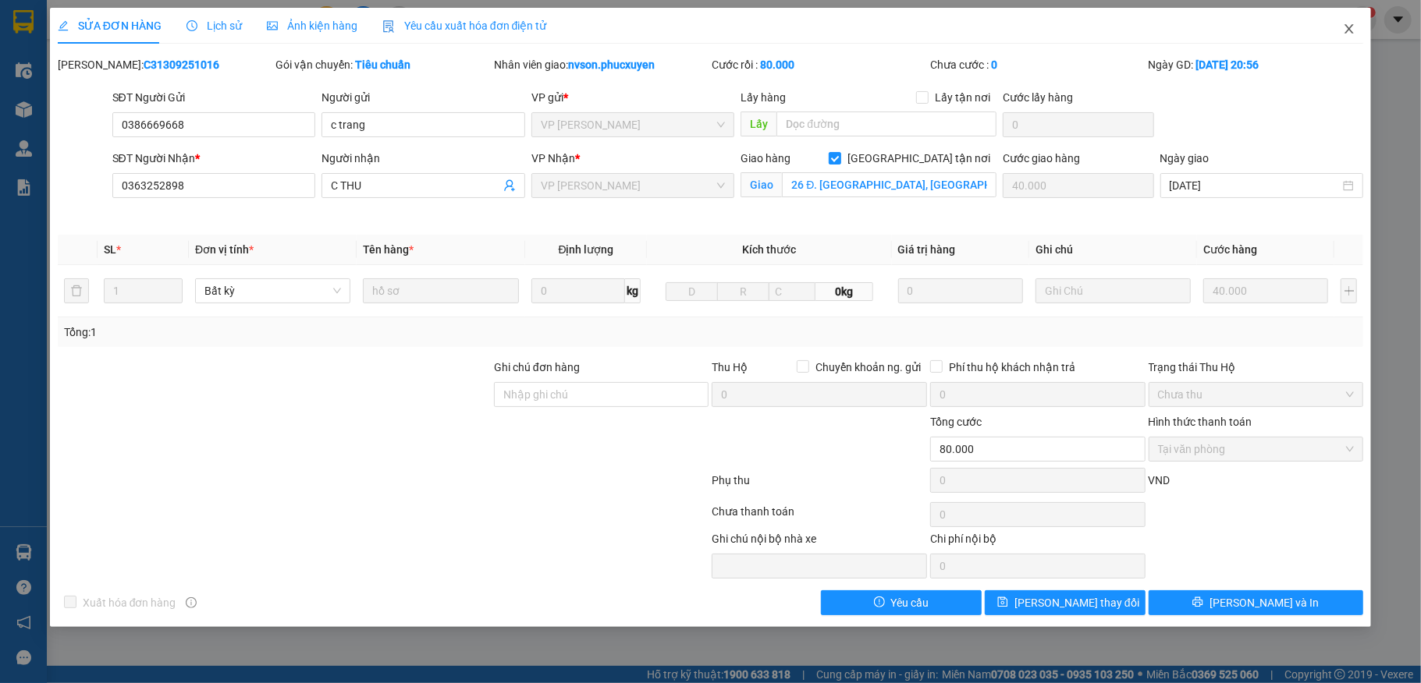
click at [1361, 36] on span "Close" at bounding box center [1349, 30] width 44 height 44
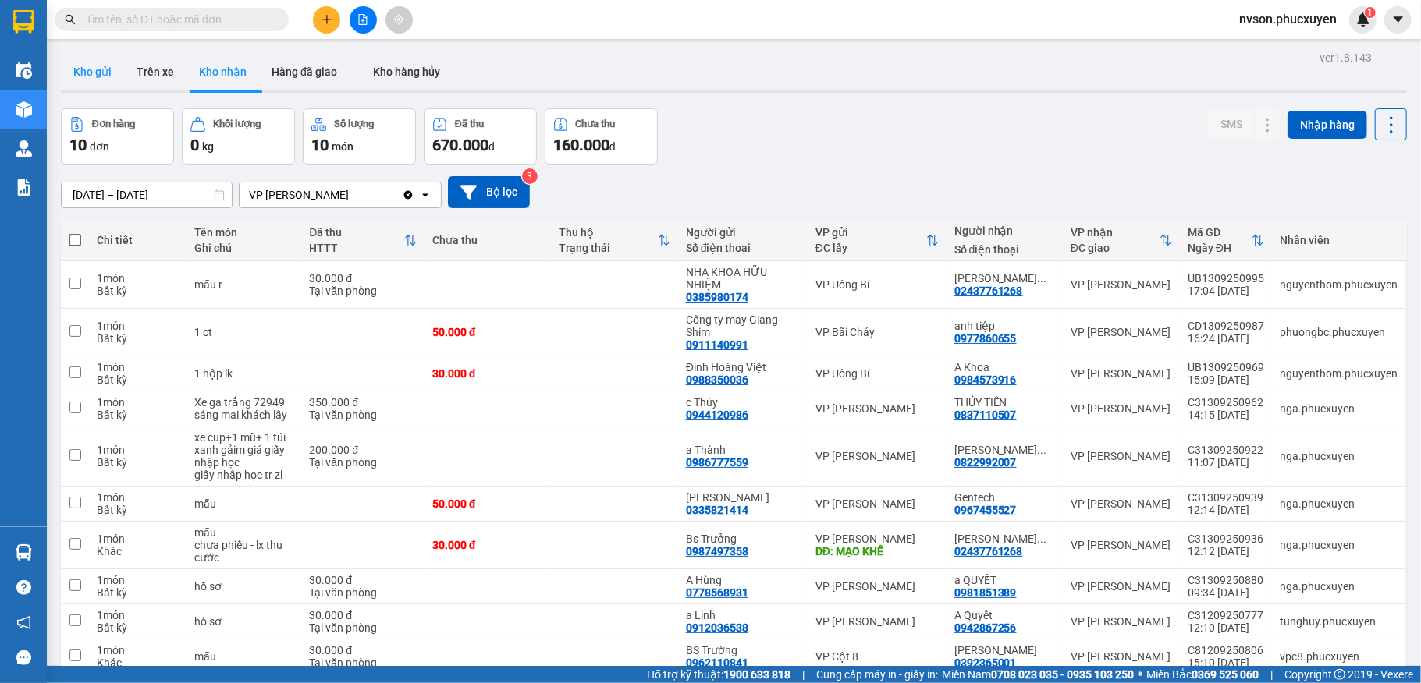
click at [94, 79] on button "Kho gửi" at bounding box center [92, 71] width 63 height 37
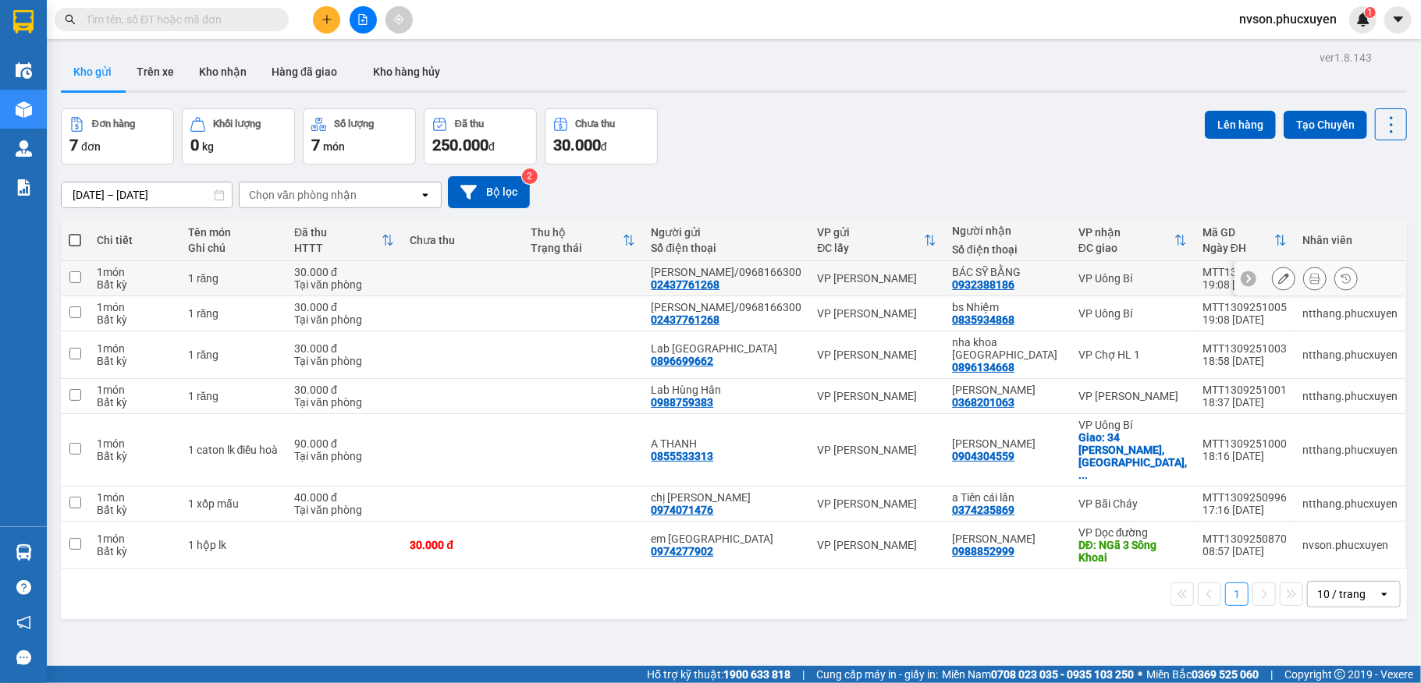
click at [394, 279] on div "30.000 đ" at bounding box center [344, 272] width 100 height 12
checkbox input "true"
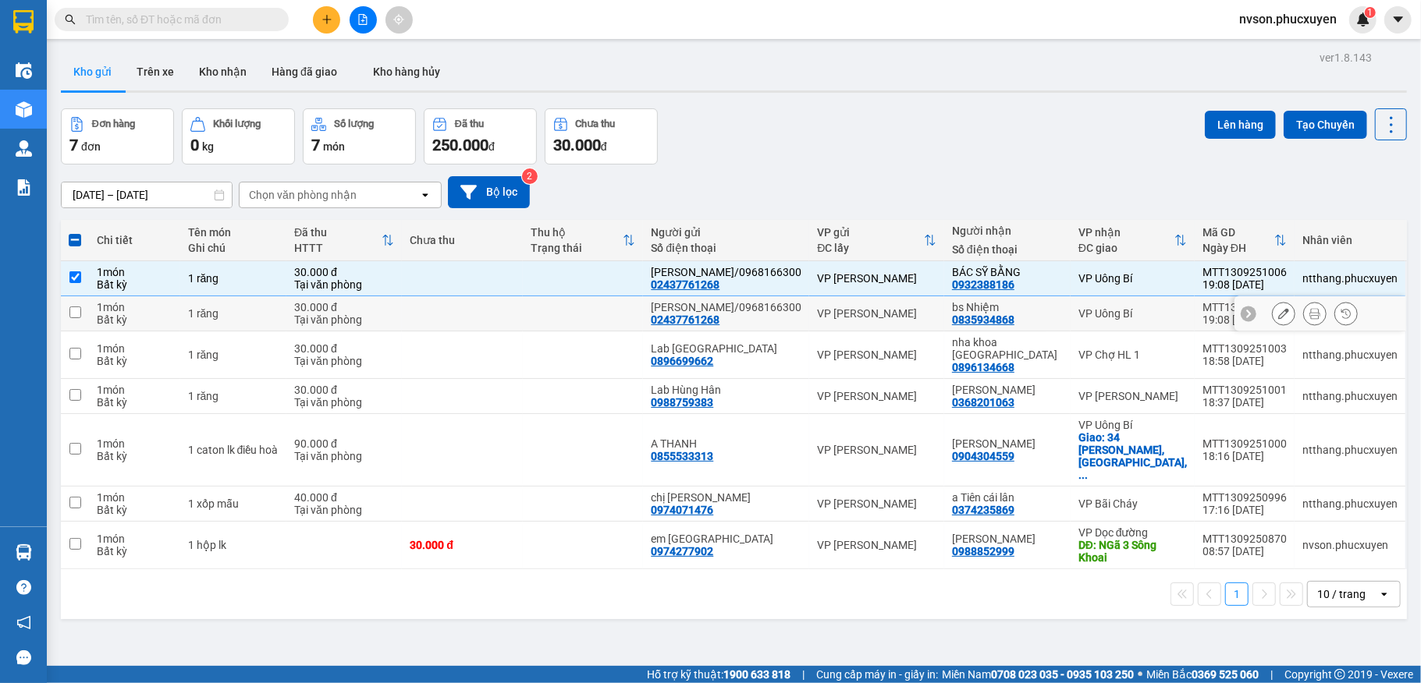
click at [394, 314] on div "30.000 đ" at bounding box center [344, 307] width 100 height 12
checkbox input "true"
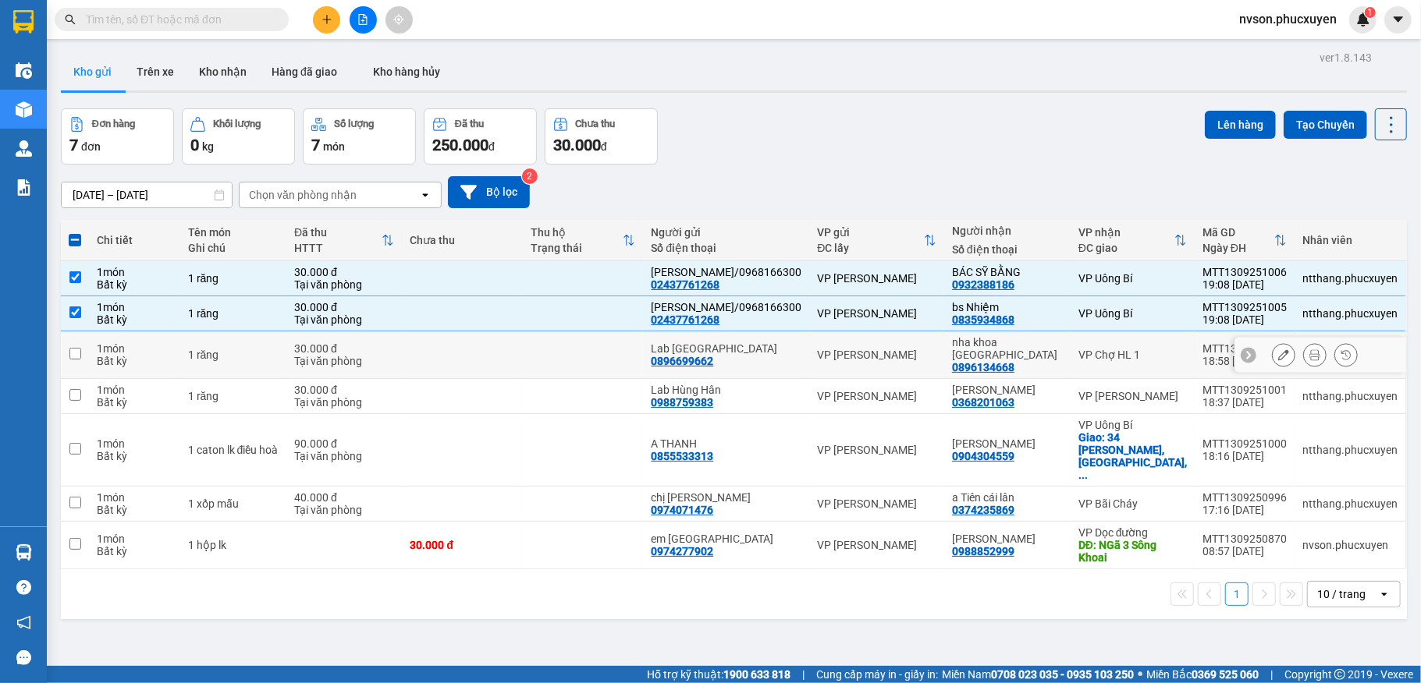
click at [435, 372] on td at bounding box center [462, 356] width 120 height 48
checkbox input "true"
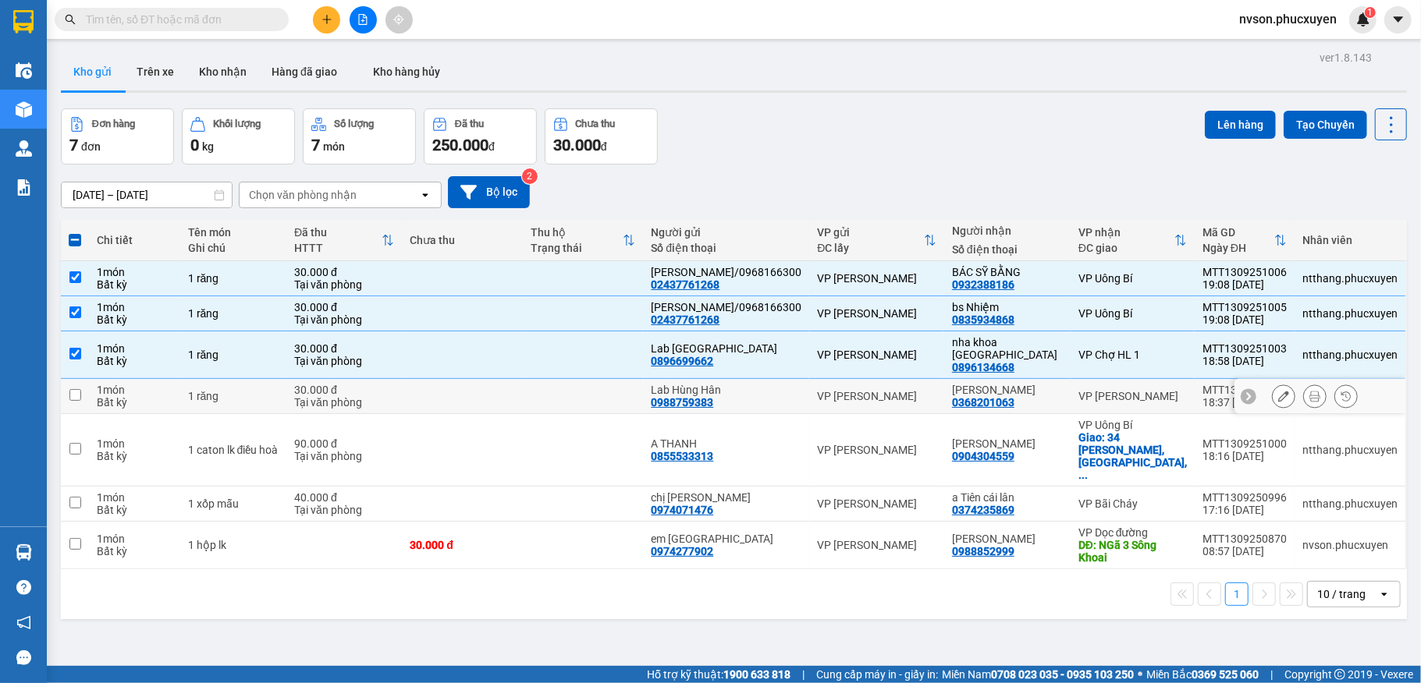
click at [449, 407] on td at bounding box center [462, 396] width 120 height 35
checkbox input "true"
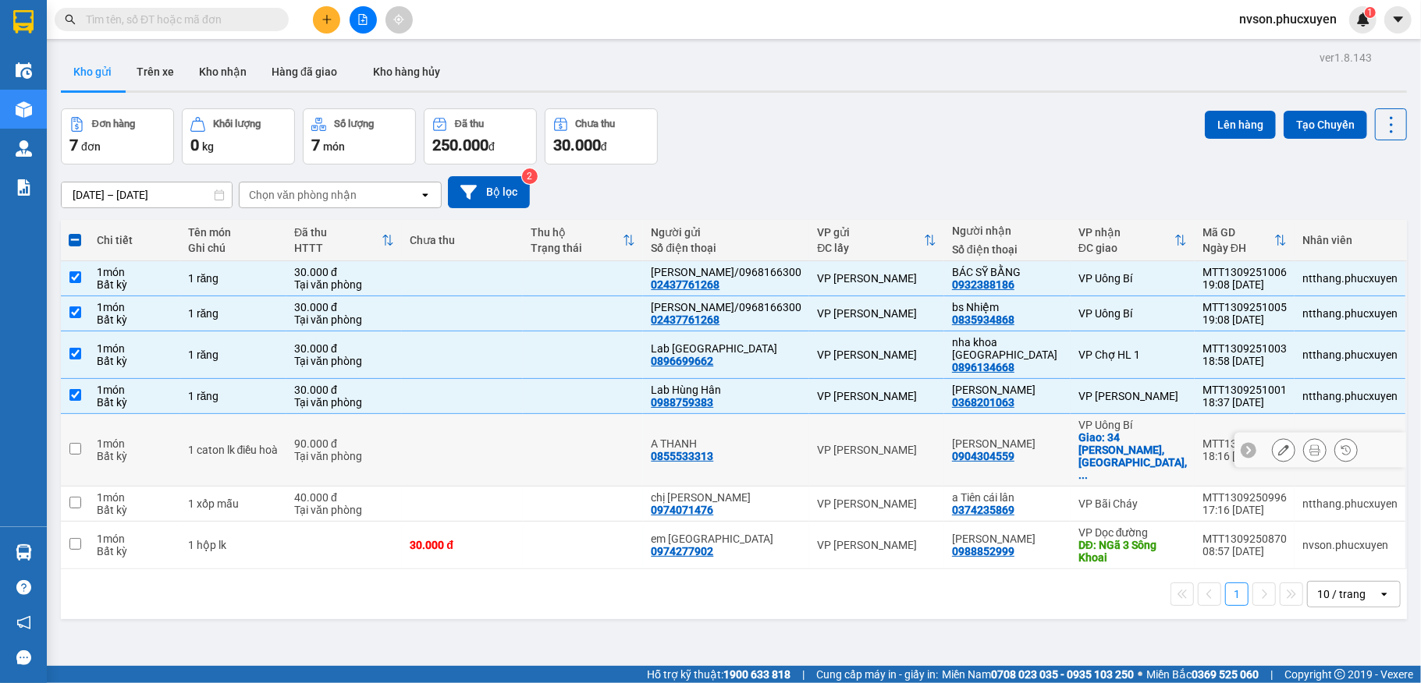
click at [442, 456] on td at bounding box center [462, 450] width 120 height 73
checkbox input "true"
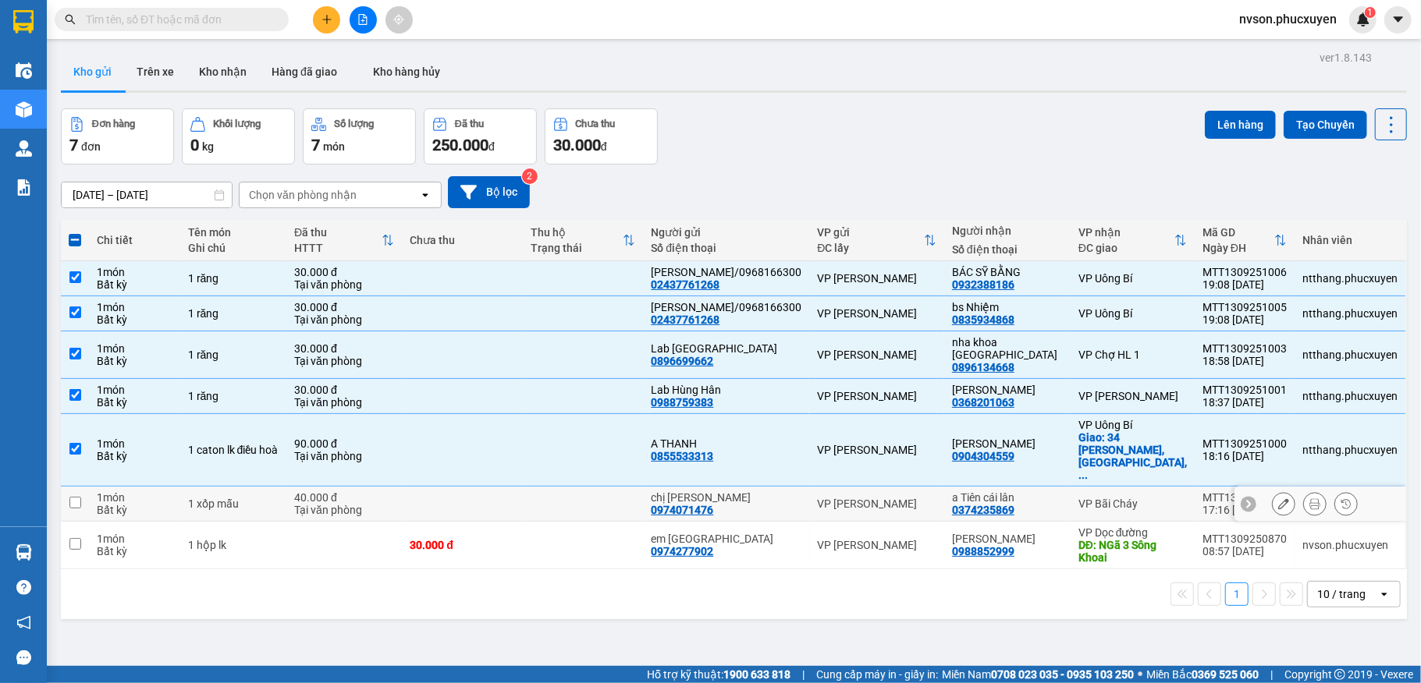
click at [456, 503] on td at bounding box center [462, 504] width 120 height 35
checkbox input "true"
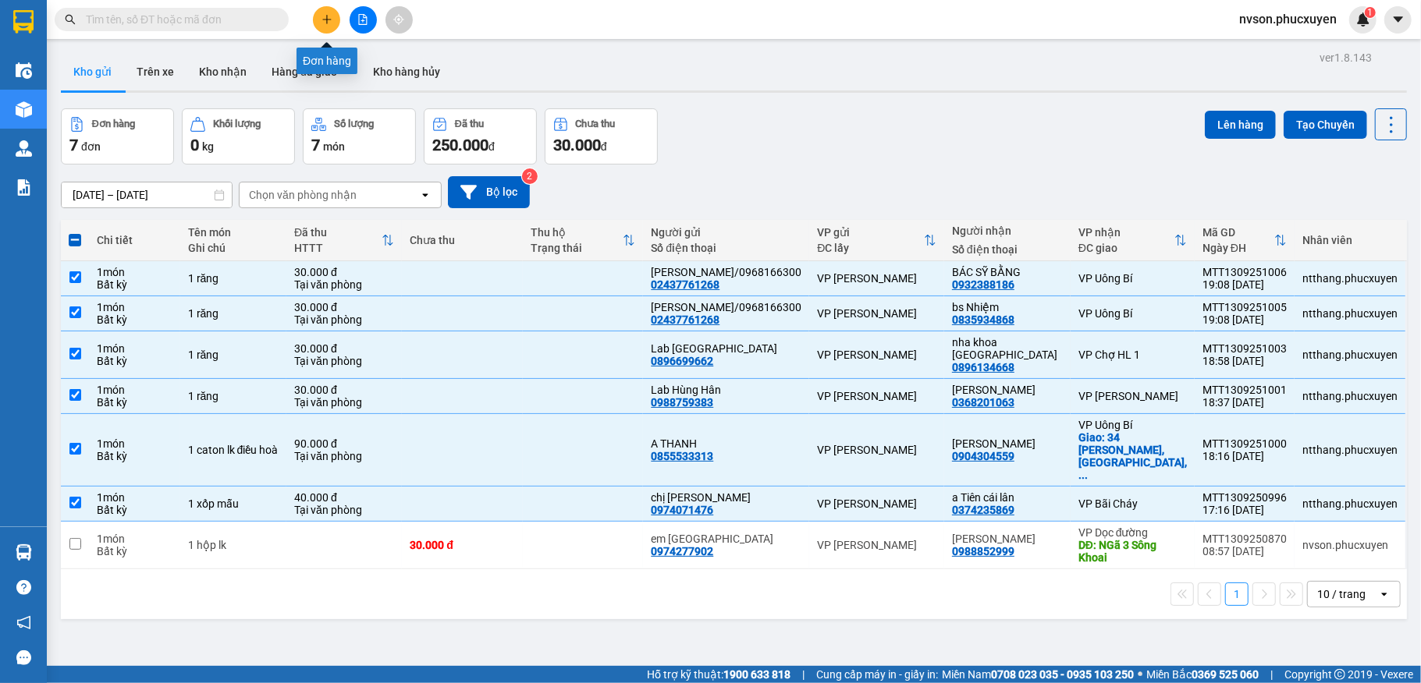
click at [326, 17] on icon "plus" at bounding box center [326, 19] width 1 height 9
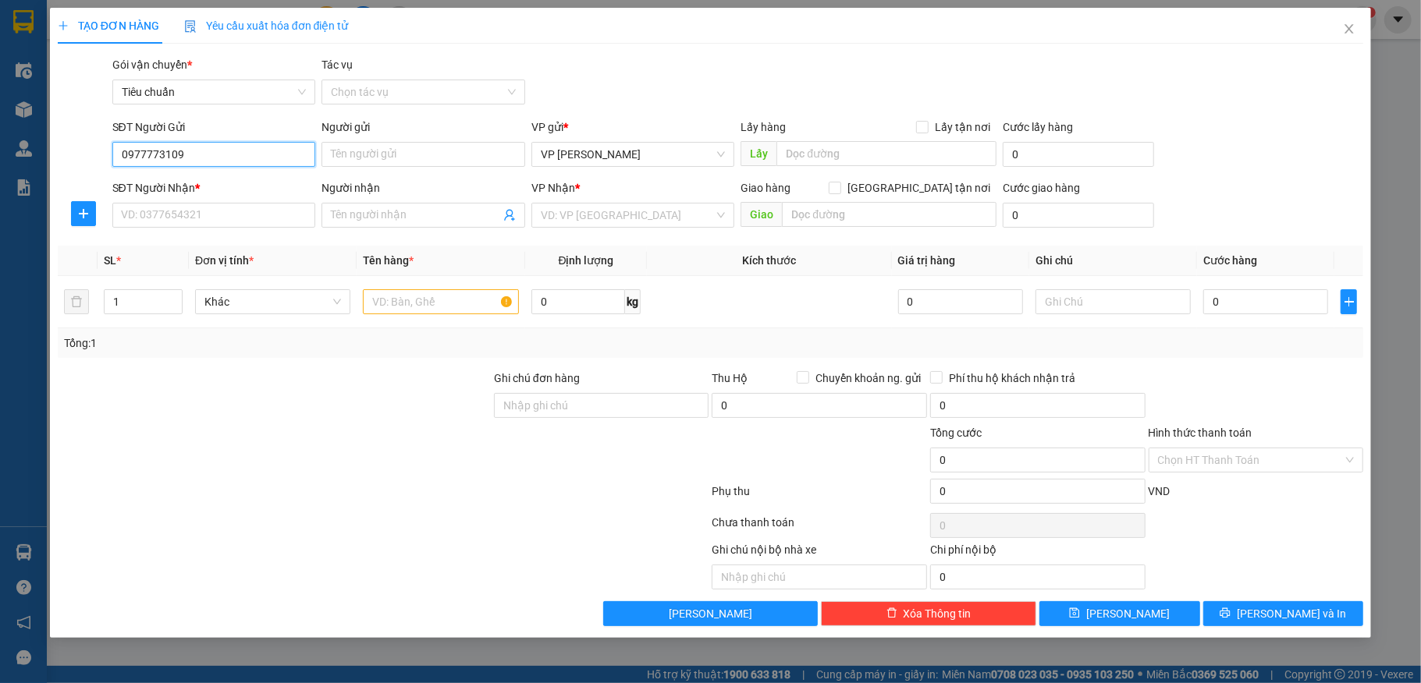
click at [276, 147] on input "0977773109" at bounding box center [214, 154] width 204 height 25
type input "0977773109"
click at [362, 161] on input "Người gửi" at bounding box center [423, 154] width 204 height 25
type input "bình an"
click at [222, 218] on input "SĐT Người Nhận *" at bounding box center [214, 215] width 204 height 25
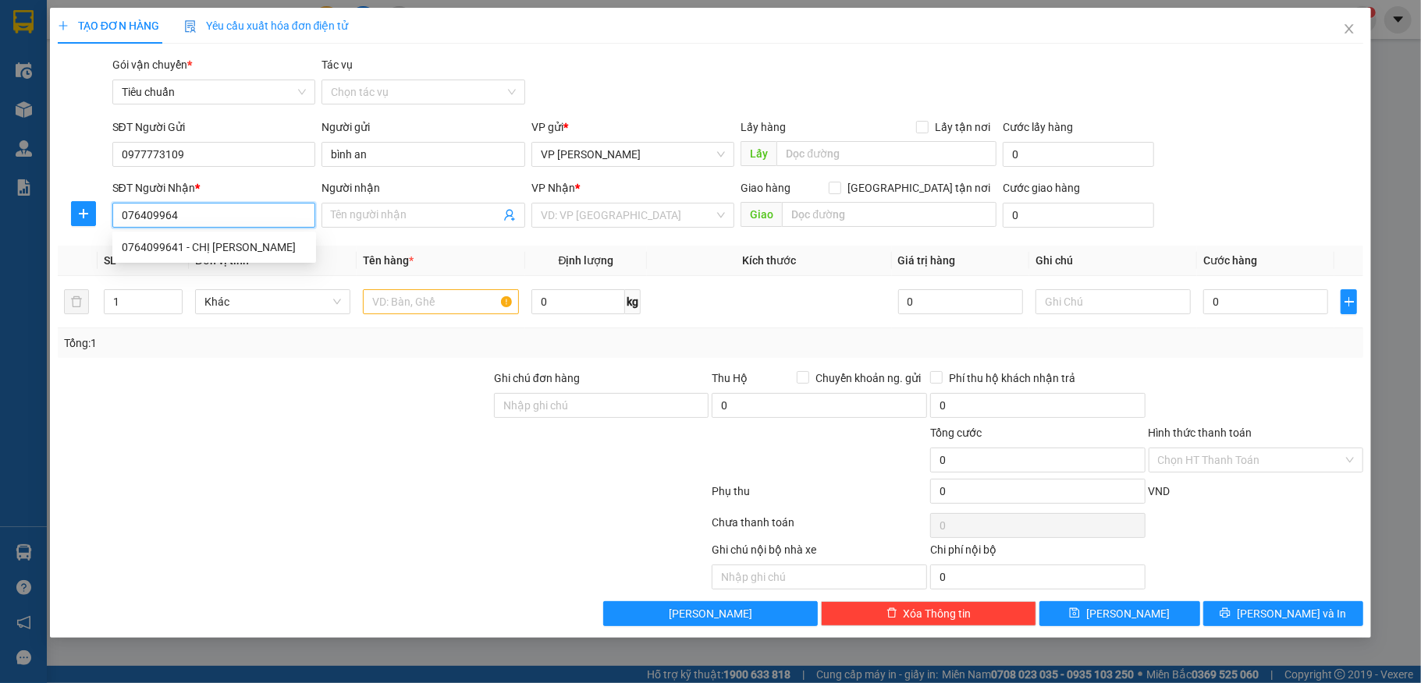
type input "0764099641"
click at [217, 247] on div "0764099641 - CHỊ GIANG" at bounding box center [214, 247] width 185 height 17
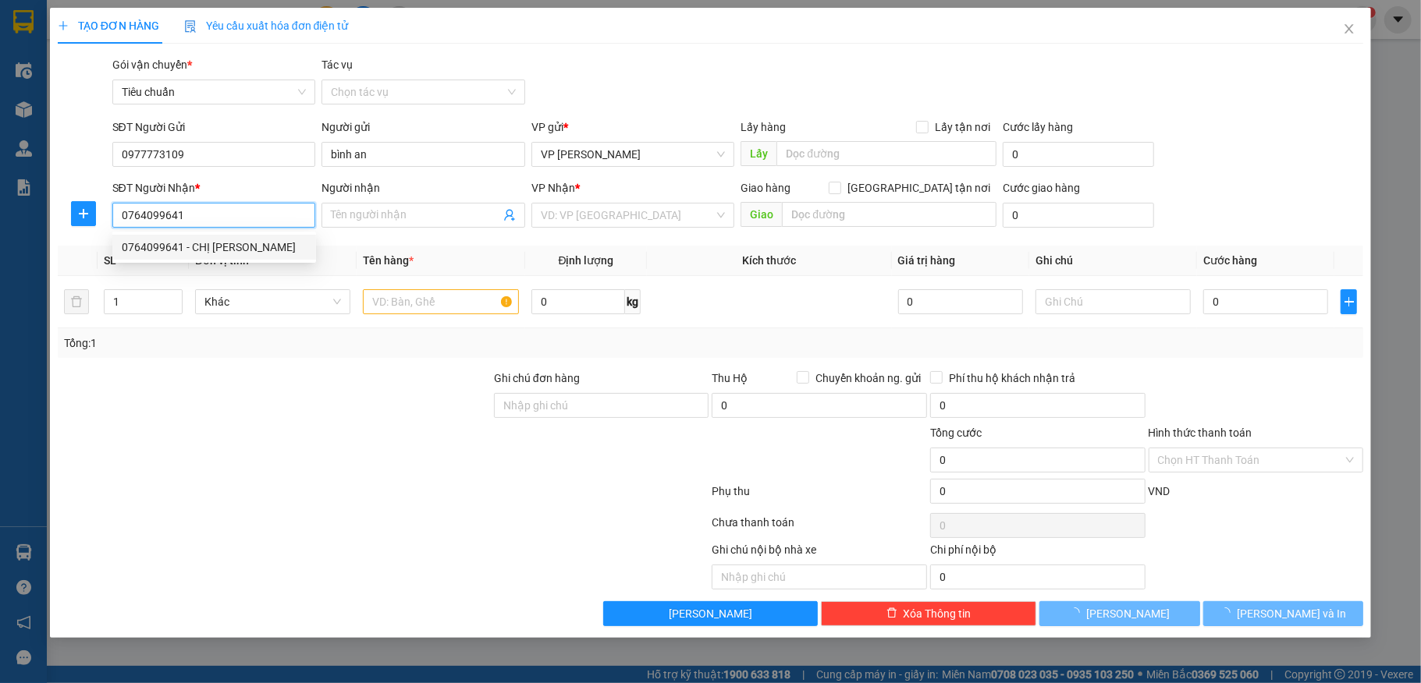
type input "CHỊ GIANG"
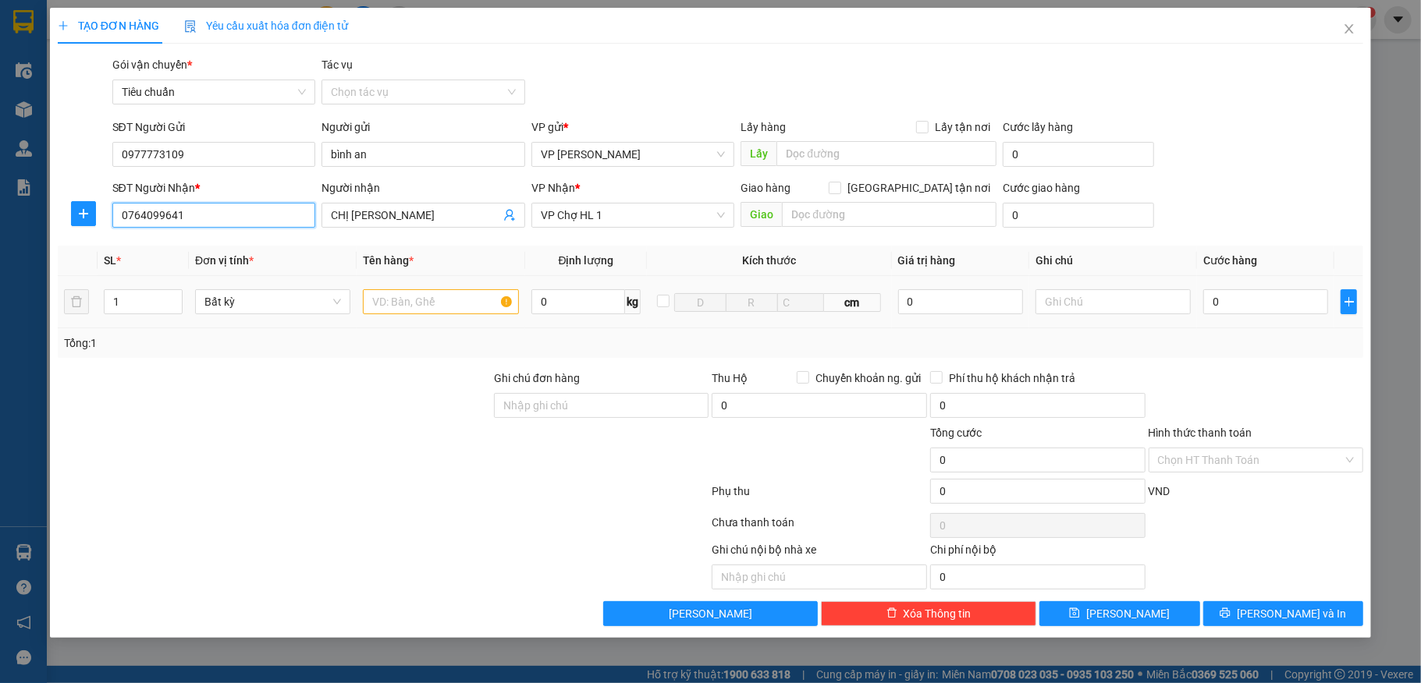
type input "0764099641"
click at [488, 301] on input "text" at bounding box center [440, 301] width 155 height 25
type input "1 xốp hoa quả"
click at [1259, 301] on input "0" at bounding box center [1265, 301] width 125 height 25
type input "40"
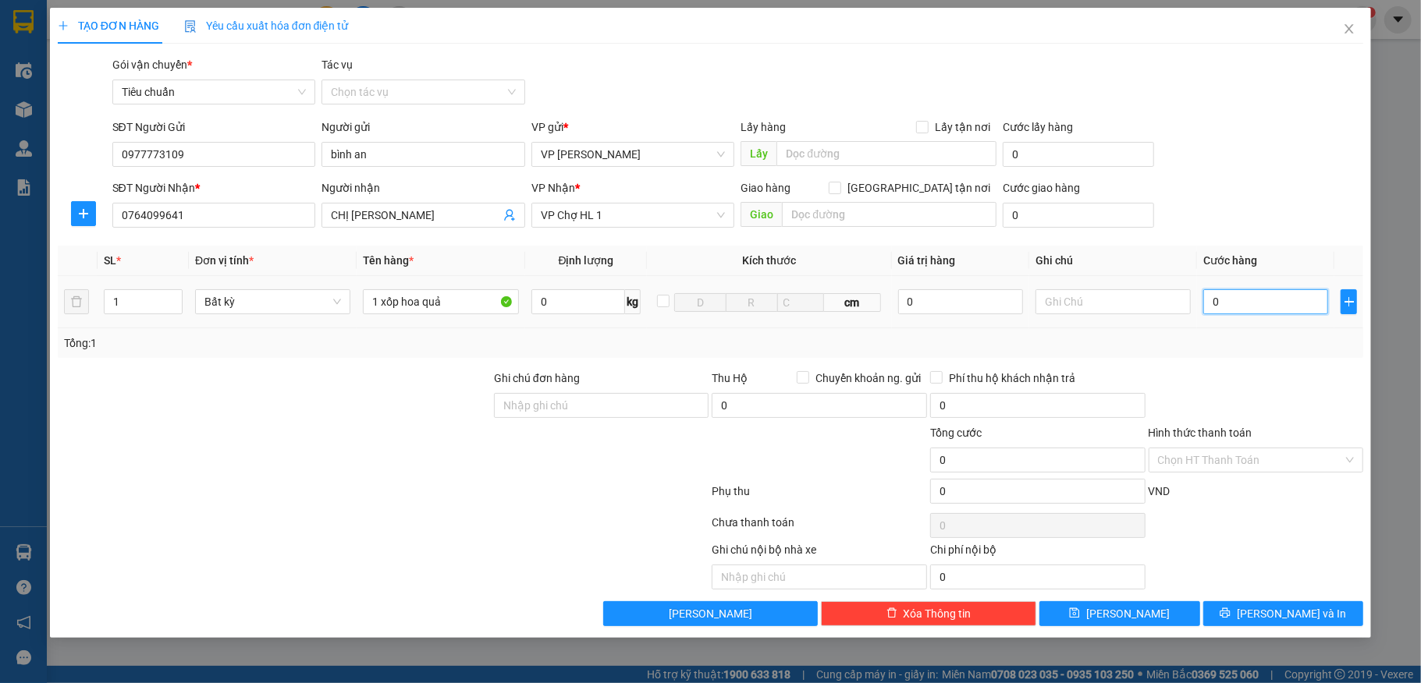
type input "40"
click at [1267, 211] on div "SĐT Người Nhận * 0764099641 Người nhận CHỊ GIANG VP Nhận * VP Chợ HL 1 Giao hàn…" at bounding box center [738, 206] width 1258 height 55
type input "40.000"
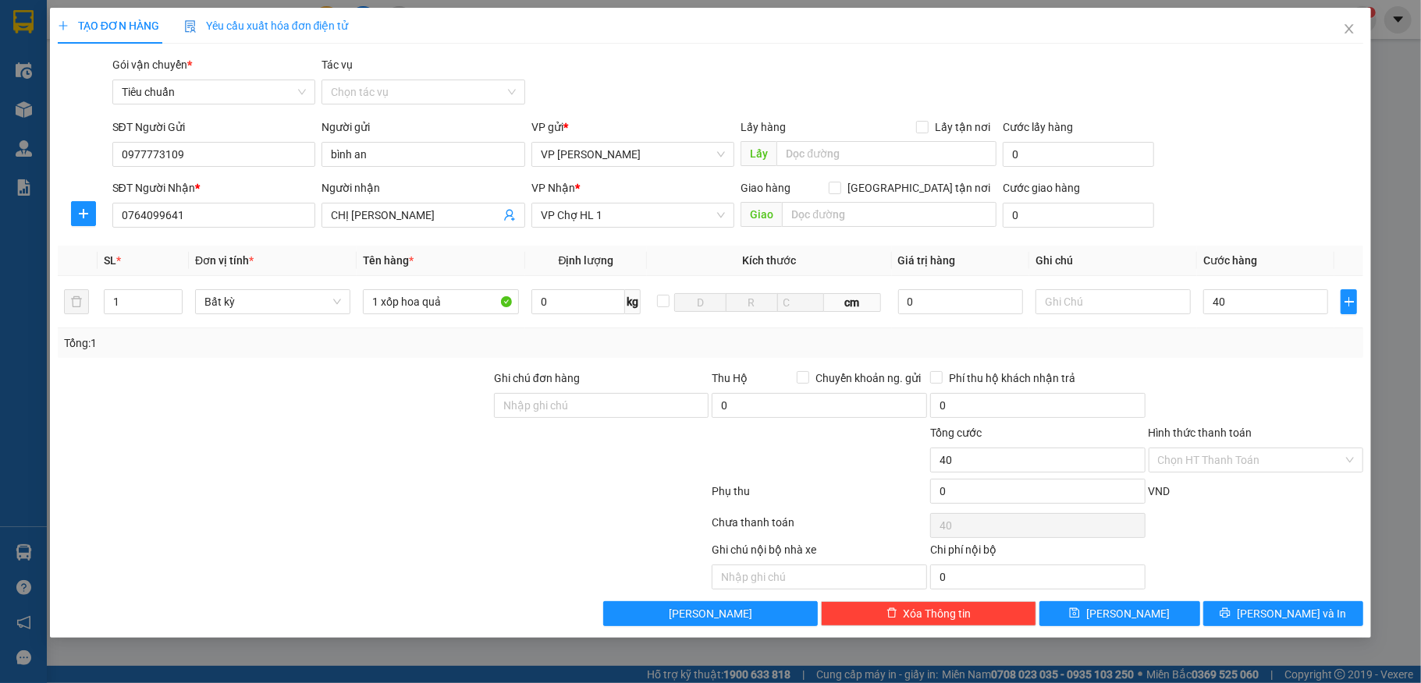
type input "40.000"
click at [1275, 612] on span "Lưu và In" at bounding box center [1291, 613] width 109 height 17
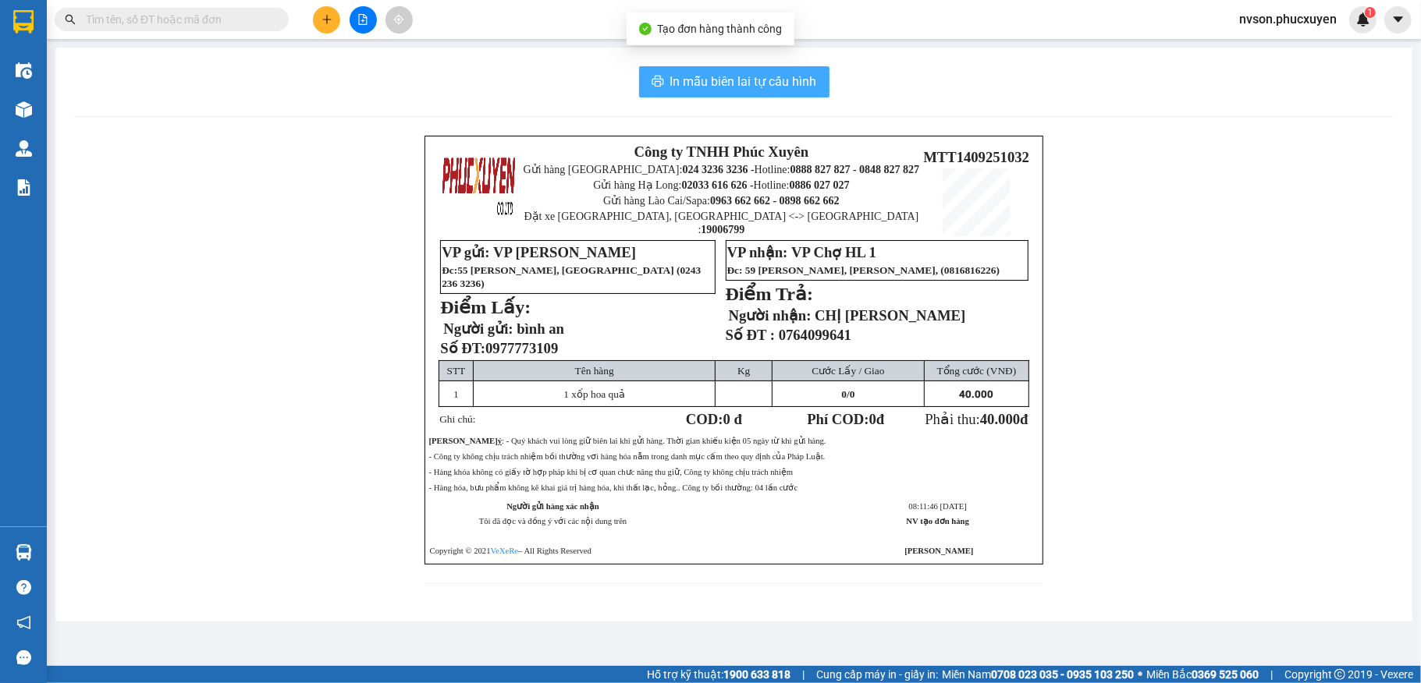
click at [736, 86] on span "In mẫu biên lai tự cấu hình" at bounding box center [743, 82] width 147 height 20
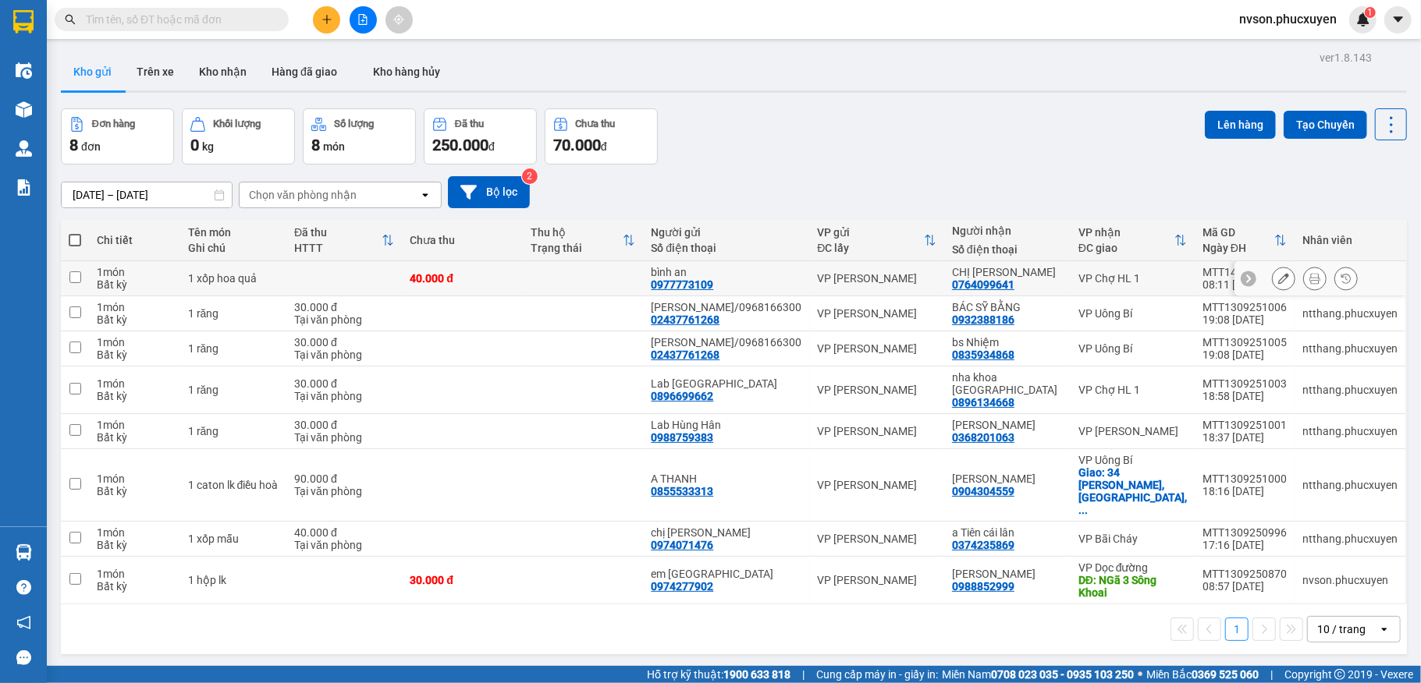
click at [978, 281] on div "0764099641" at bounding box center [983, 285] width 62 height 12
copy div "0764099641"
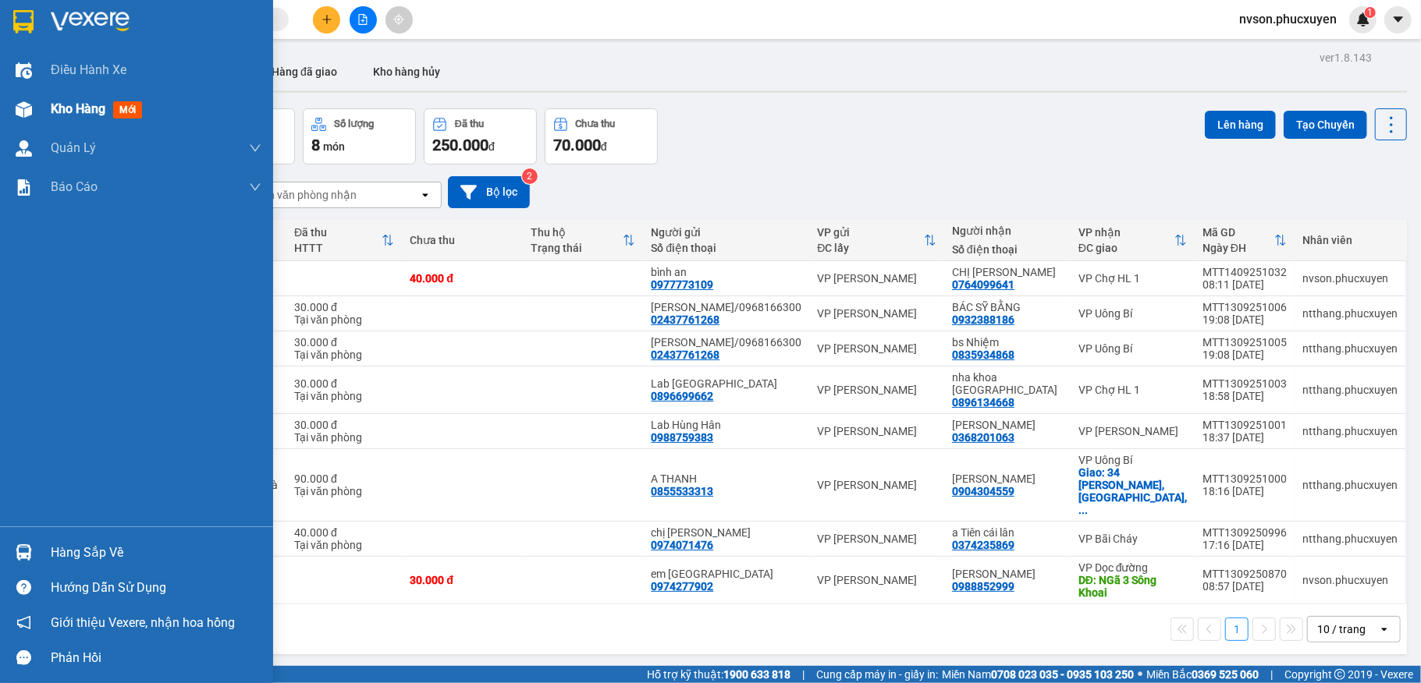
click at [23, 96] on div at bounding box center [23, 109] width 27 height 27
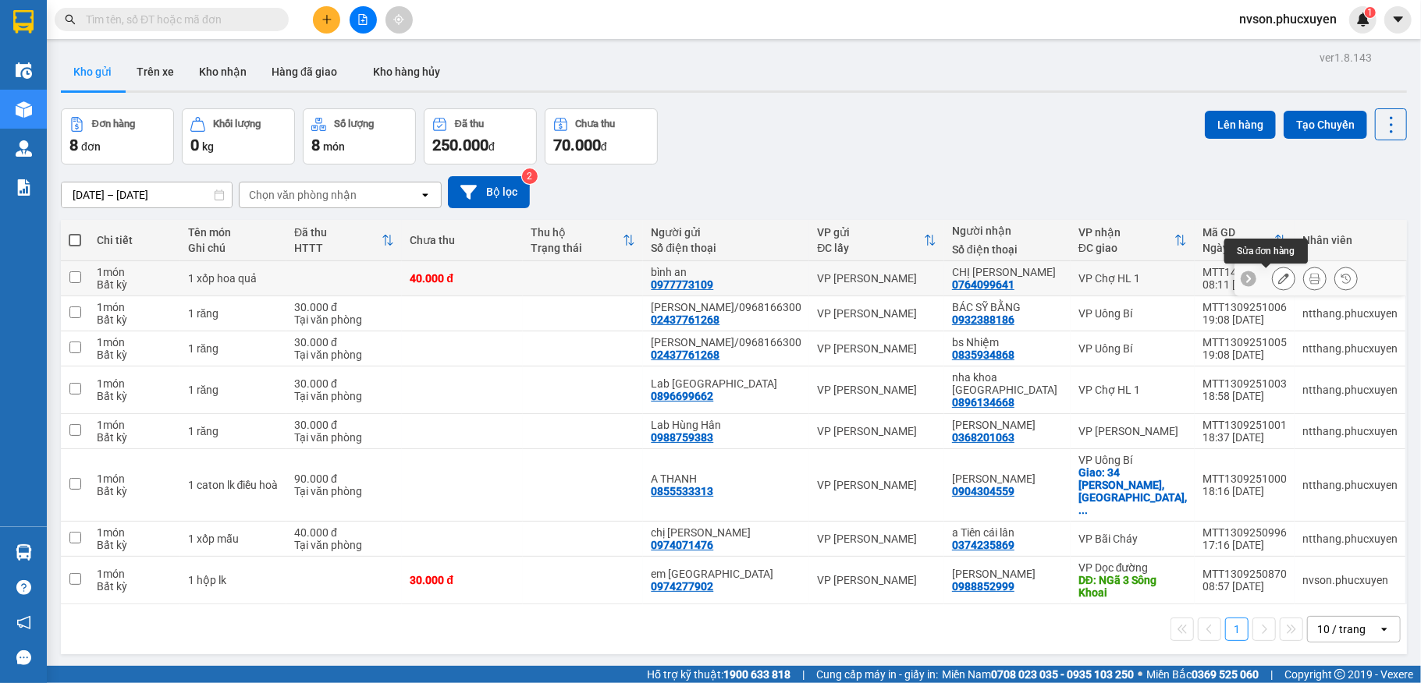
click at [1278, 278] on icon at bounding box center [1283, 278] width 11 height 11
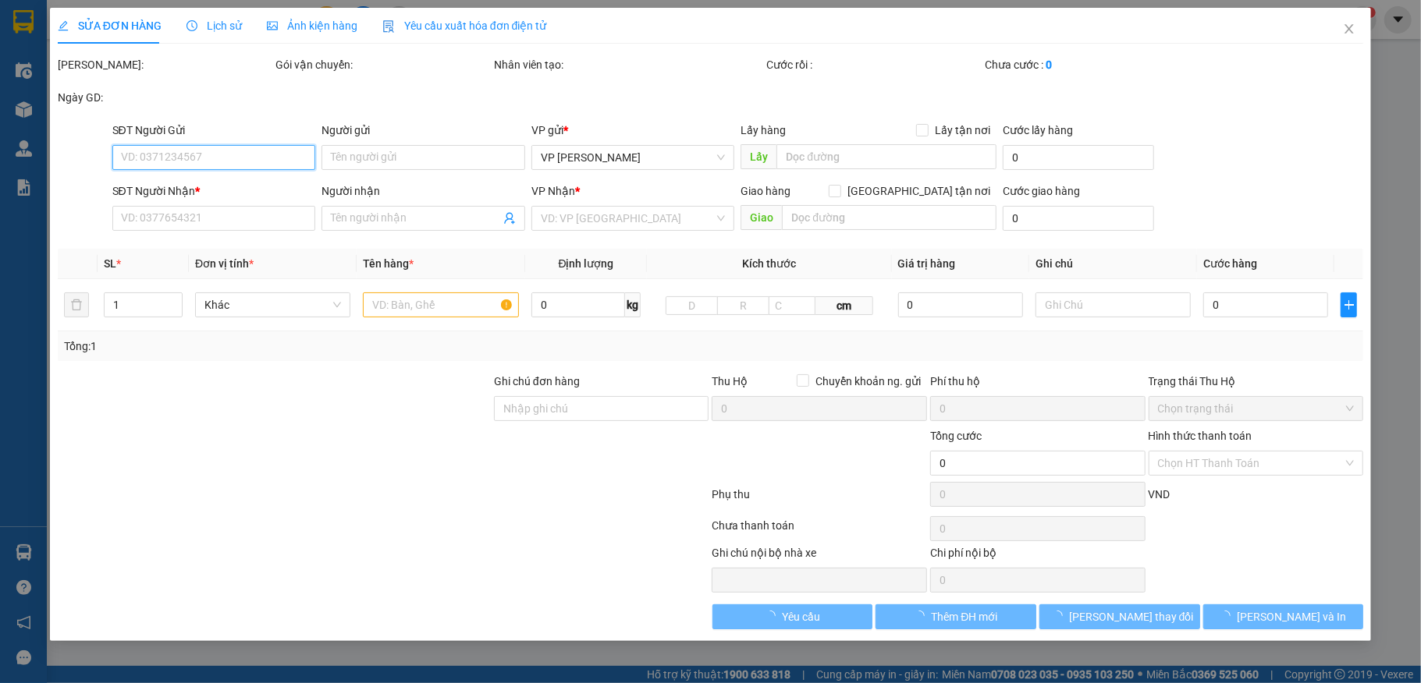
type input "0977773109"
type input "bình an"
type input "0764099641"
type input "CHỊ GIANG"
type input "40.000"
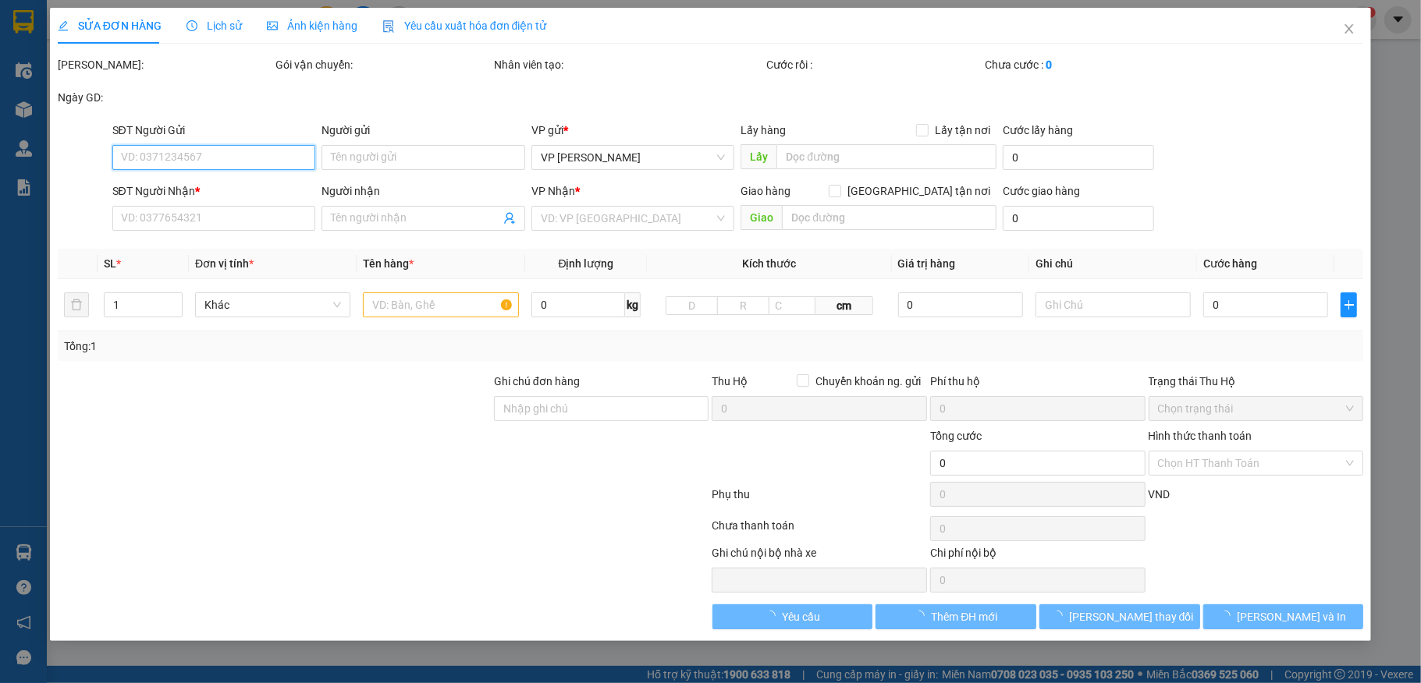
type input "40.000"
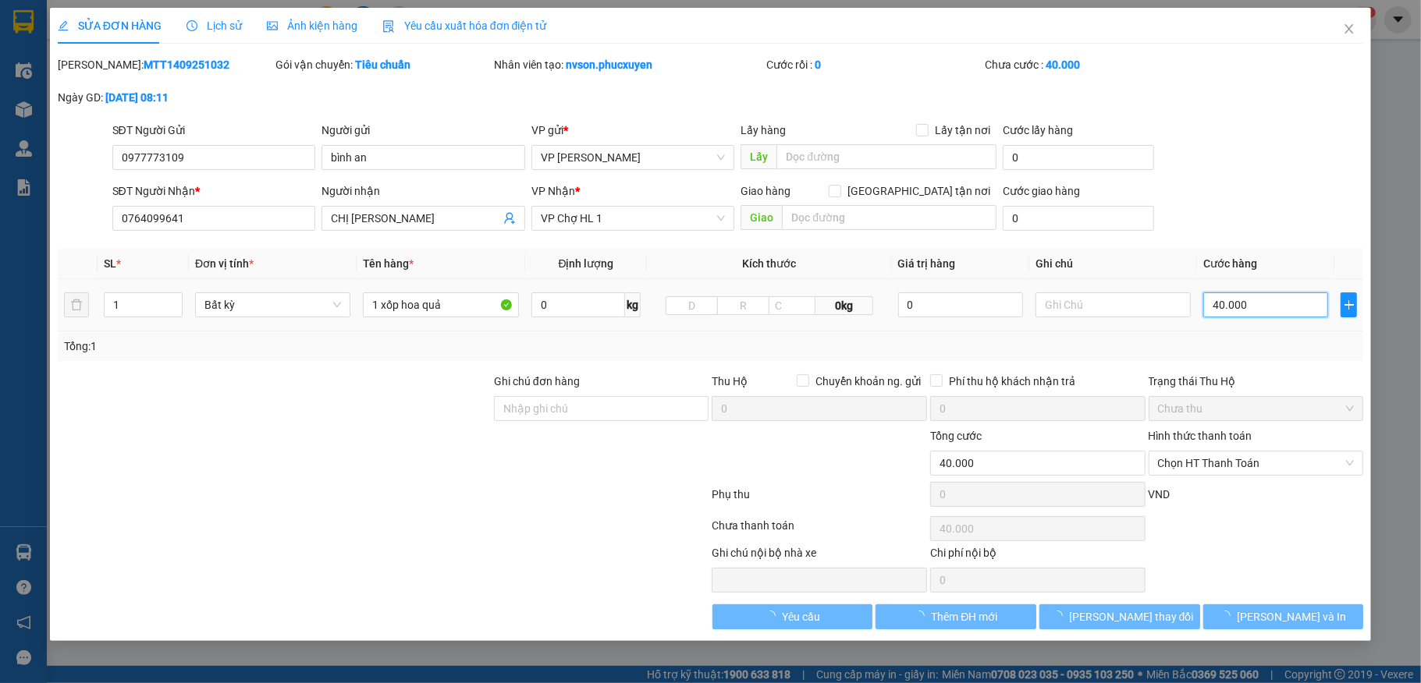
click at [1227, 298] on input "40.000" at bounding box center [1265, 305] width 125 height 25
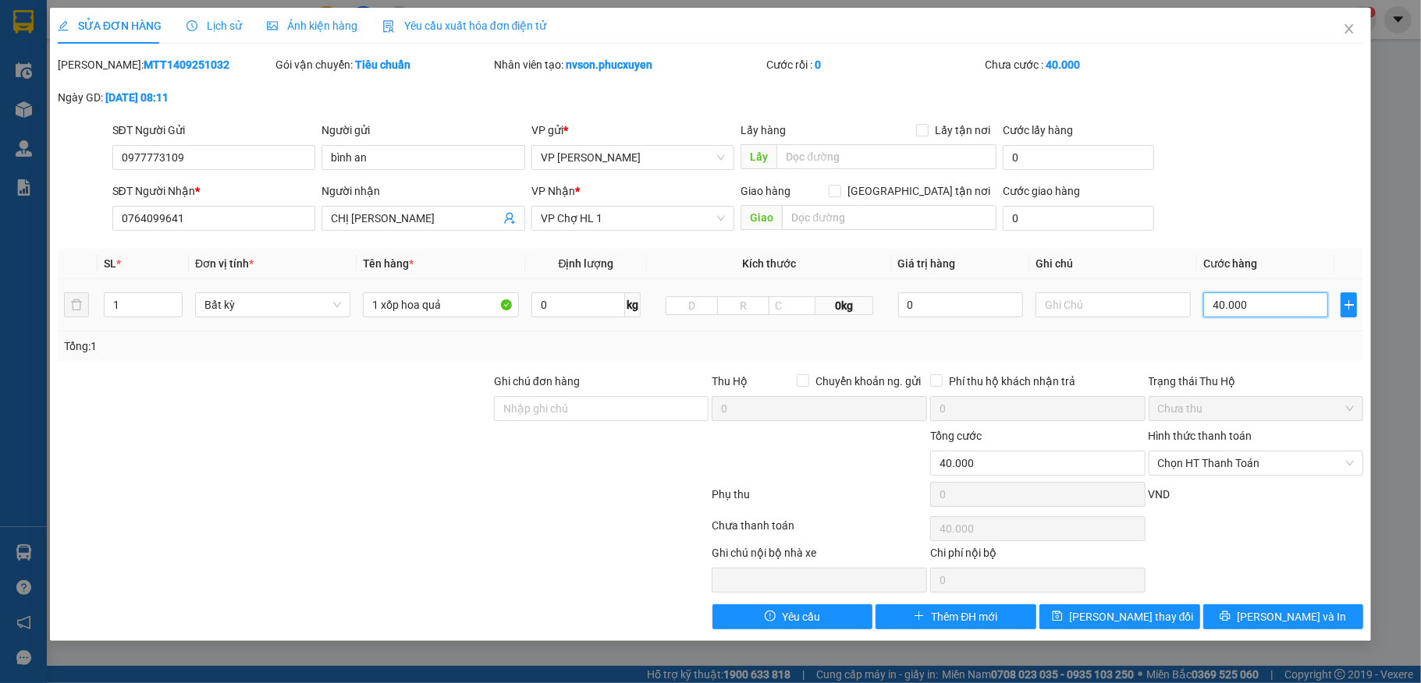
type input "0"
type input "60"
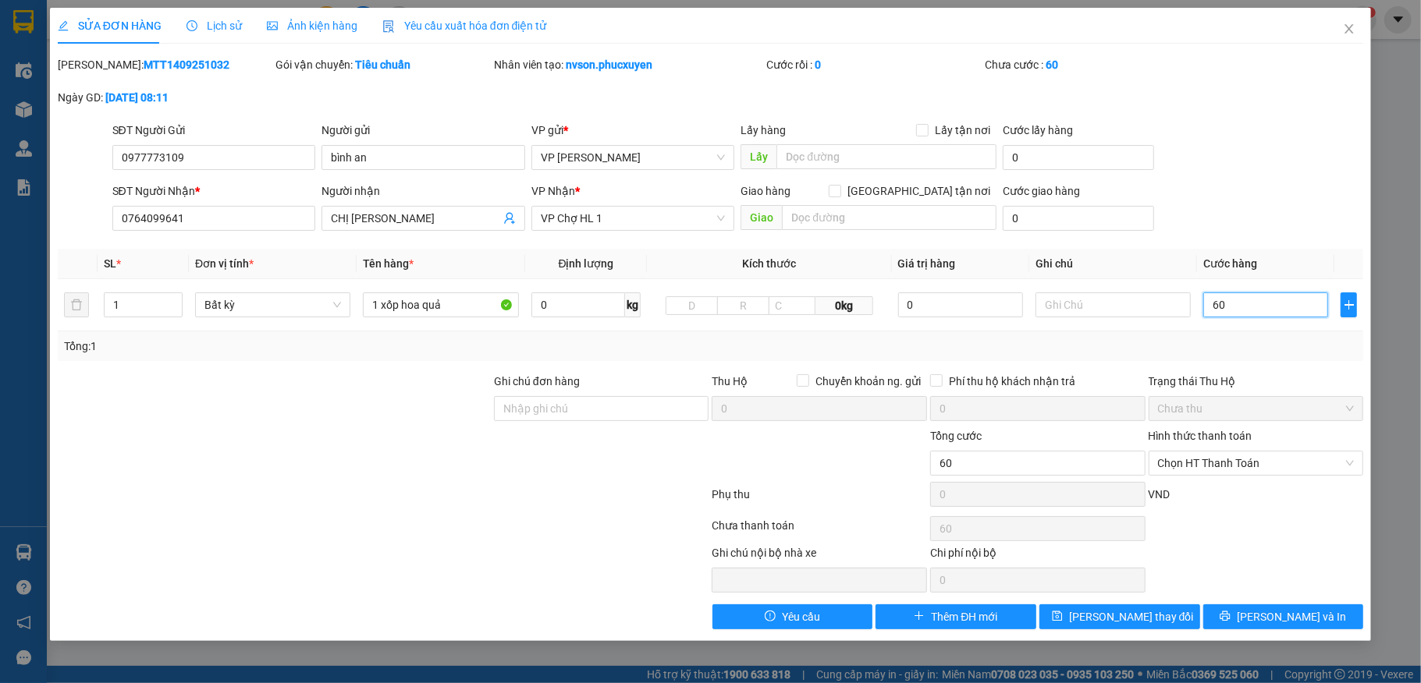
type input "60"
click at [1261, 147] on div "SĐT Người Gửi 0977773109 Người gửi bình an VP gửi * VP Dương Đình Nghệ Lấy hàng…" at bounding box center [738, 149] width 1258 height 55
type input "60.000"
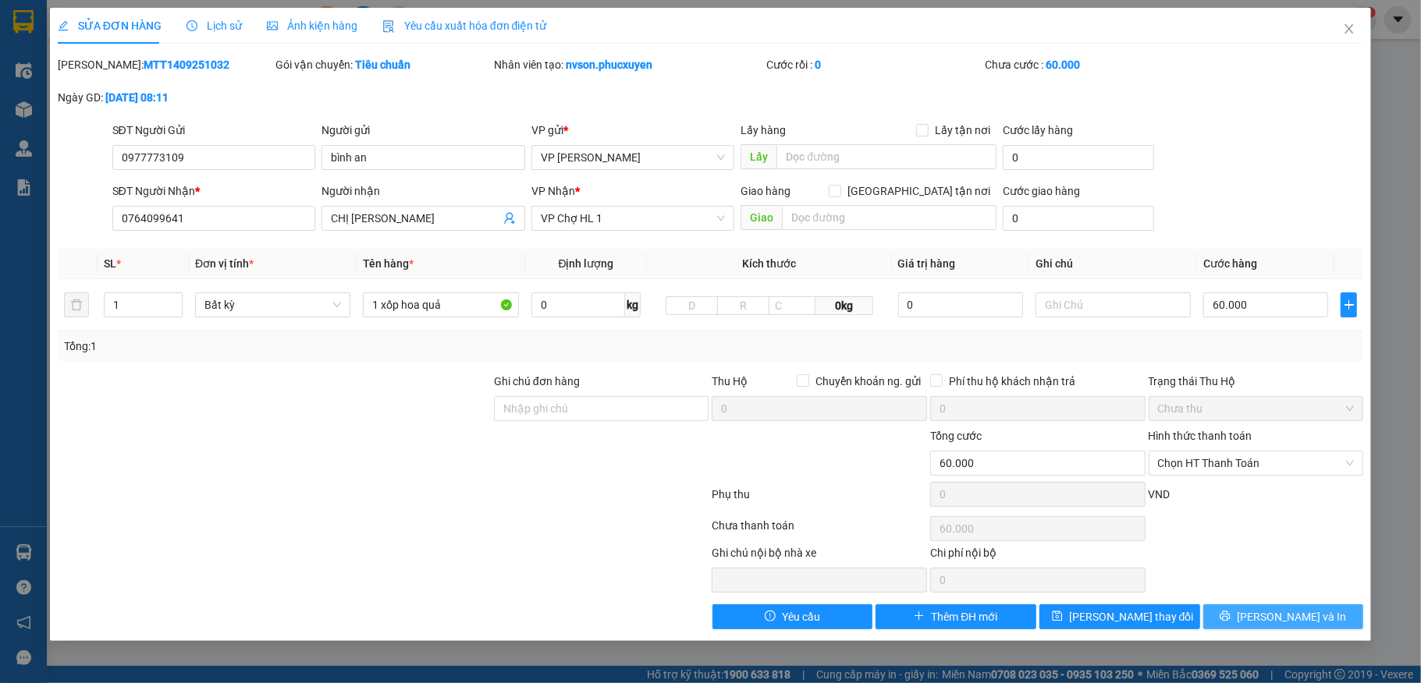
click at [1290, 616] on span "Lưu và In" at bounding box center [1291, 617] width 109 height 17
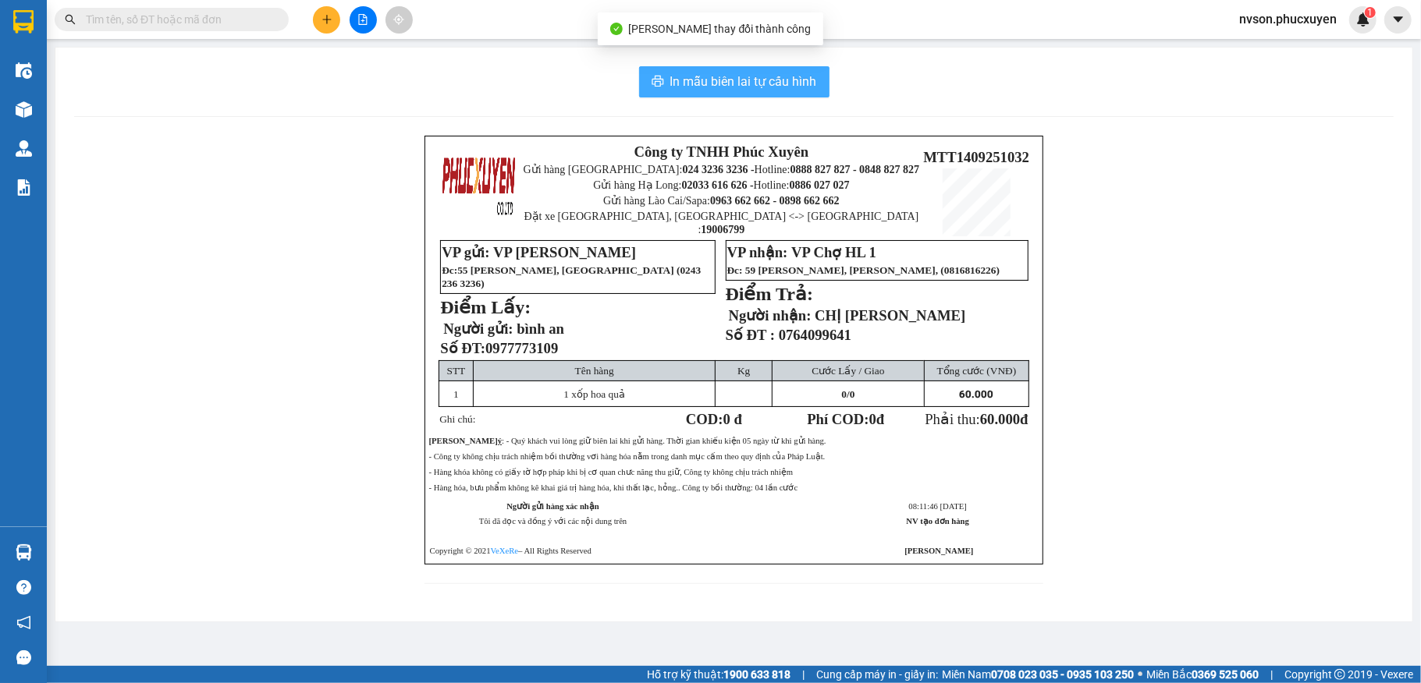
click at [728, 88] on span "In mẫu biên lai tự cấu hình" at bounding box center [743, 82] width 147 height 20
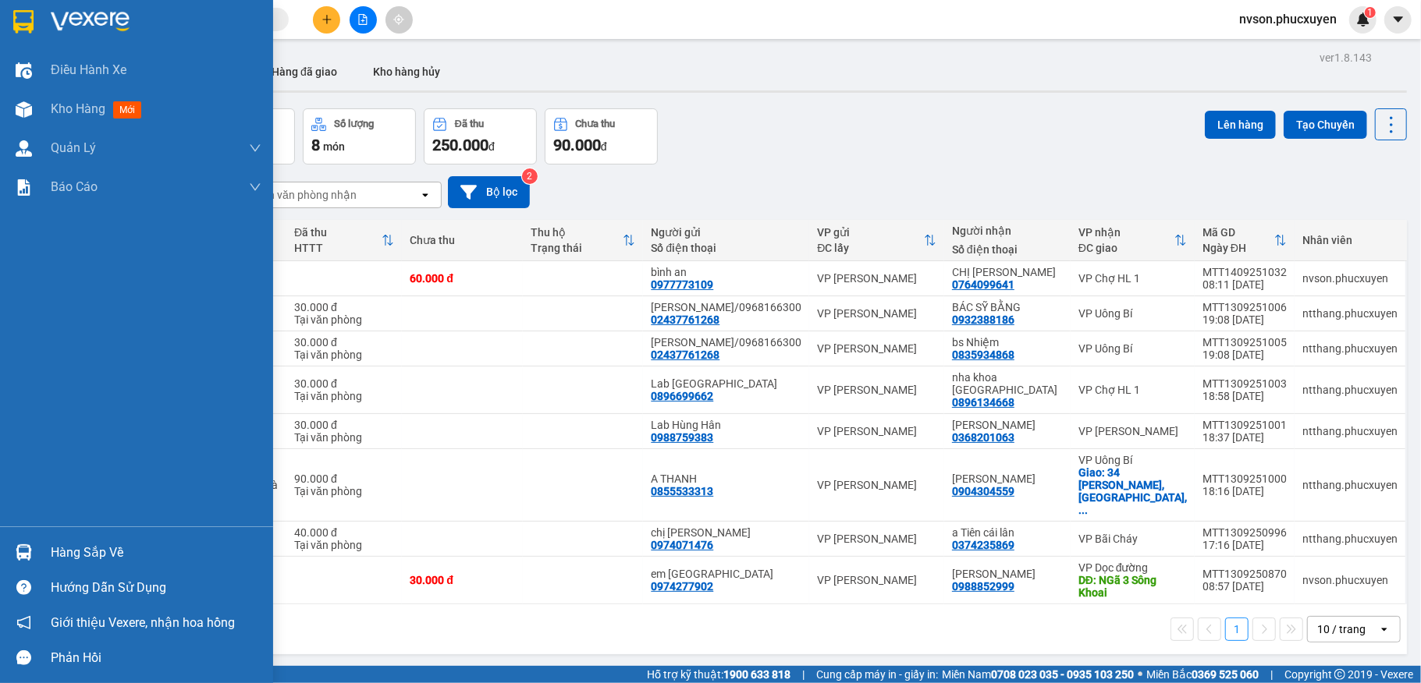
click at [59, 560] on div "Hàng sắp về" at bounding box center [156, 552] width 211 height 23
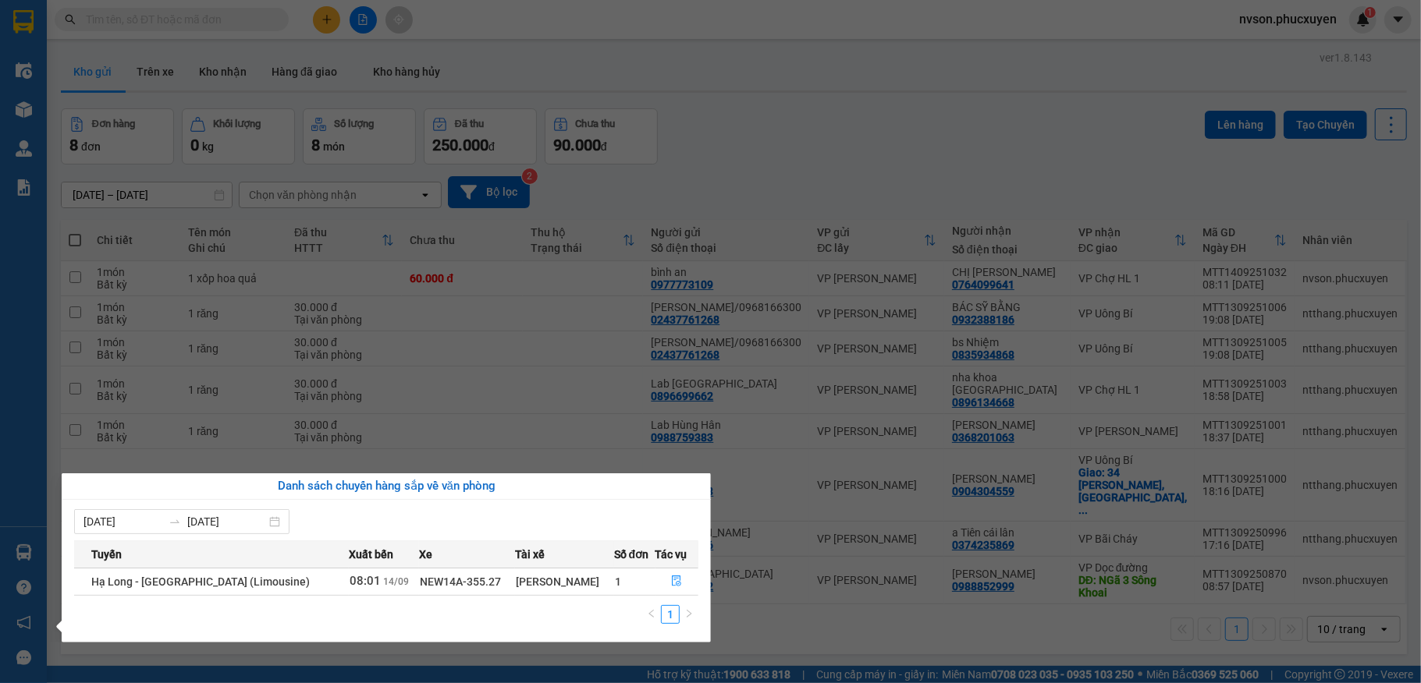
click at [822, 147] on section "Kết quả tìm kiếm ( 0 ) Bộ lọc No Data nvson.phucxuyen 1 Điều hành xe Kho hàng m…" at bounding box center [710, 341] width 1421 height 683
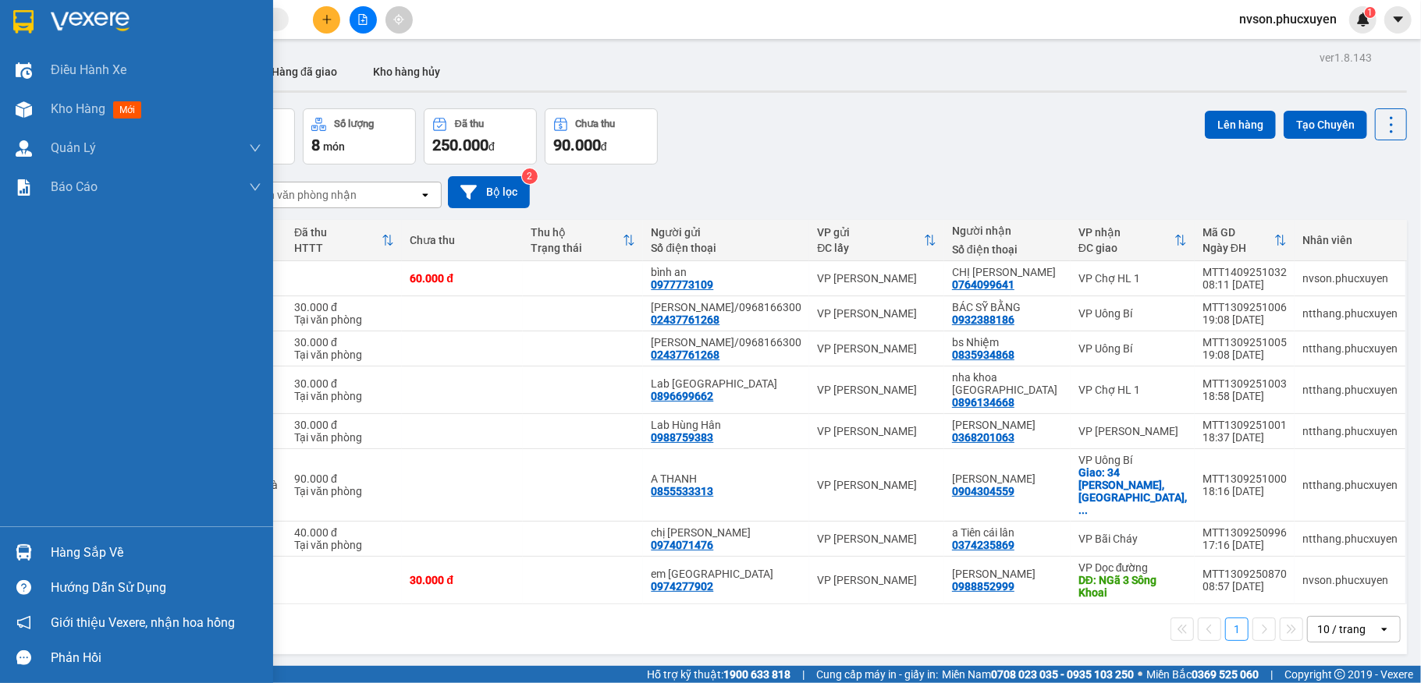
click at [36, 541] on div at bounding box center [23, 552] width 27 height 27
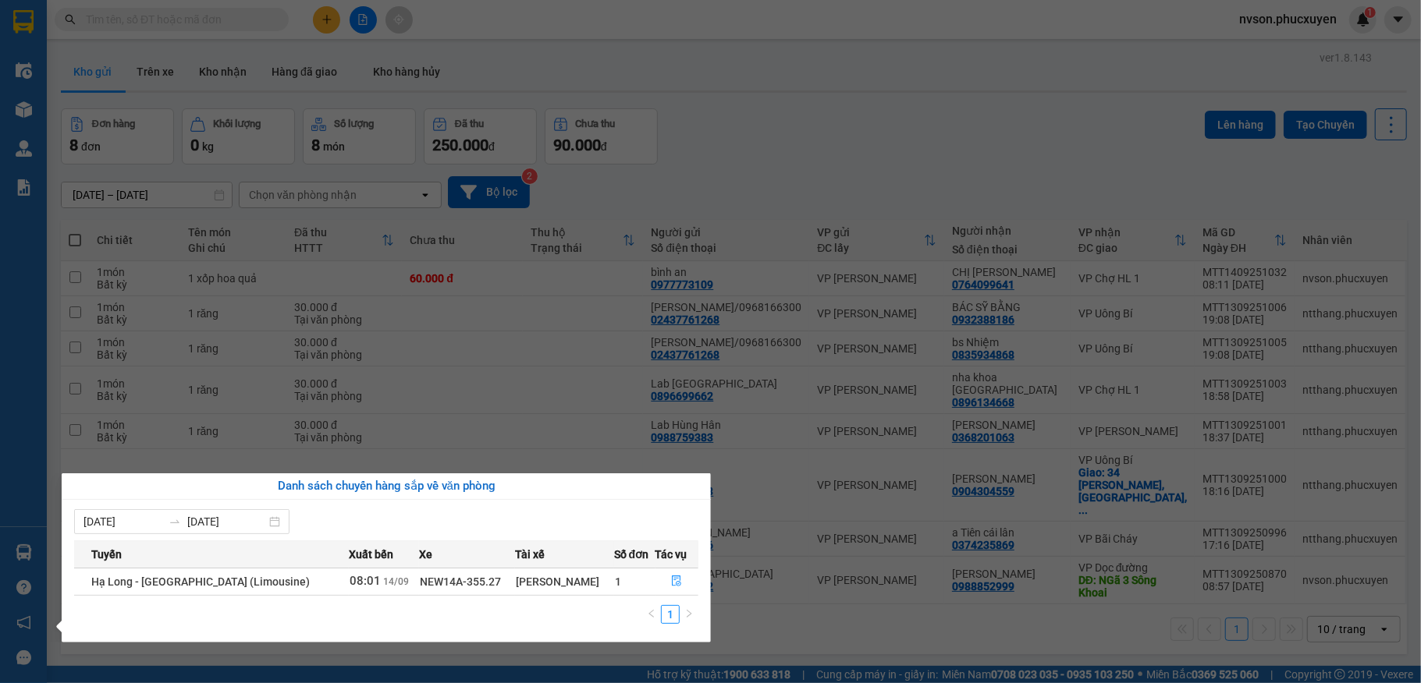
click at [857, 160] on section "Kết quả tìm kiếm ( 0 ) Bộ lọc No Data nvson.phucxuyen 1 Điều hành xe Kho hàng m…" at bounding box center [710, 341] width 1421 height 683
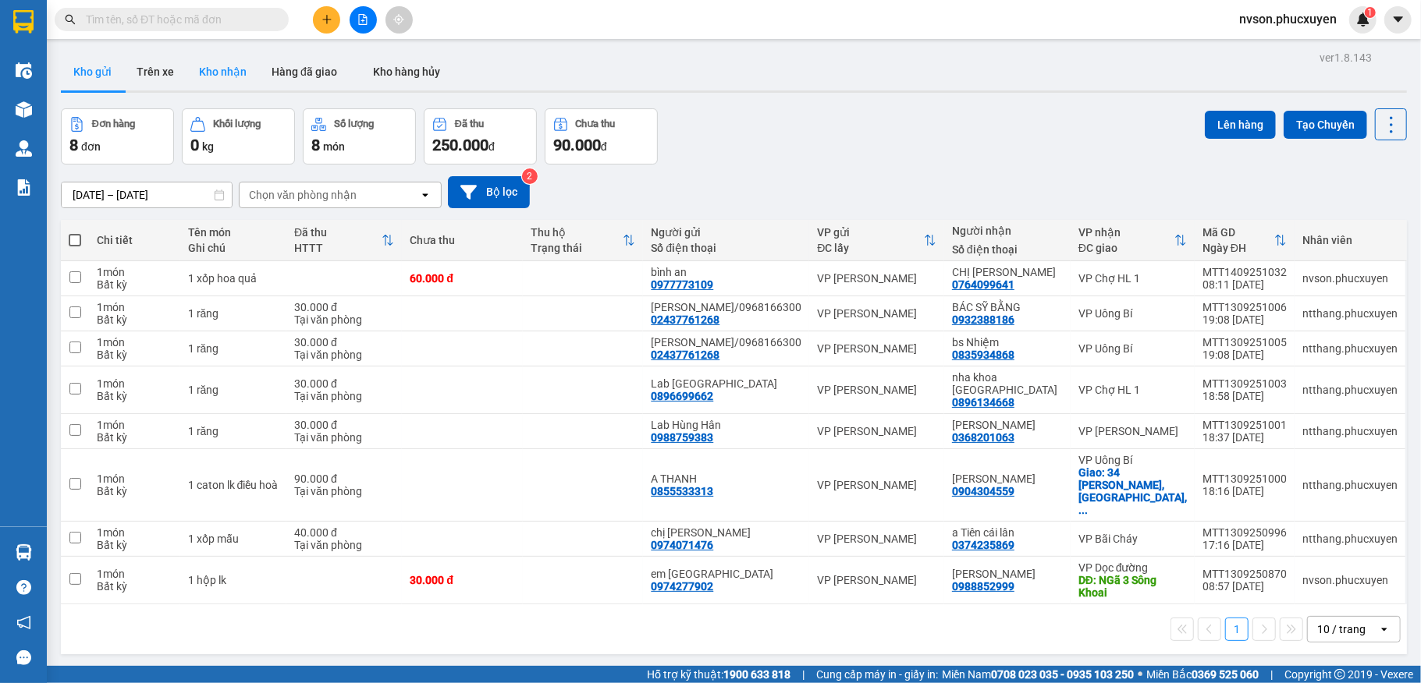
click at [211, 75] on button "Kho nhận" at bounding box center [222, 71] width 73 height 37
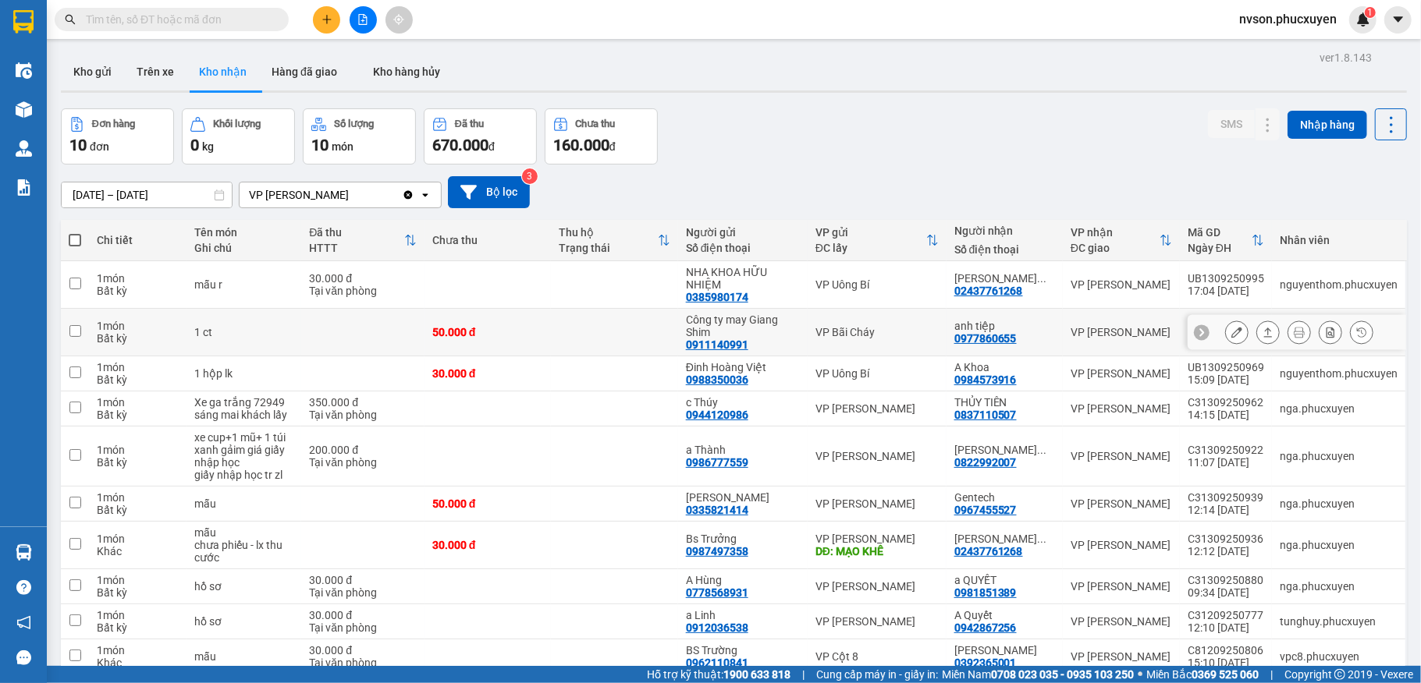
scroll to position [76, 0]
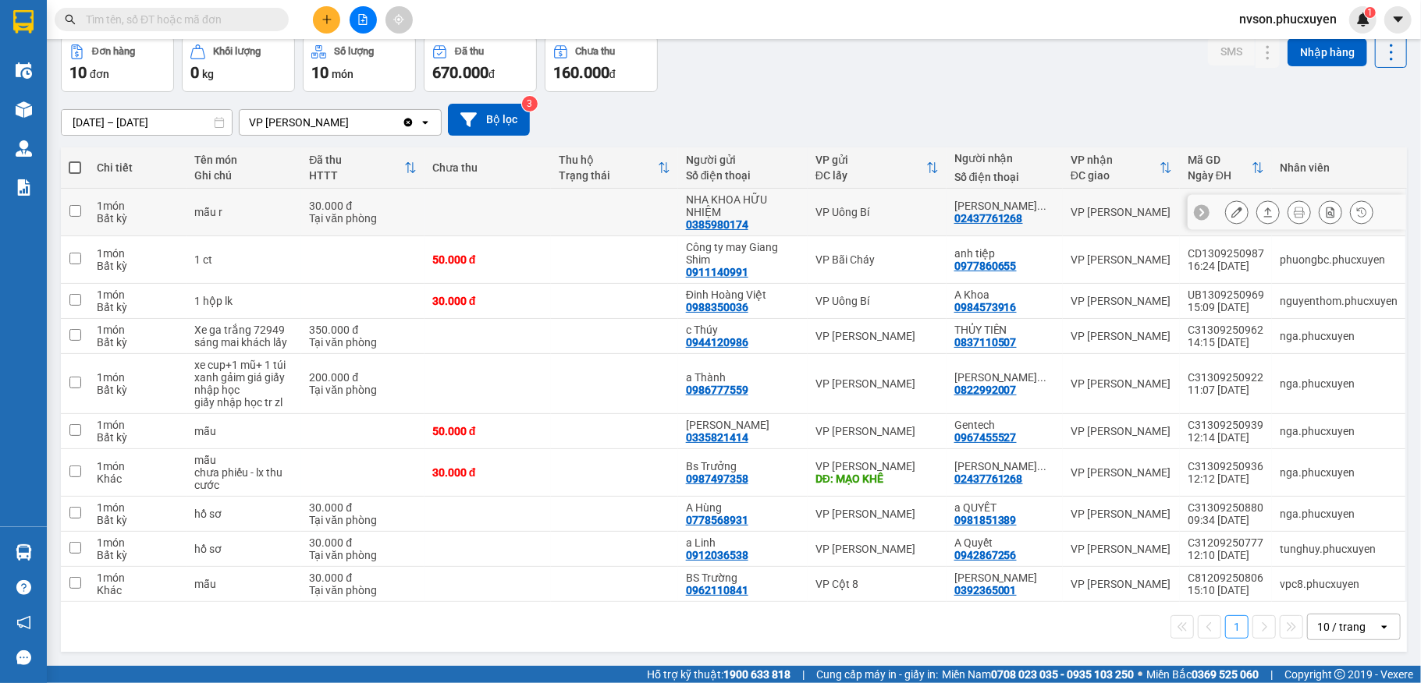
click at [807, 212] on td "VP Uông Bí" at bounding box center [876, 213] width 139 height 48
checkbox input "true"
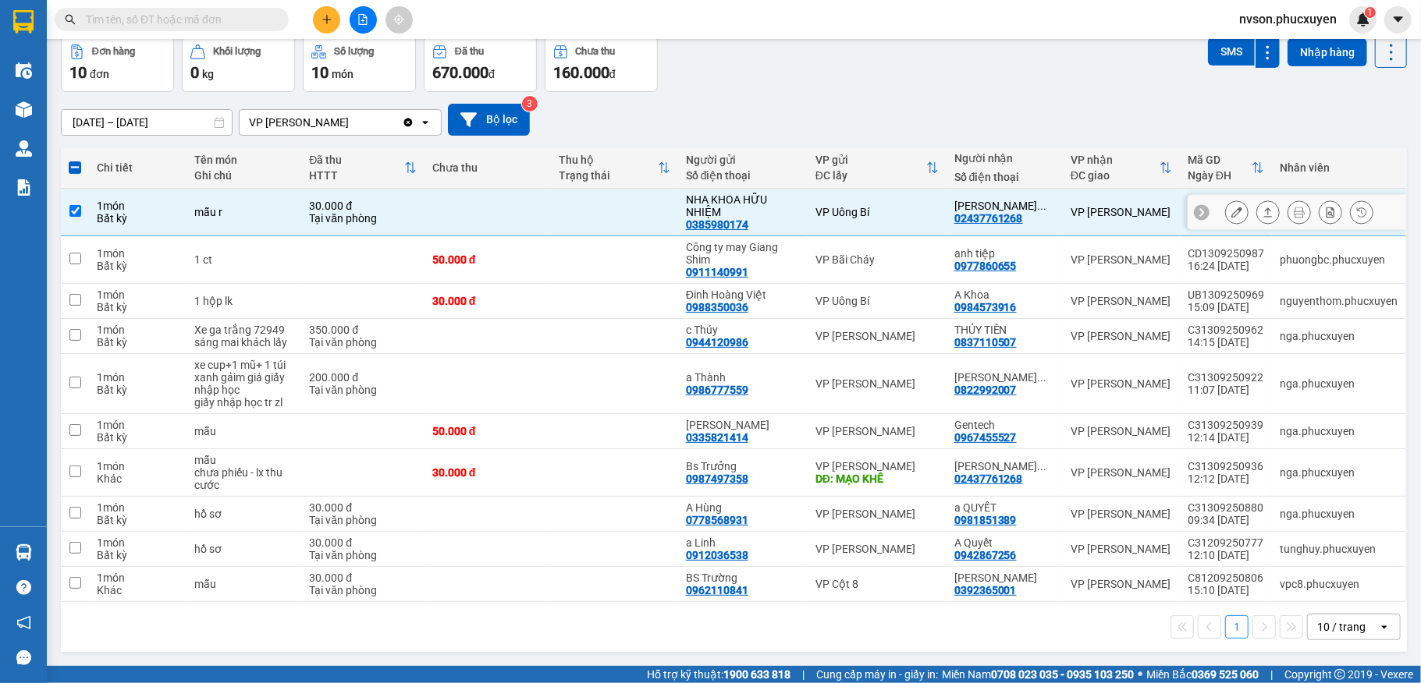
click at [1231, 207] on icon at bounding box center [1236, 212] width 11 height 11
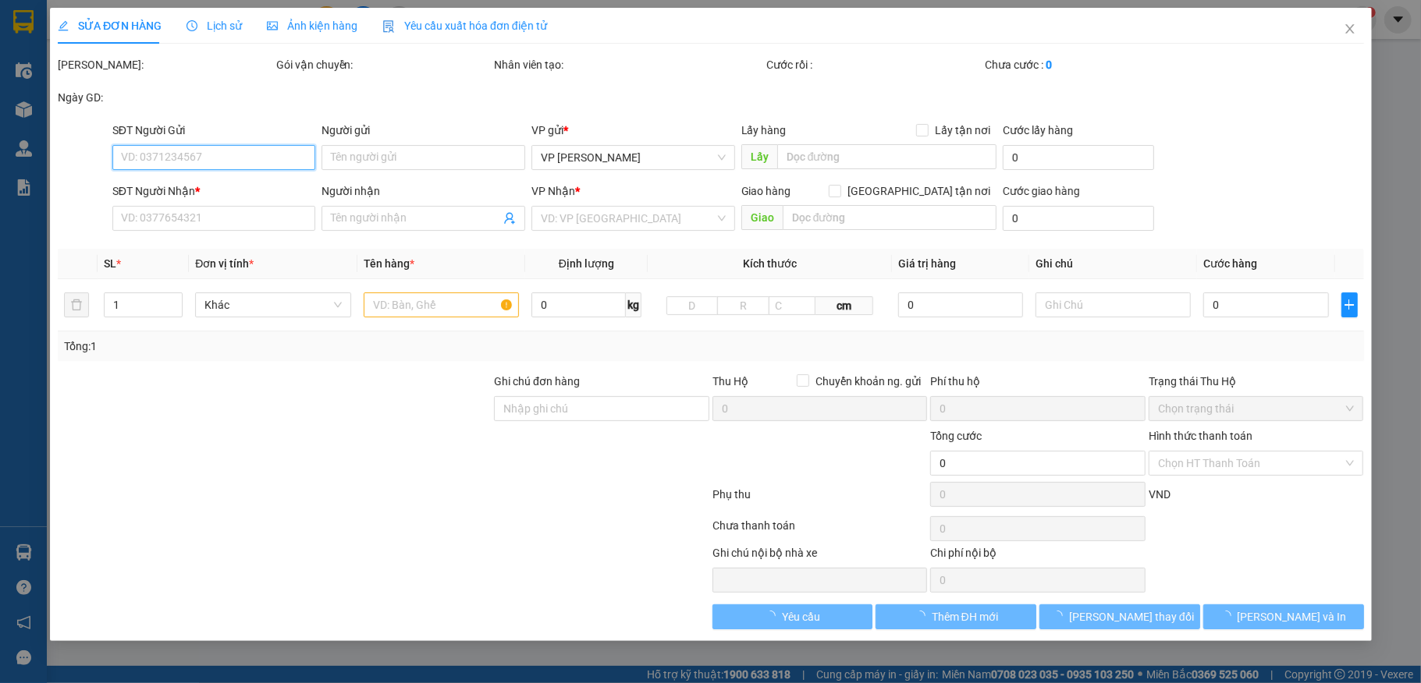
type input "0385980174"
type input "NHA KHOA HỮU NHIỆM"
type input "02437761268"
type input "[PERSON_NAME]/0968166300"
type input "30.000"
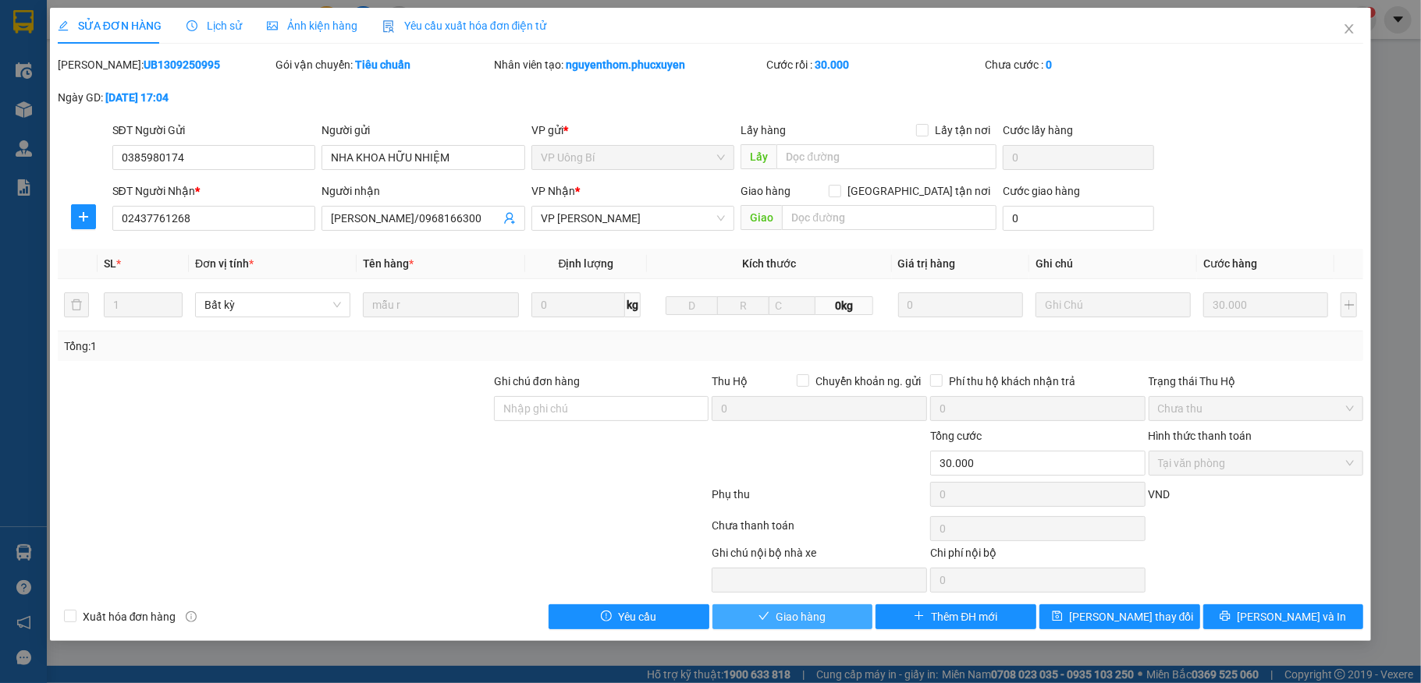
click at [812, 616] on span "Giao hàng" at bounding box center [800, 617] width 50 height 17
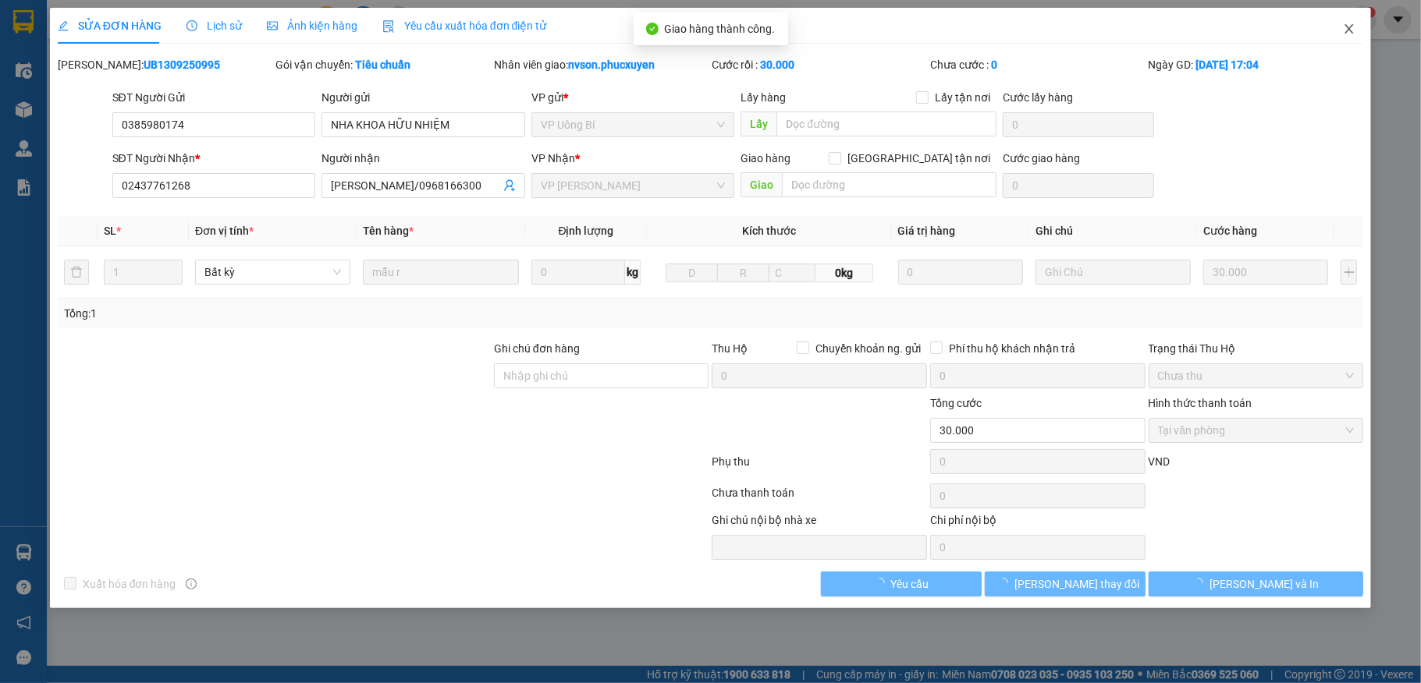
click at [1353, 23] on span "Close" at bounding box center [1349, 30] width 44 height 44
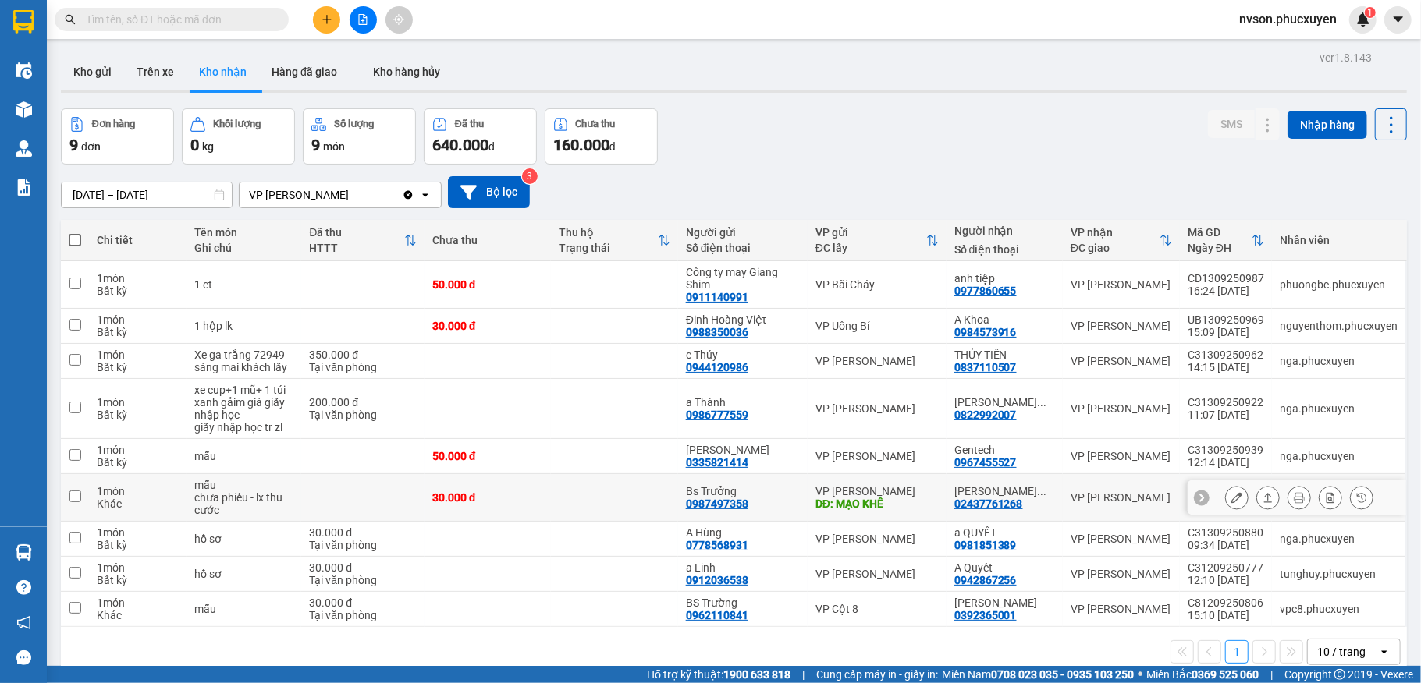
scroll to position [72, 0]
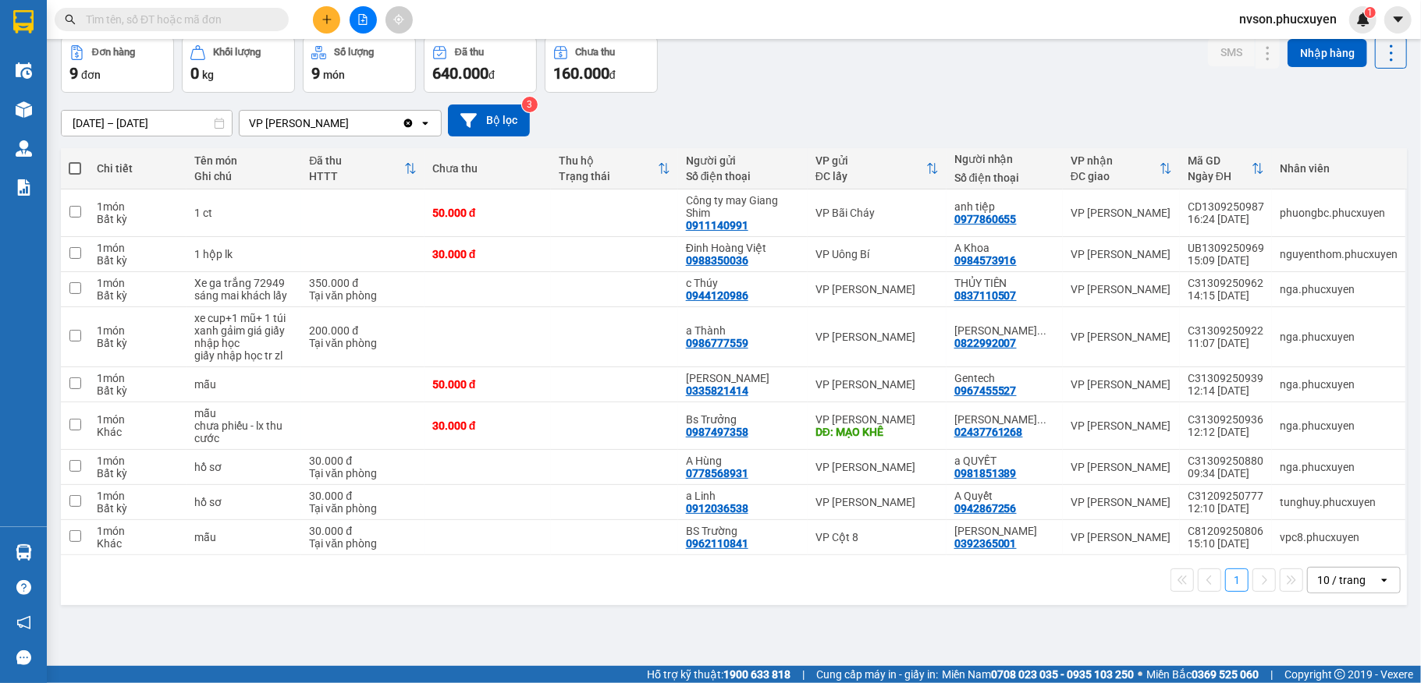
drag, startPoint x: 802, startPoint y: 128, endPoint x: 800, endPoint y: 120, distance: 8.0
click at [802, 128] on div "12/09/2025 – 14/09/2025 Press the down arrow key to interact with the calendar …" at bounding box center [734, 121] width 1346 height 32
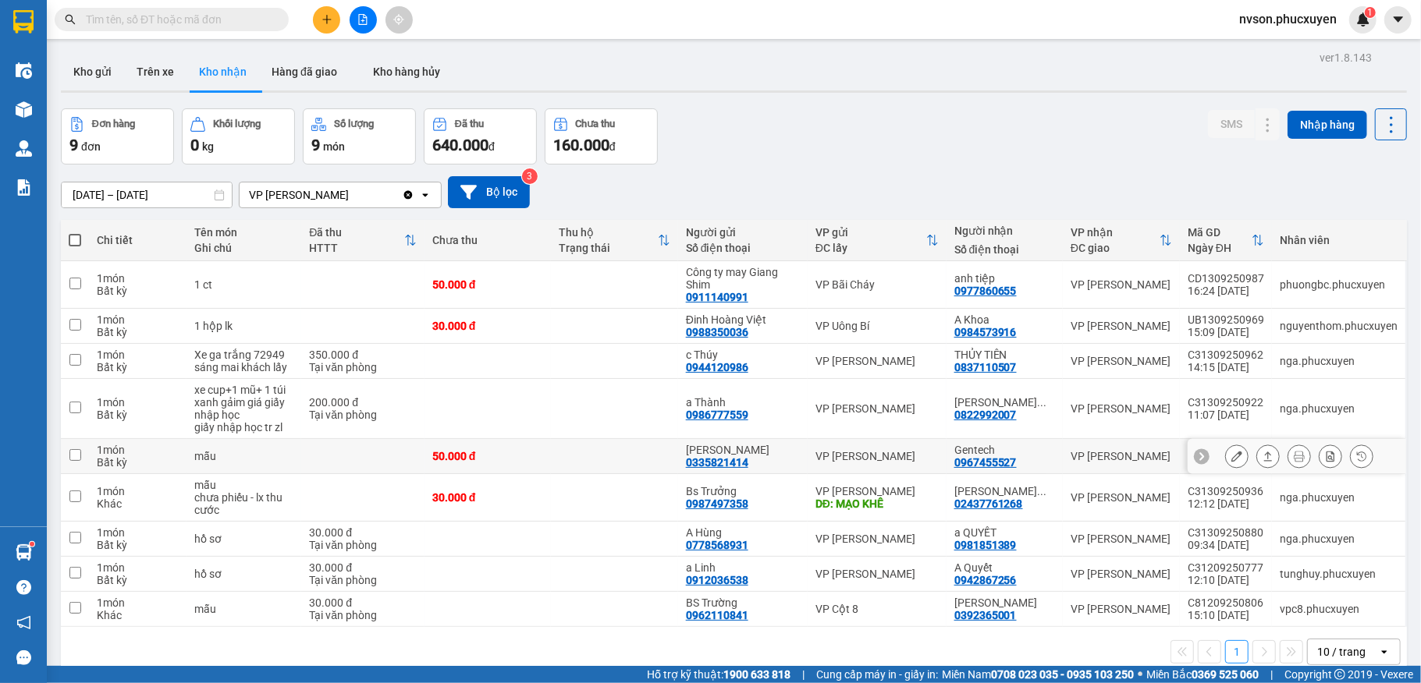
click at [872, 460] on div "VP [PERSON_NAME]" at bounding box center [876, 456] width 123 height 12
checkbox input "true"
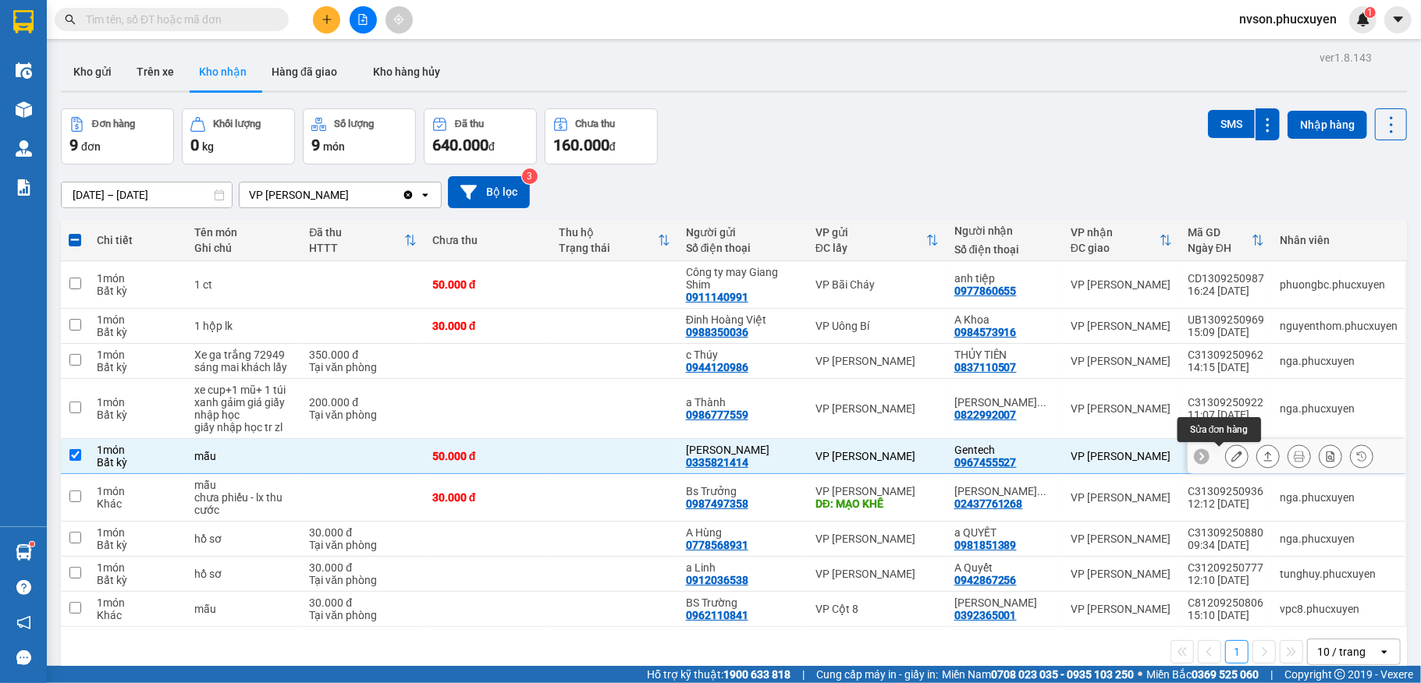
click at [1231, 460] on icon at bounding box center [1236, 456] width 11 height 11
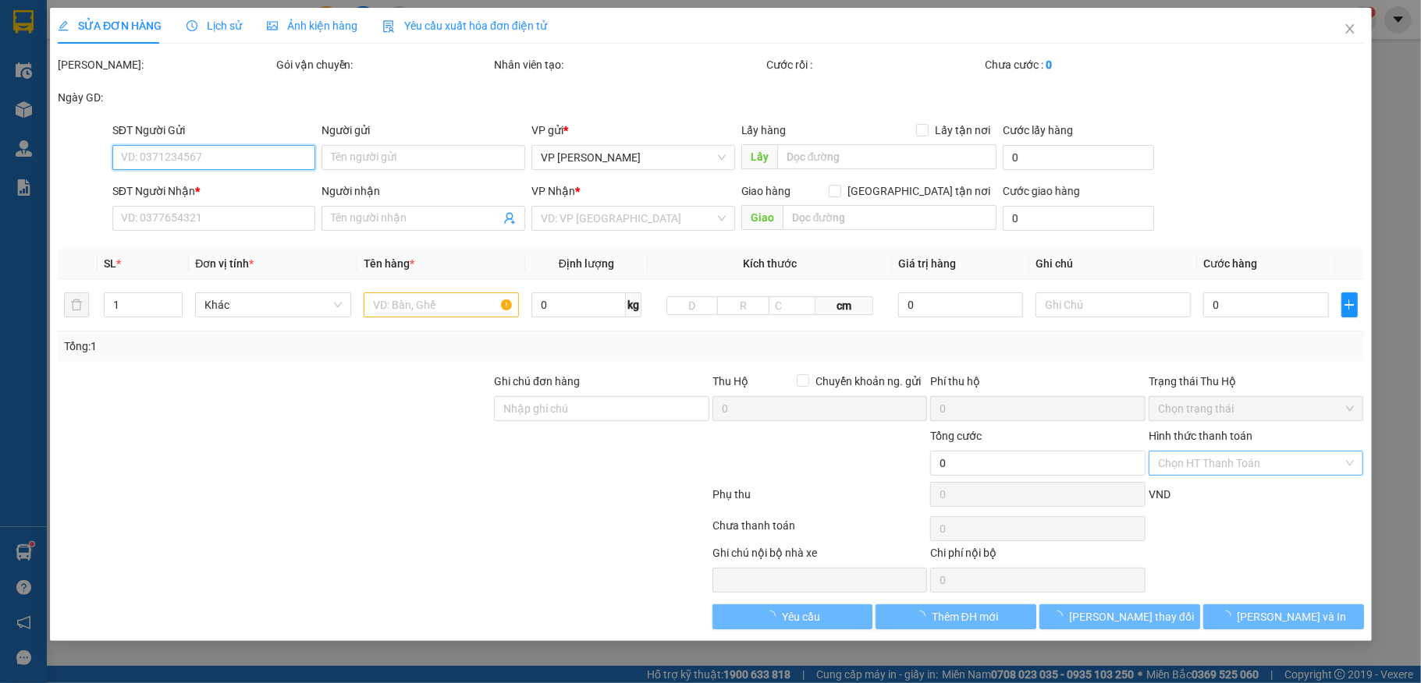
type input "0335821414"
type input "Vân"
type input "0967455527"
type input "Gentech"
type input "50.000"
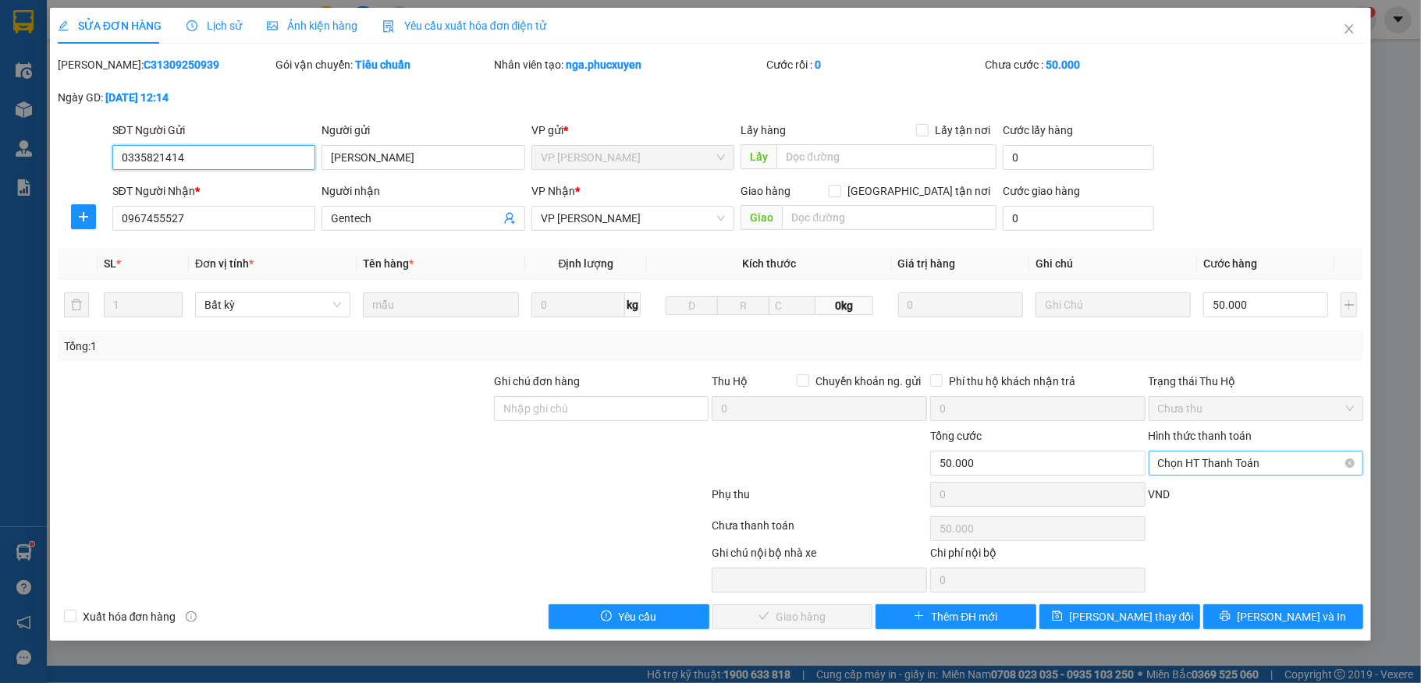
click at [1240, 472] on span "Chọn HT Thanh Toán" at bounding box center [1256, 463] width 197 height 23
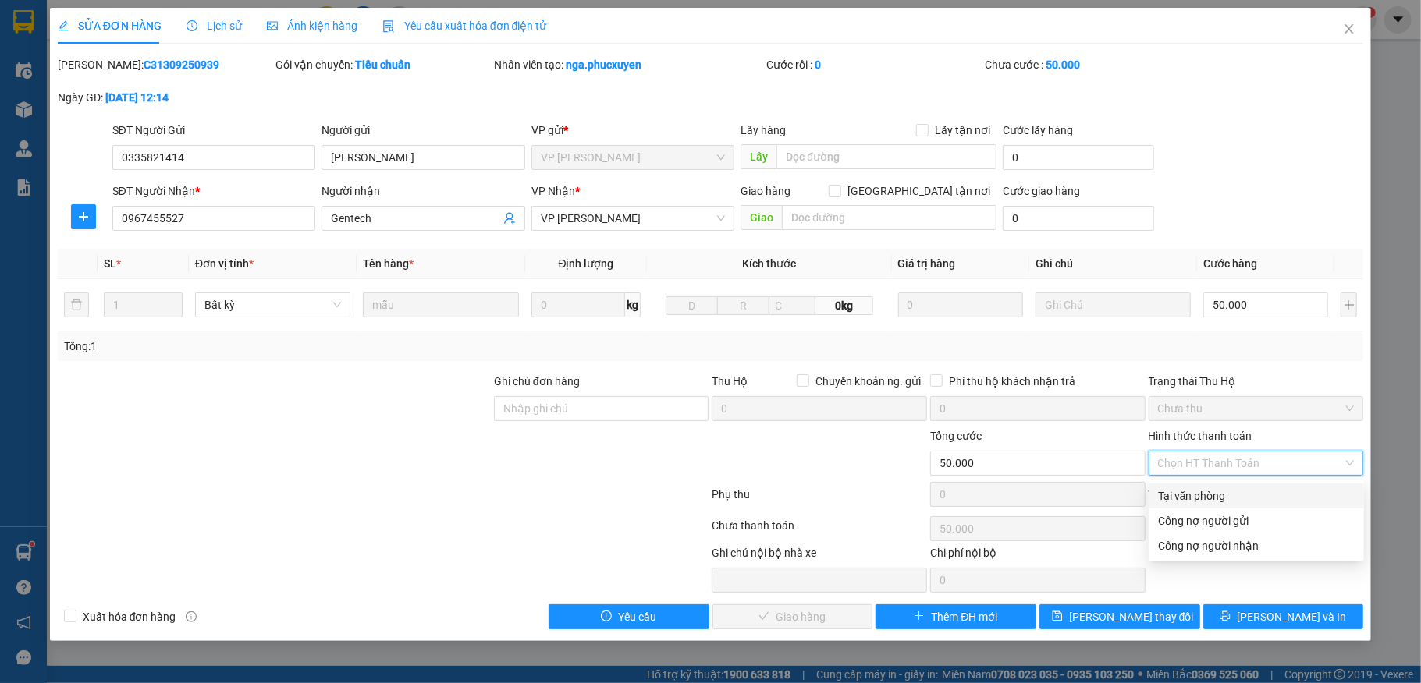
click at [1225, 492] on div "Tại văn phòng" at bounding box center [1256, 496] width 197 height 17
type input "0"
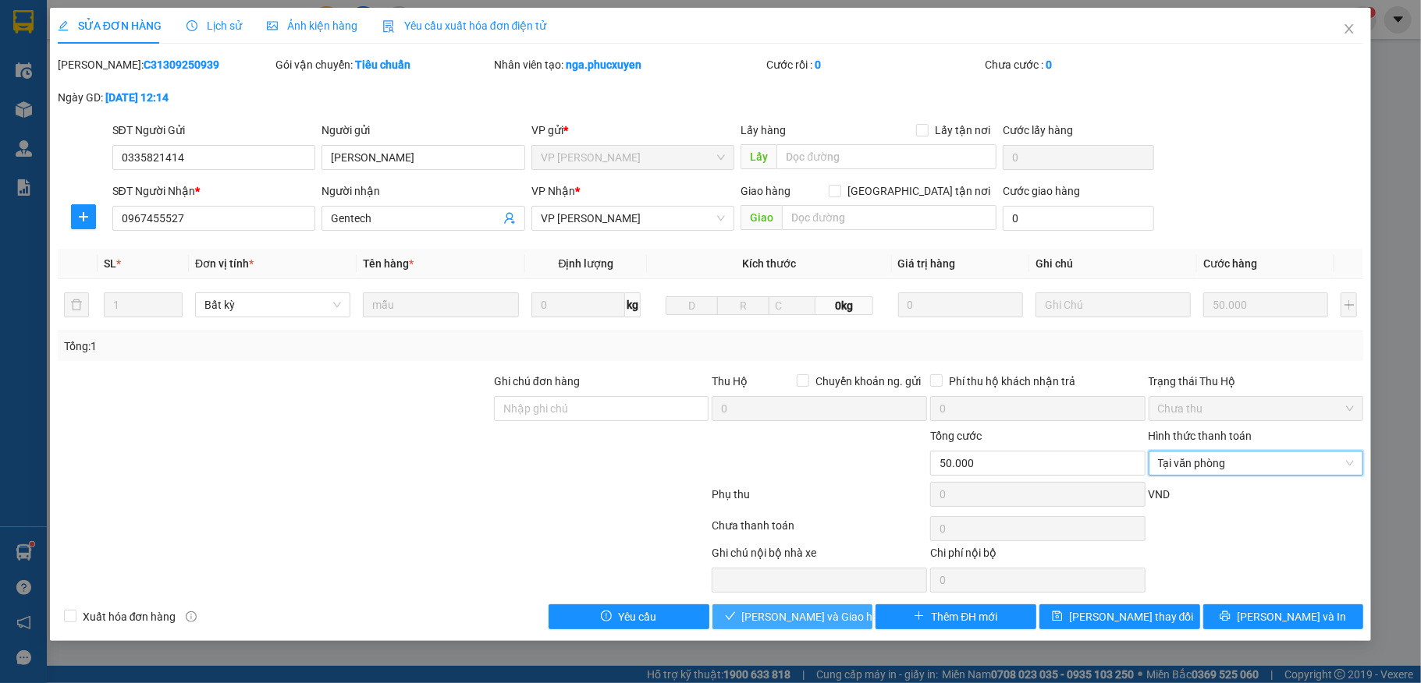
click at [805, 612] on span "Lưu và Giao hàng" at bounding box center [817, 617] width 150 height 17
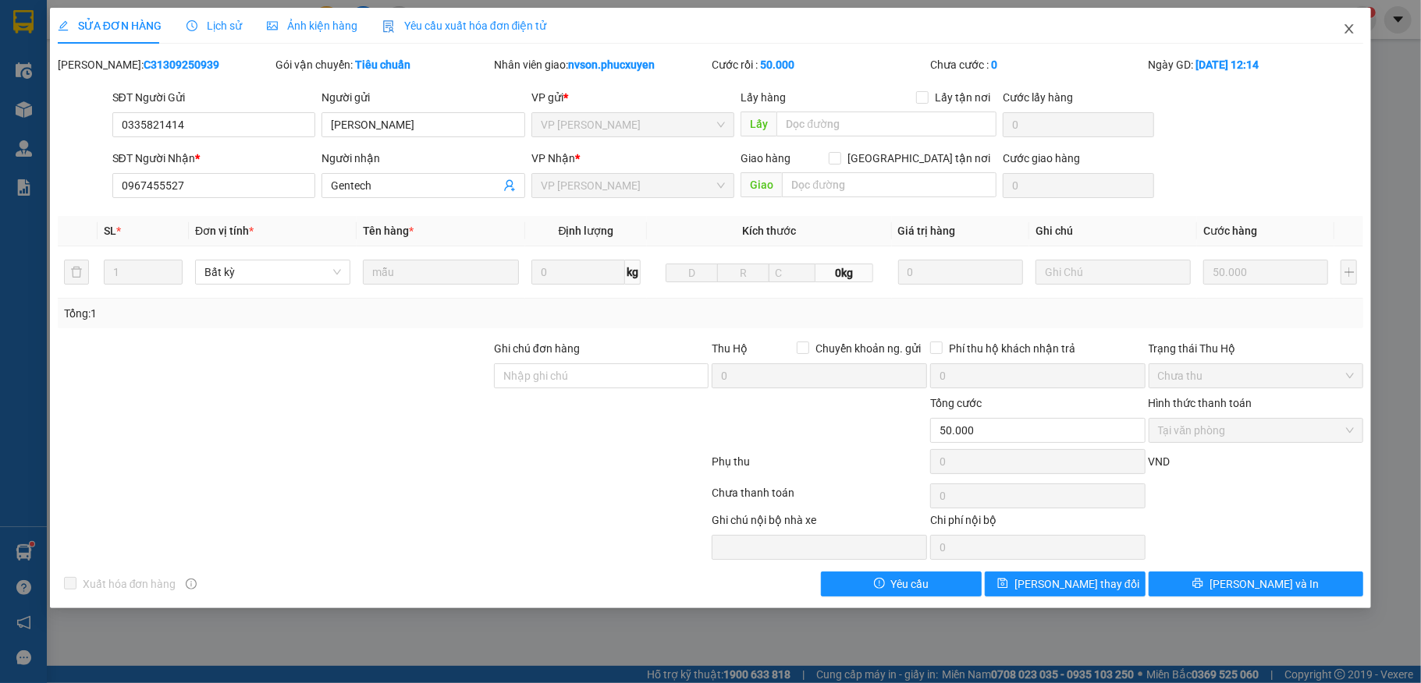
click at [1346, 23] on span "Close" at bounding box center [1349, 30] width 44 height 44
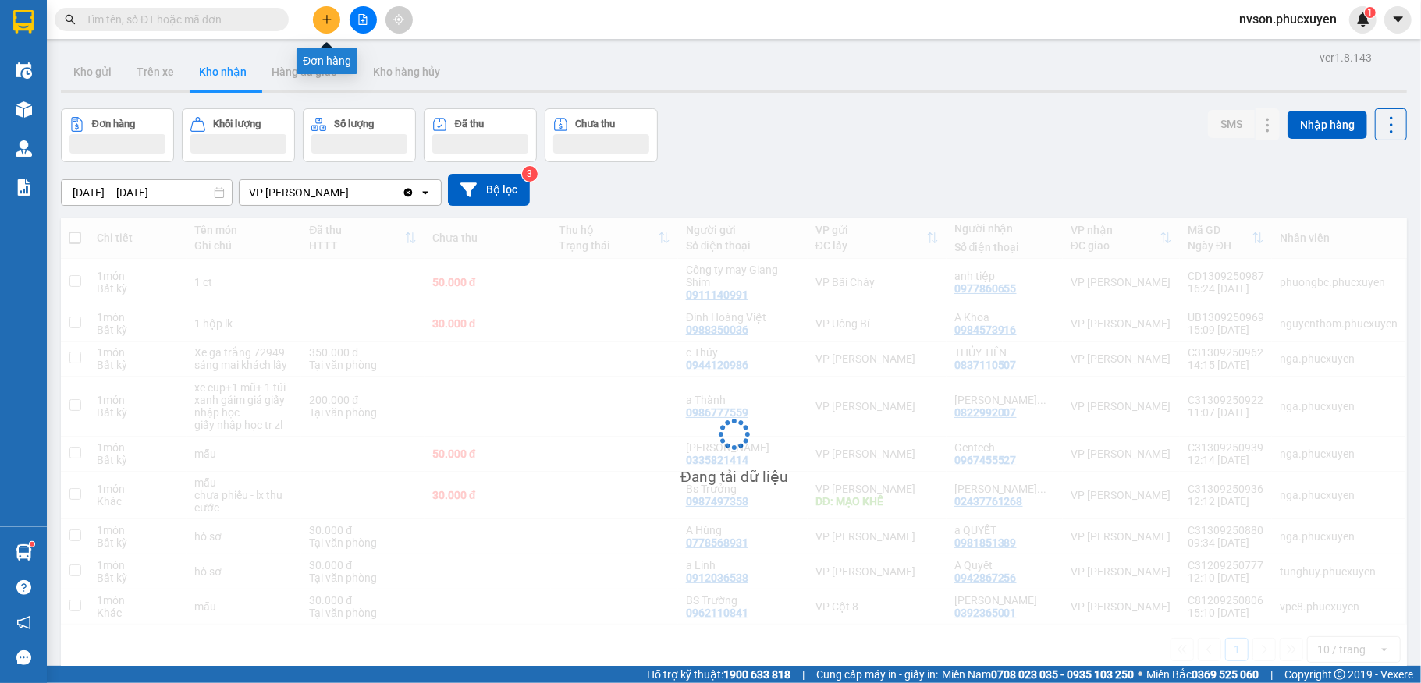
click at [323, 23] on icon "plus" at bounding box center [326, 19] width 11 height 11
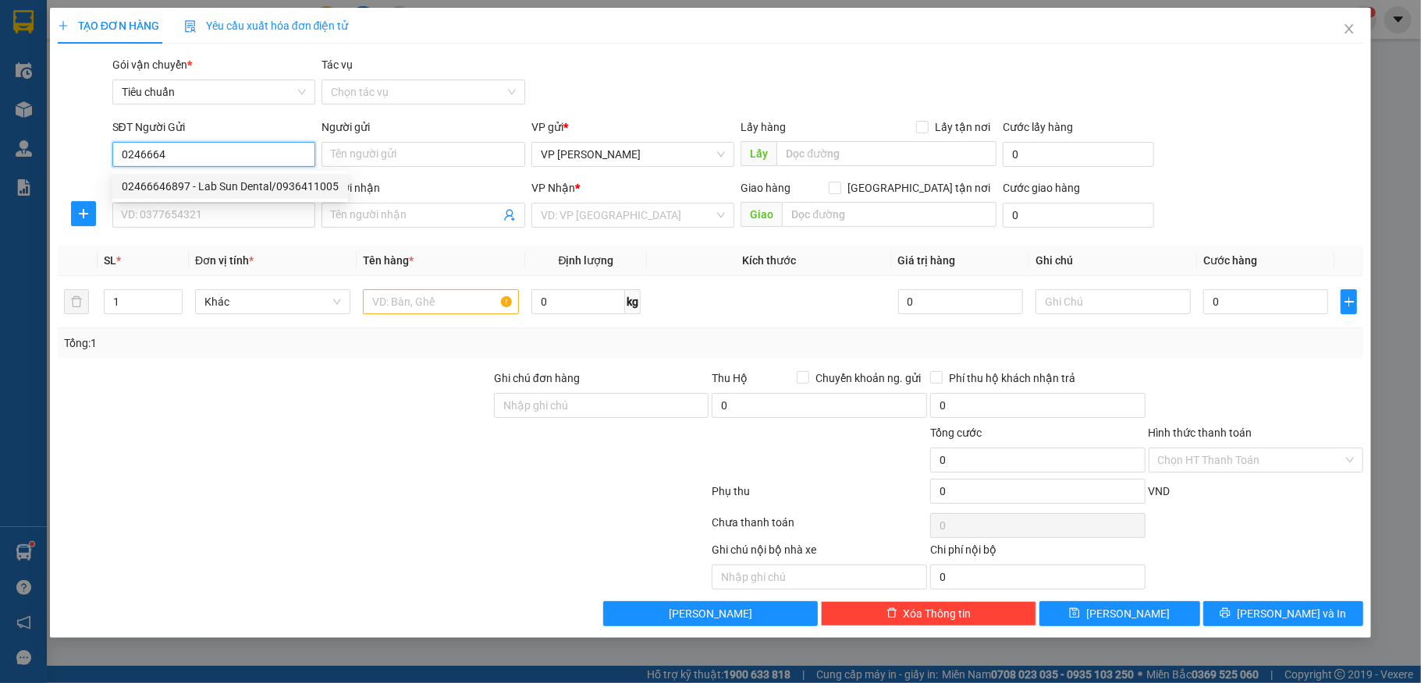
click at [243, 184] on div "02466646897 - Lab Sun Dental/0936411005" at bounding box center [230, 186] width 217 height 17
type input "02466646897"
type input "Lab Sun Dental/0936411005"
type input "02466646897"
click at [218, 220] on input "SĐT Người Nhận *" at bounding box center [214, 215] width 204 height 25
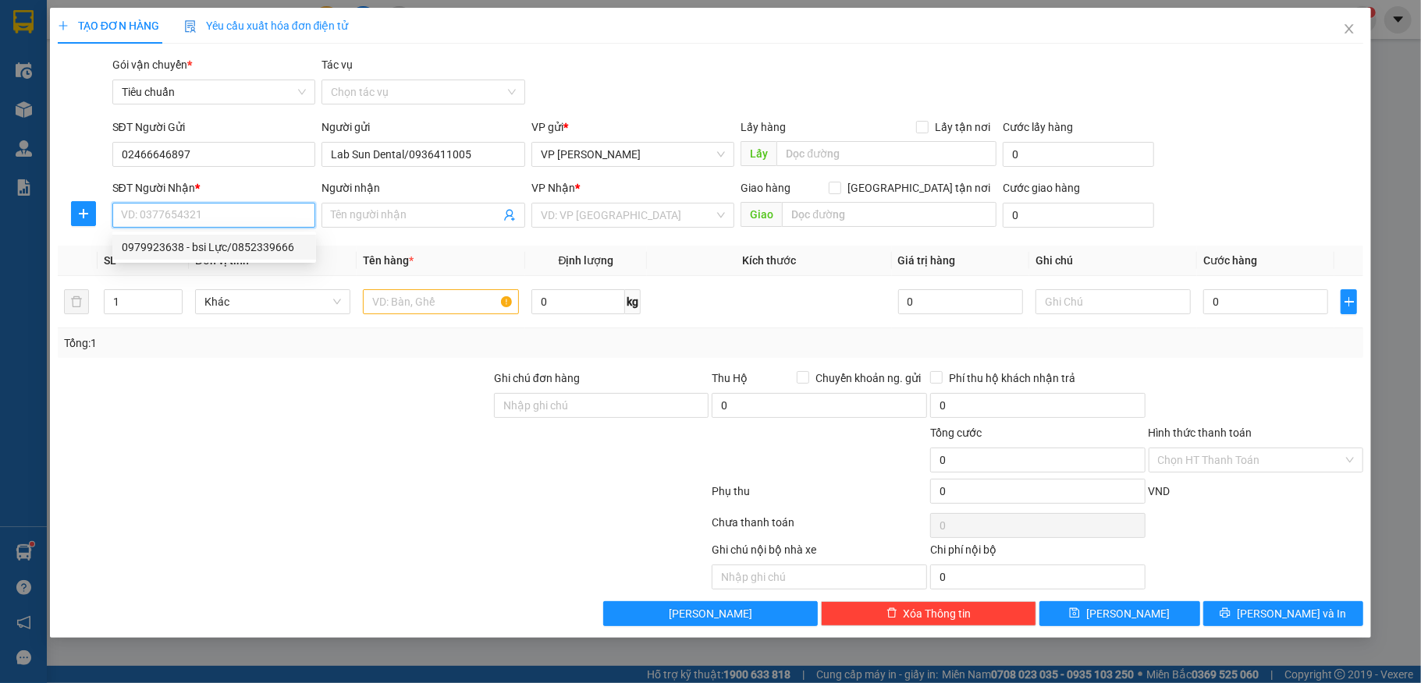
click at [237, 240] on div "0979923638 - bsi Lực/0852339666" at bounding box center [214, 247] width 185 height 17
type input "0979923638"
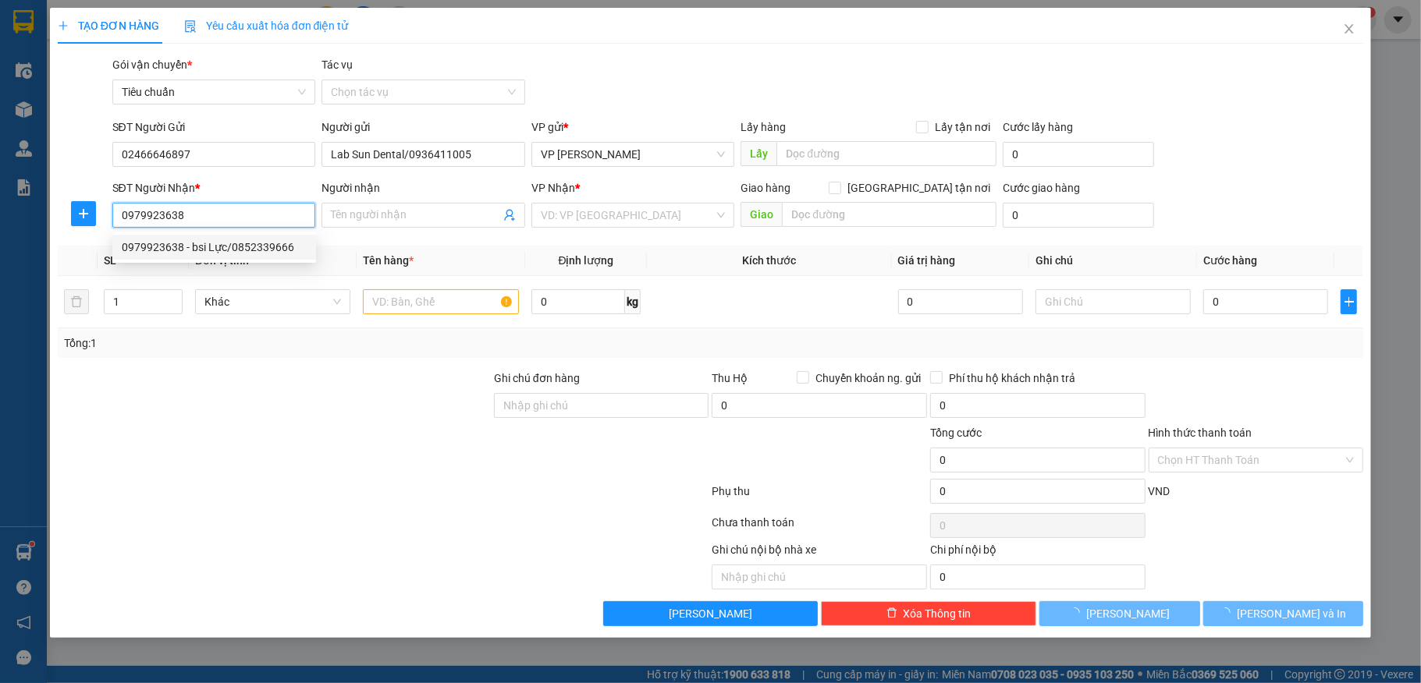
type input "bsi Lực/0852339666"
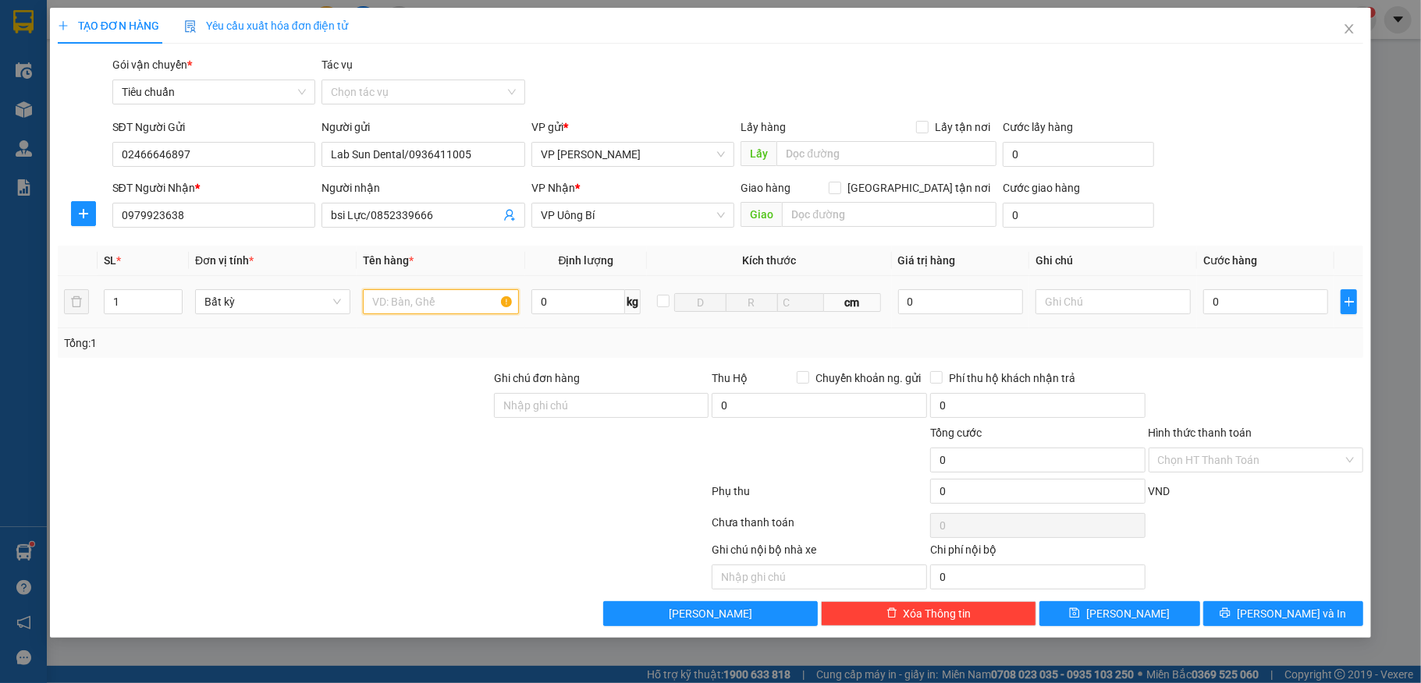
click at [438, 301] on input "text" at bounding box center [440, 301] width 155 height 25
type input "1 mẫu"
click at [1247, 300] on input "0" at bounding box center [1265, 301] width 125 height 25
type input "30"
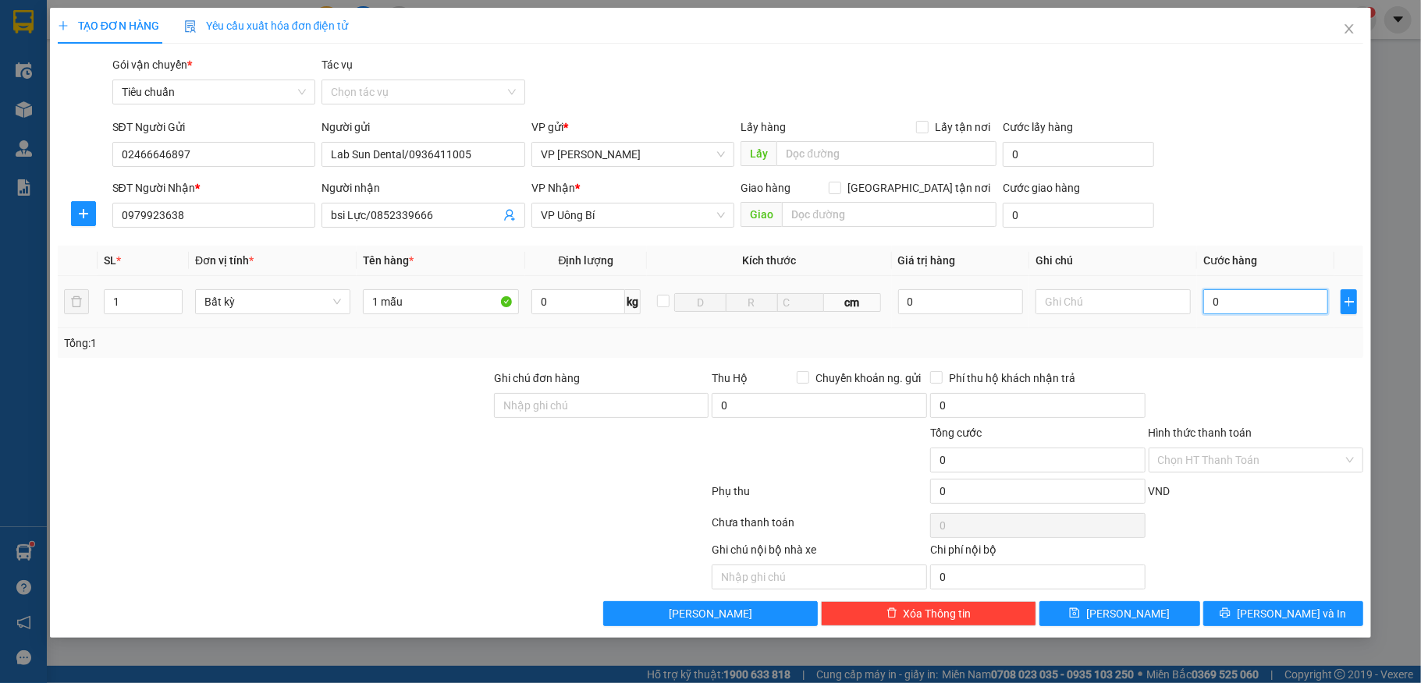
type input "30"
type input "30.000"
click at [1298, 237] on div "Transit Pickup Surcharge Ids Transit Deliver Surcharge Ids Transit Deliver Surc…" at bounding box center [711, 341] width 1306 height 570
click at [1261, 460] on input "Hình thức thanh toán" at bounding box center [1251, 460] width 186 height 23
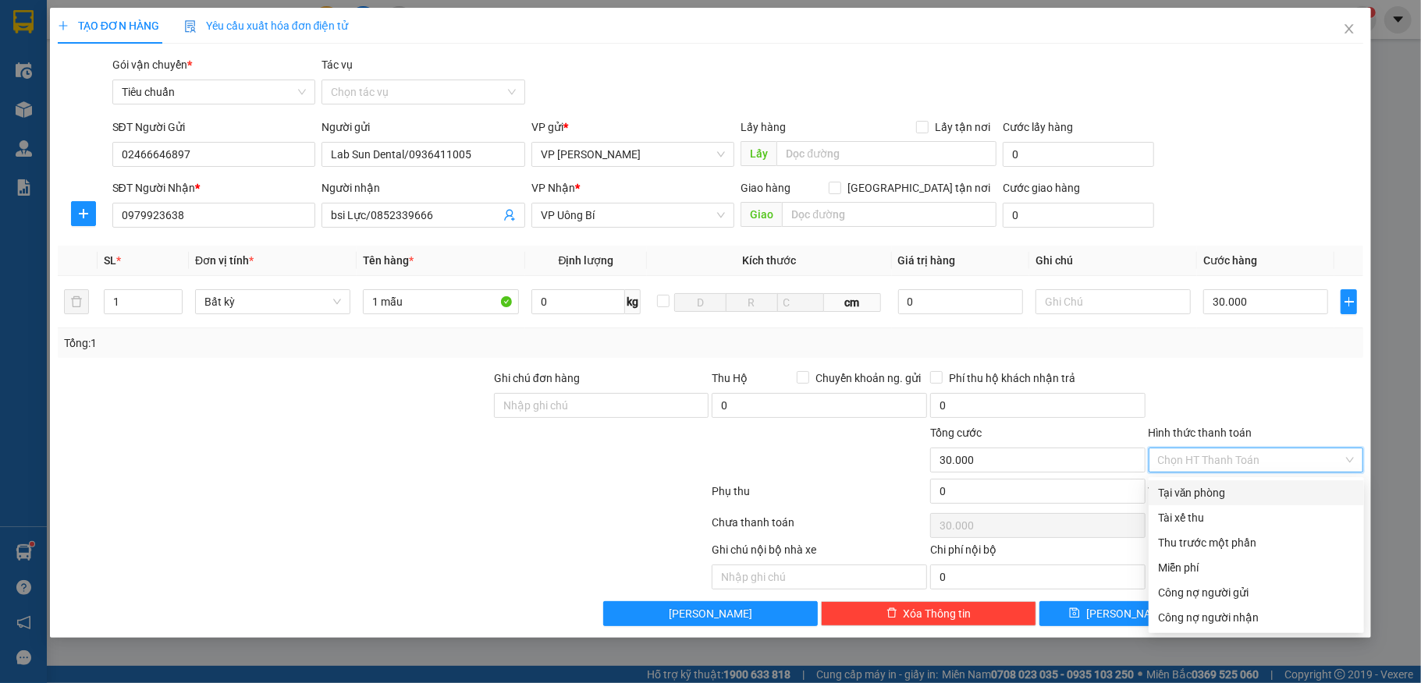
click at [1248, 495] on div "Tại văn phòng" at bounding box center [1256, 492] width 197 height 17
type input "0"
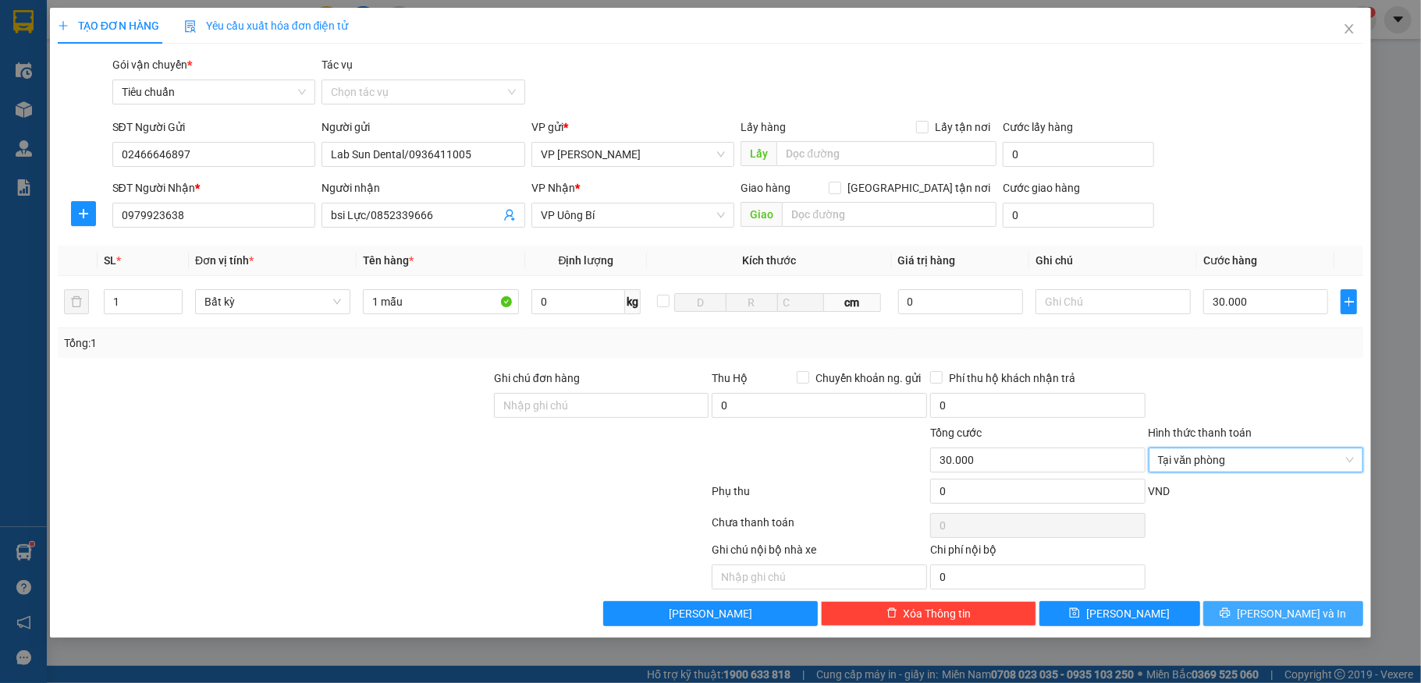
click at [1286, 609] on span "Lưu và In" at bounding box center [1291, 613] width 109 height 17
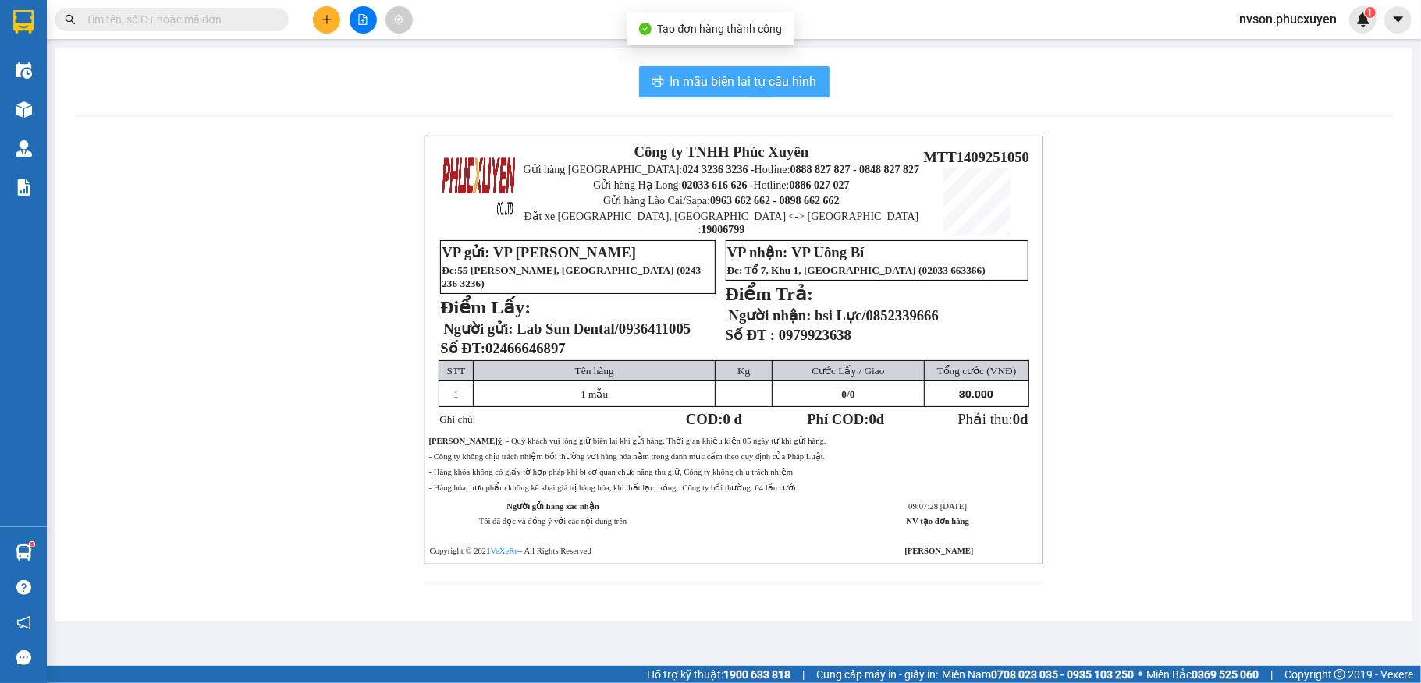
click at [697, 85] on span "In mẫu biên lai tự cấu hình" at bounding box center [743, 82] width 147 height 20
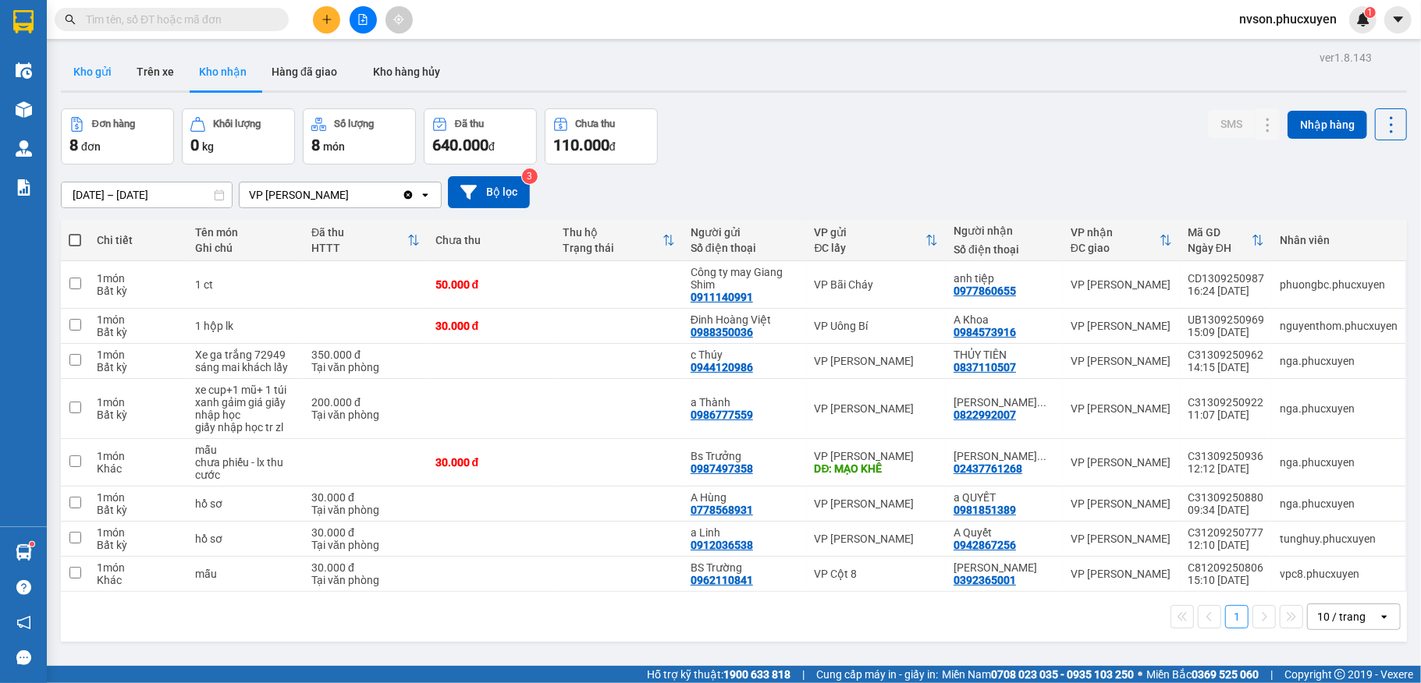
click at [100, 82] on button "Kho gửi" at bounding box center [92, 71] width 63 height 37
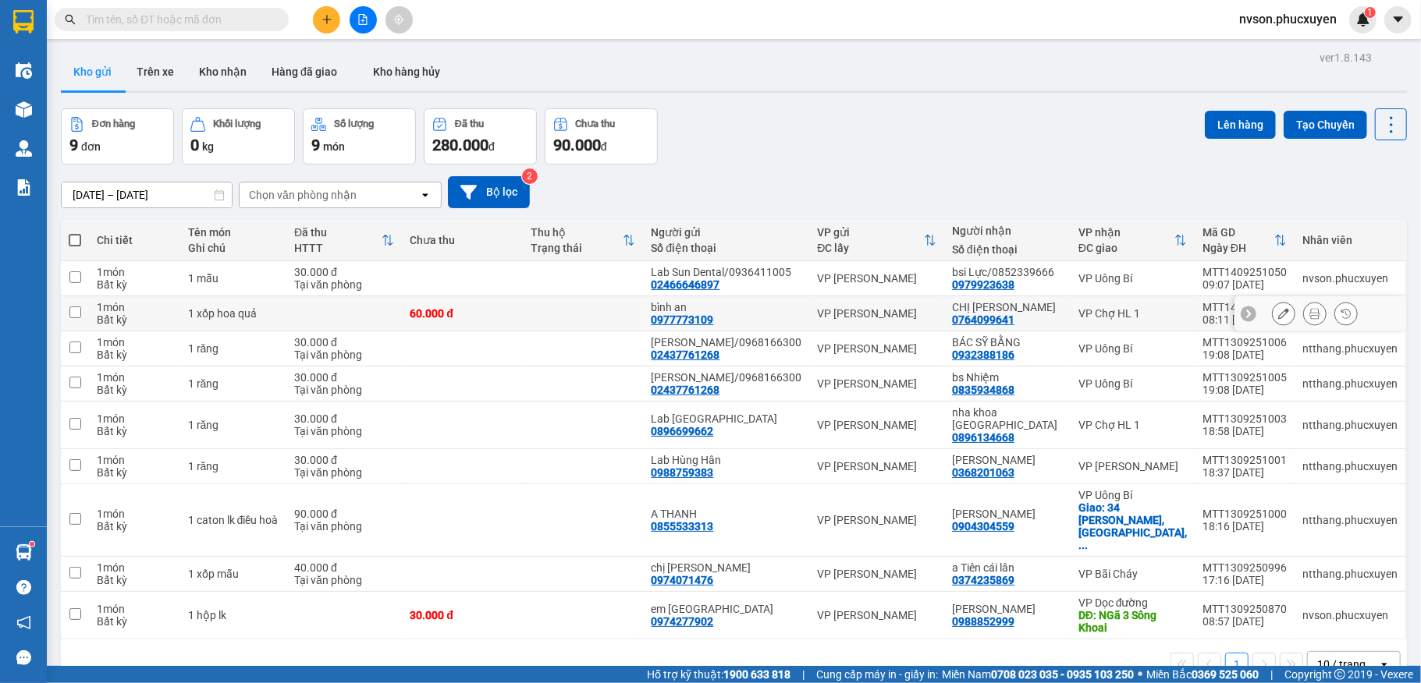
click at [621, 319] on td at bounding box center [583, 313] width 120 height 35
checkbox input "true"
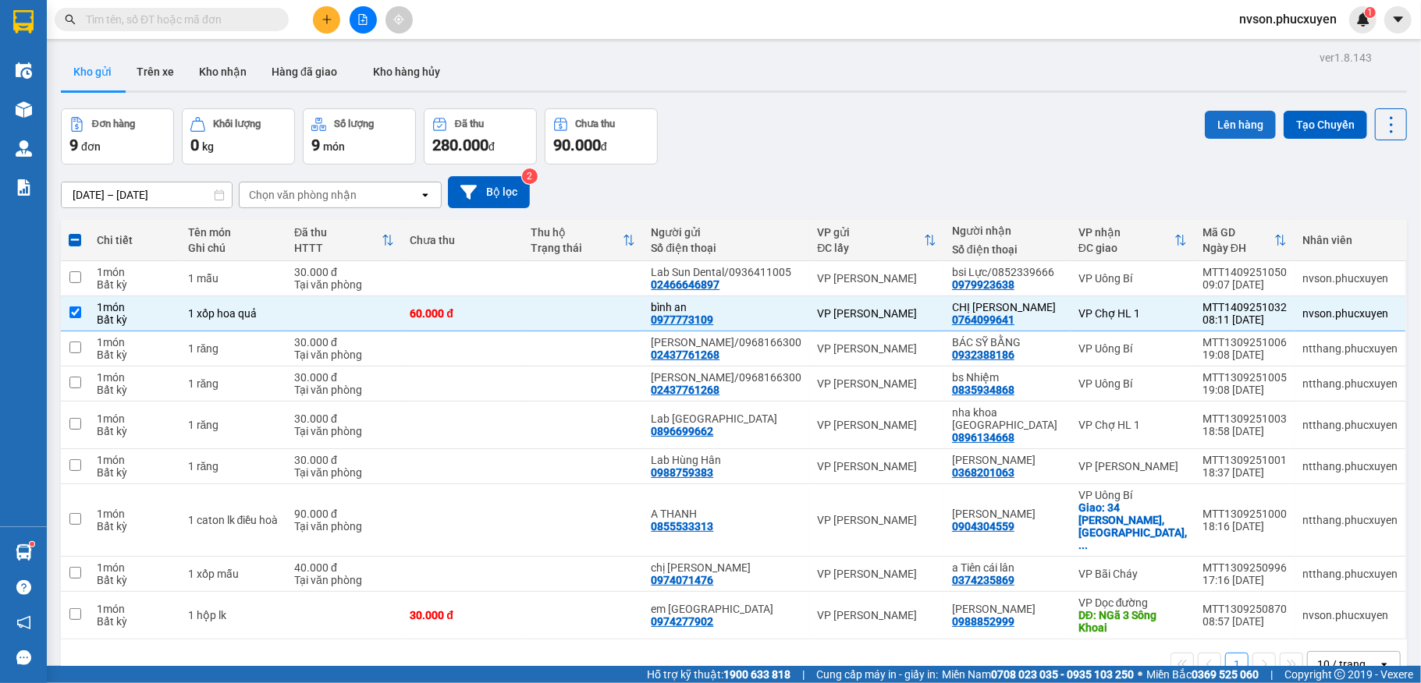
click at [1205, 114] on button "Lên hàng" at bounding box center [1240, 125] width 71 height 28
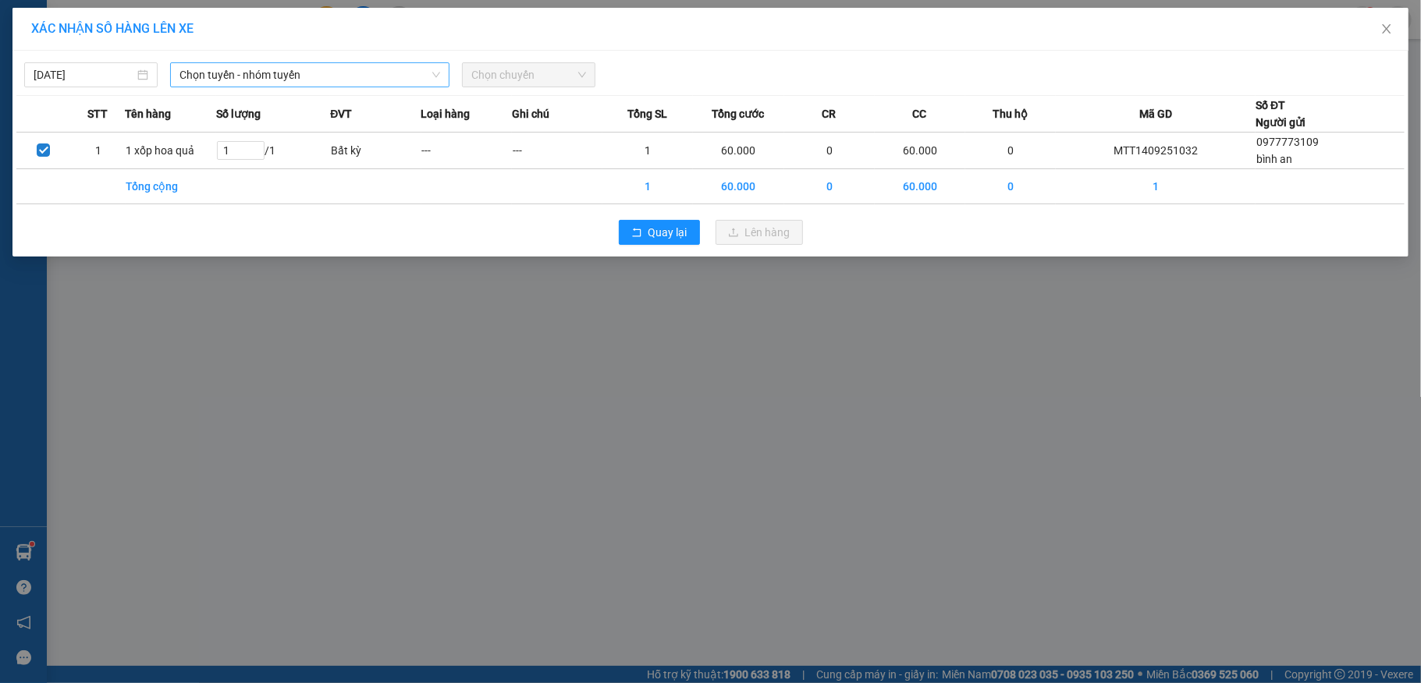
click at [306, 84] on span "Chọn tuyến - nhóm tuyến" at bounding box center [309, 74] width 261 height 23
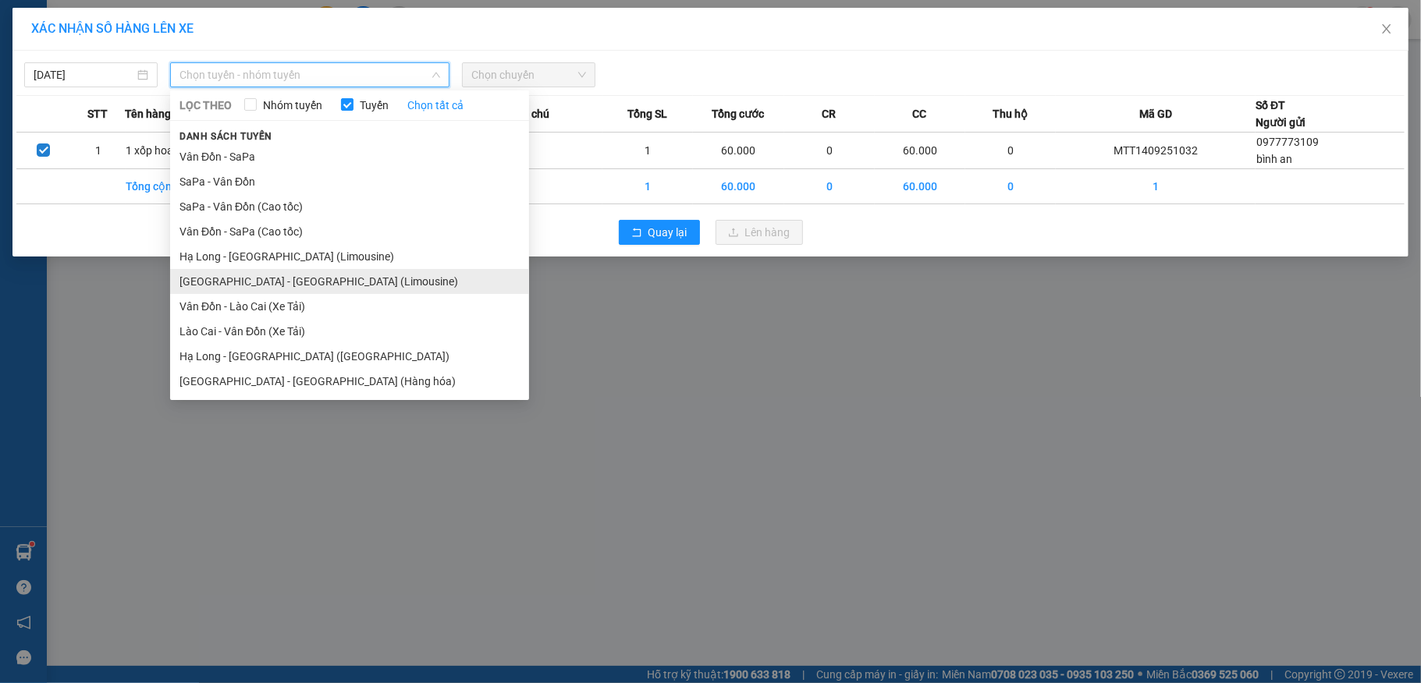
click at [312, 286] on li "Hà Nội - Hạ Long (Limousine)" at bounding box center [349, 281] width 359 height 25
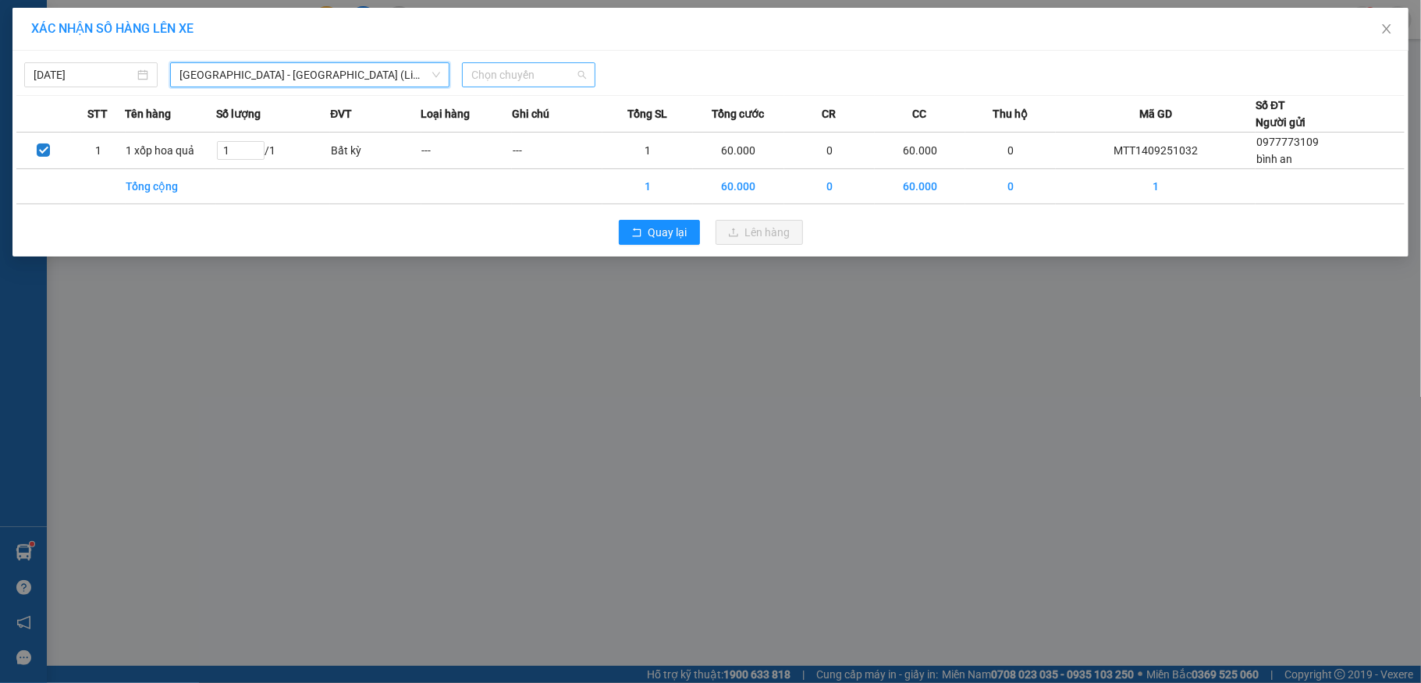
click at [568, 72] on span "Chọn chuyến" at bounding box center [528, 74] width 115 height 23
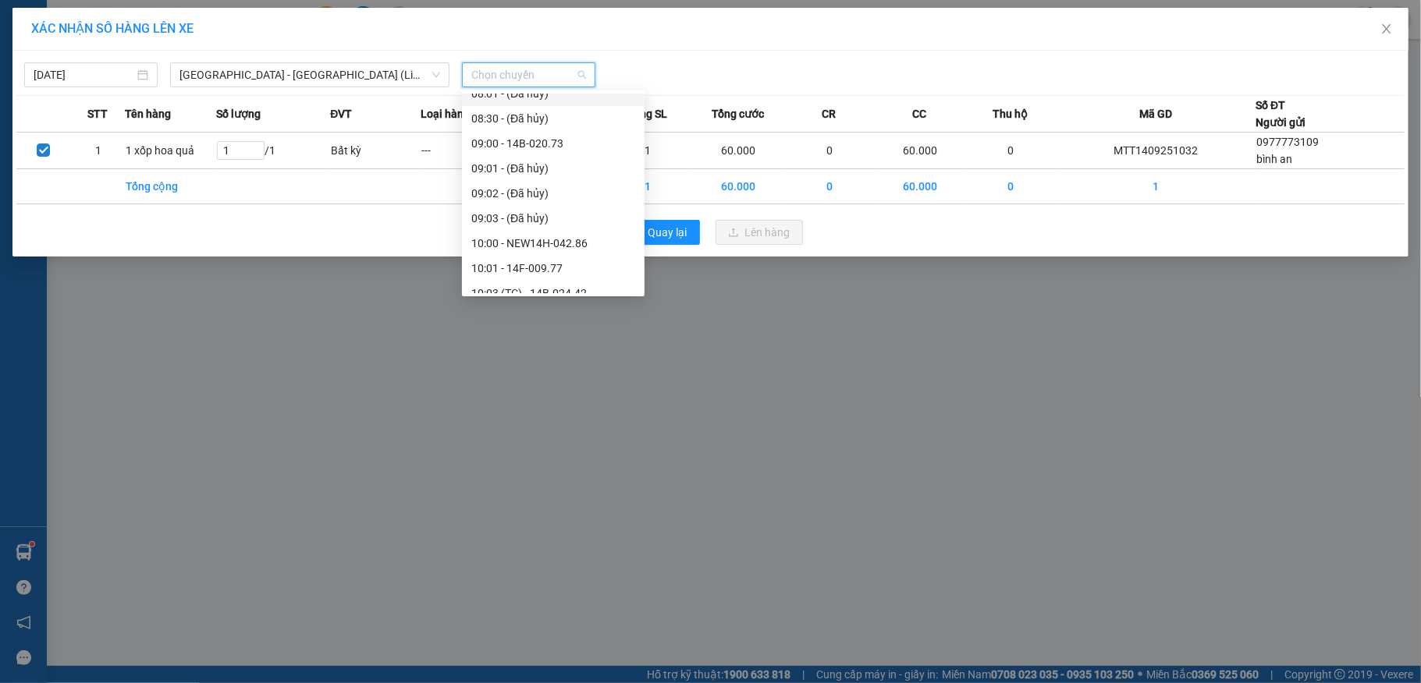
scroll to position [416, 0]
click at [584, 144] on div "10:00 - NEW14H-042.86" at bounding box center [553, 139] width 164 height 17
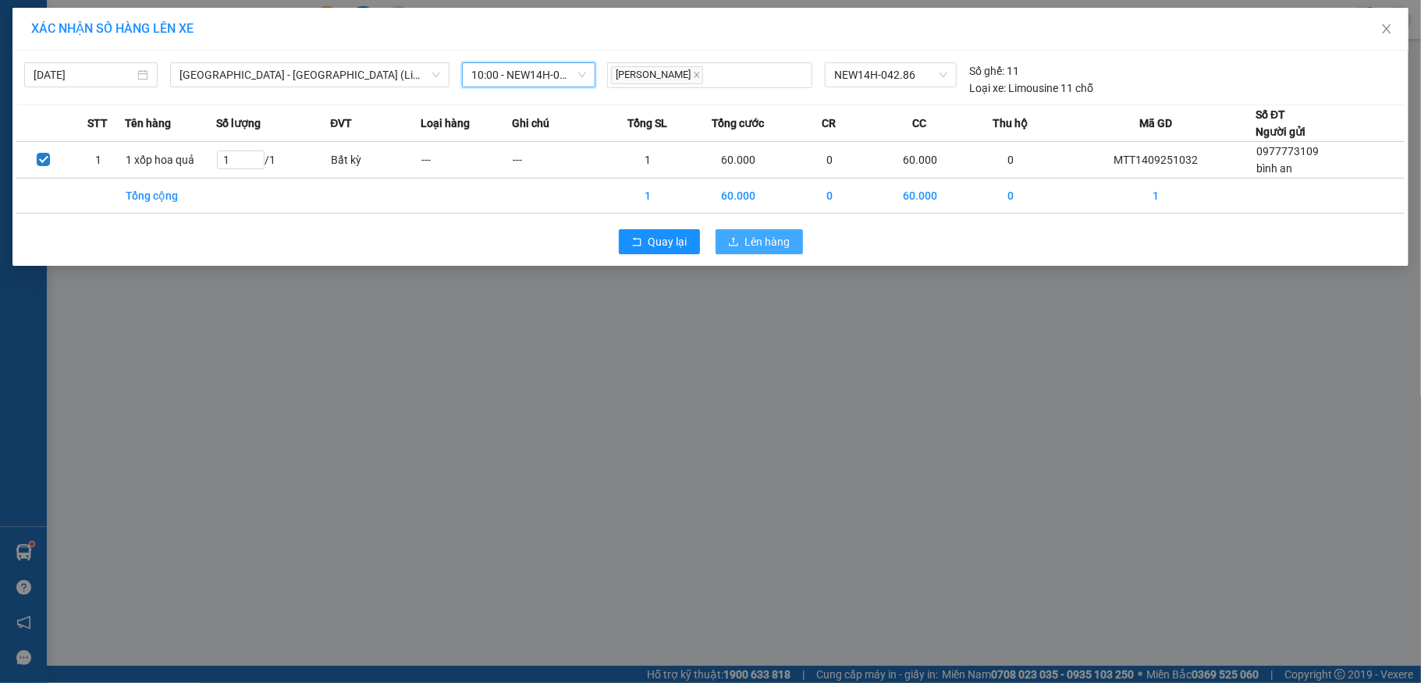
click at [771, 241] on span "Lên hàng" at bounding box center [767, 241] width 45 height 17
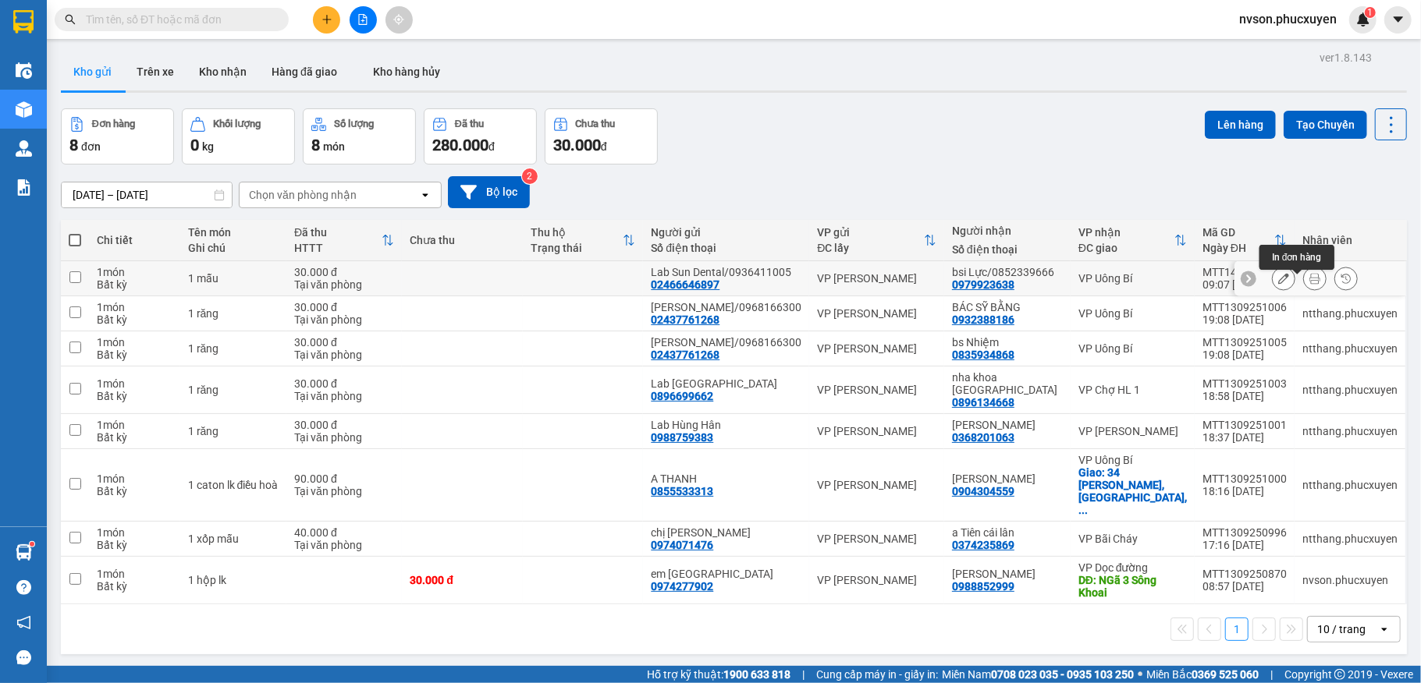
click at [1304, 285] on button at bounding box center [1315, 278] width 22 height 27
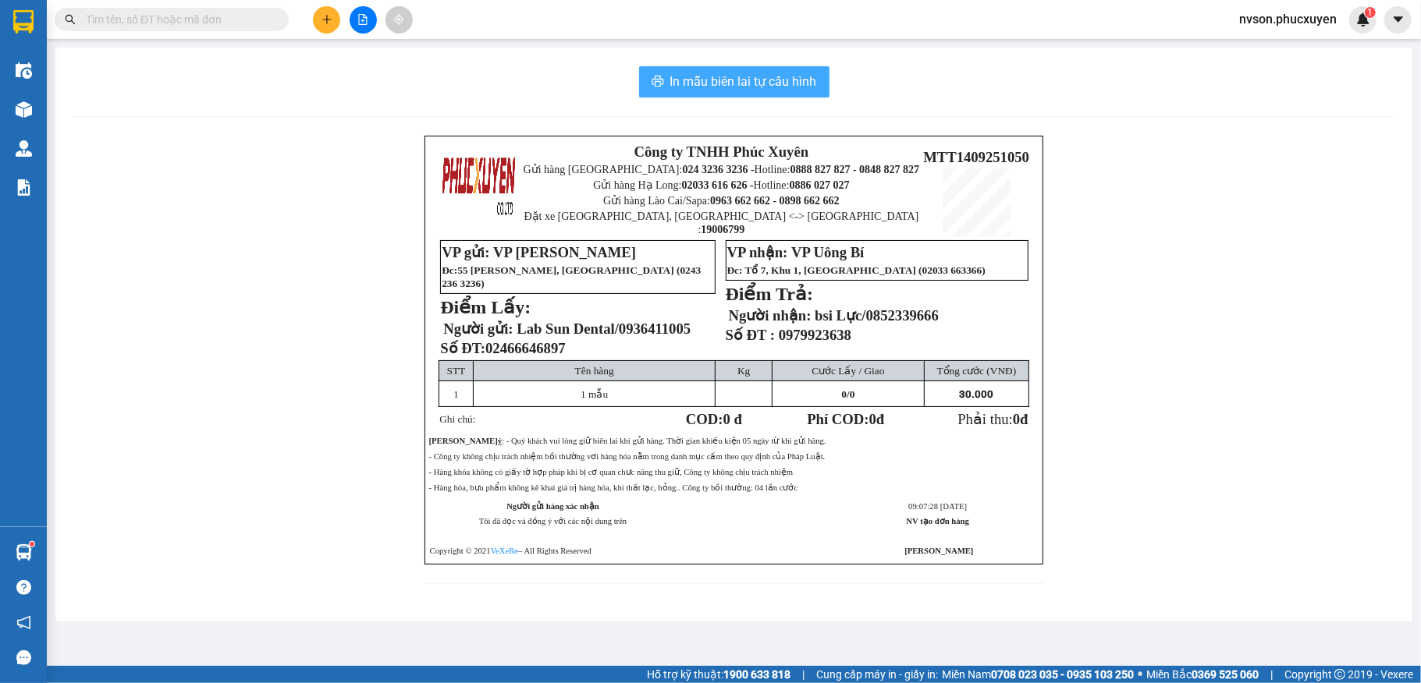
click at [740, 75] on span "In mẫu biên lai tự cấu hình" at bounding box center [743, 82] width 147 height 20
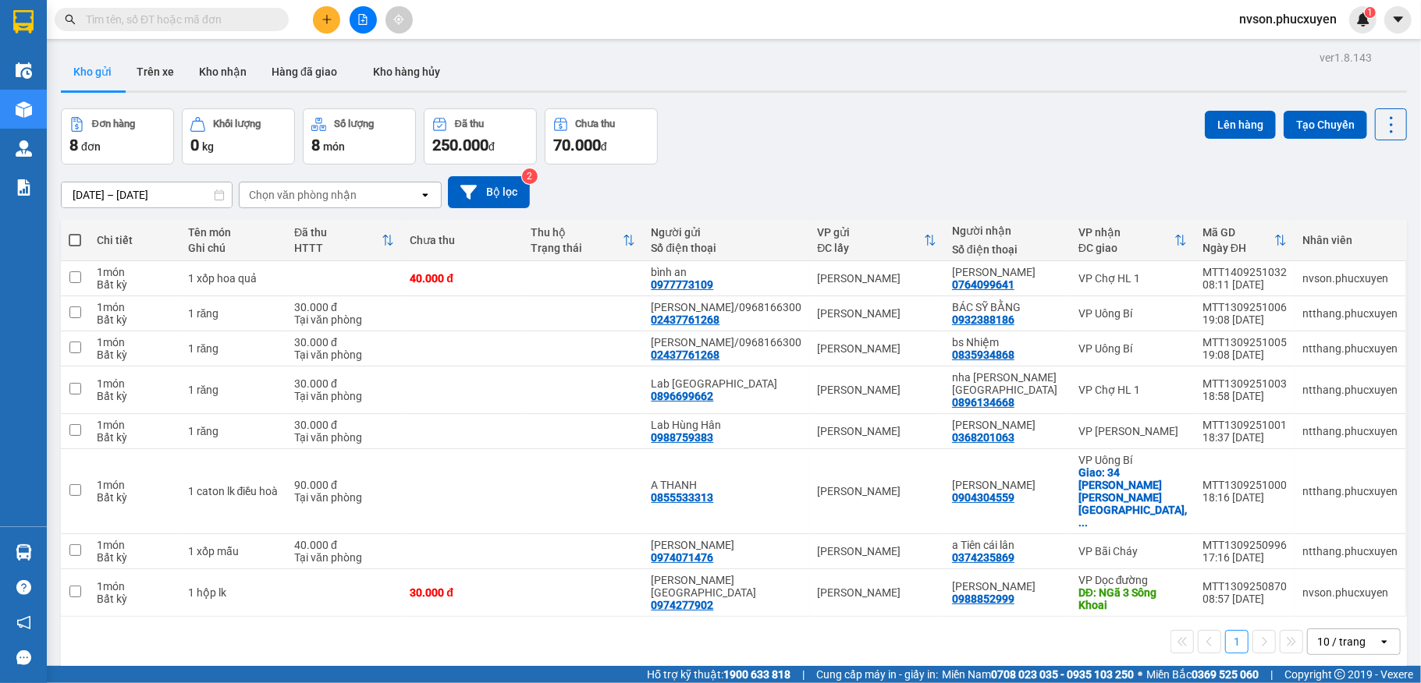
click at [244, 16] on input "text" at bounding box center [178, 19] width 184 height 17
paste input "0764099641"
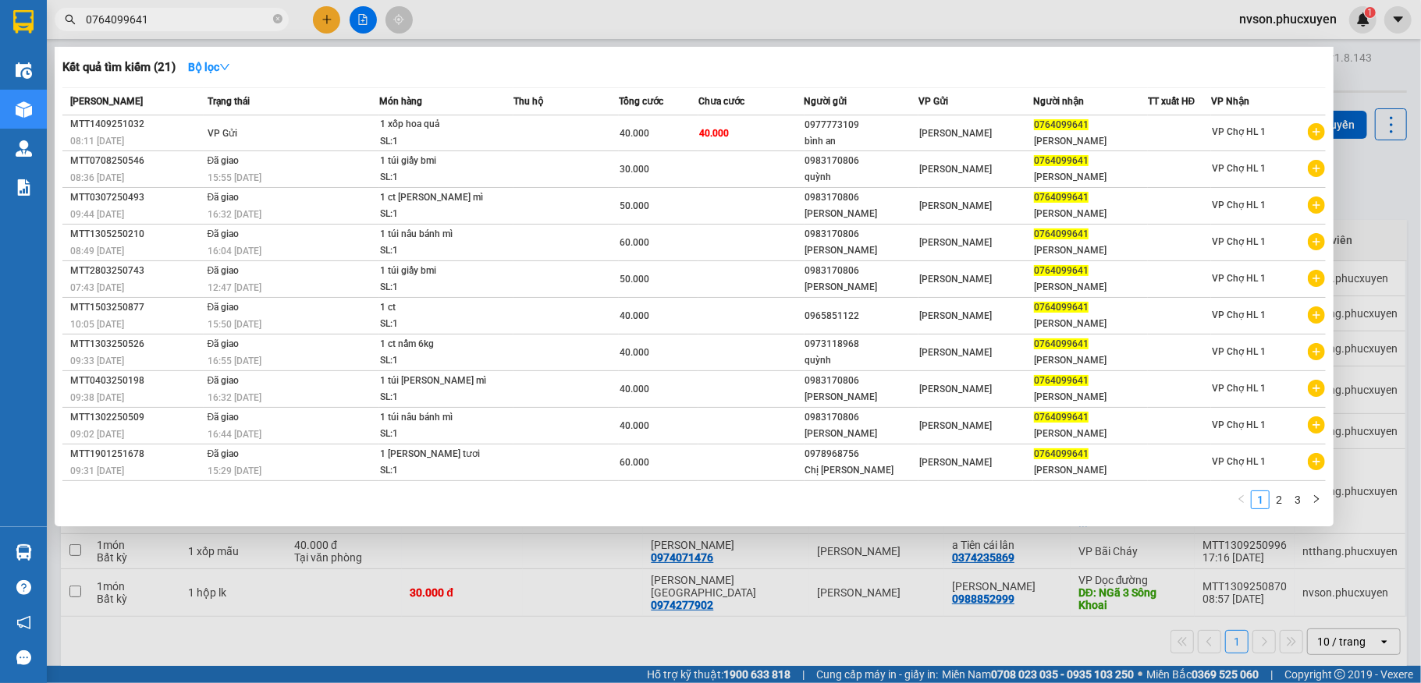
type input "0764099641"
click at [802, 39] on div at bounding box center [710, 341] width 1421 height 683
click at [182, 20] on input "0764099641" at bounding box center [178, 19] width 184 height 17
click at [1279, 501] on link "2" at bounding box center [1278, 500] width 17 height 17
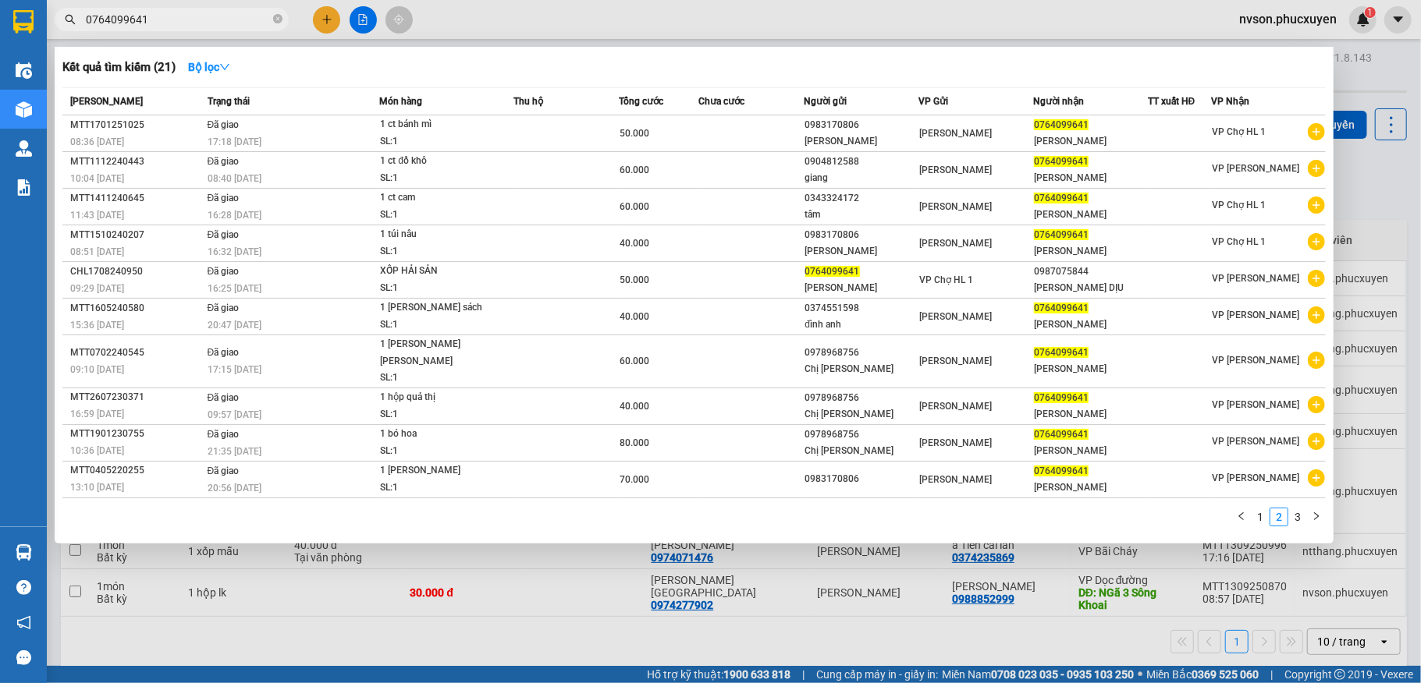
click at [216, 23] on input "0764099641" at bounding box center [178, 19] width 184 height 17
